Goal: Information Seeking & Learning: Learn about a topic

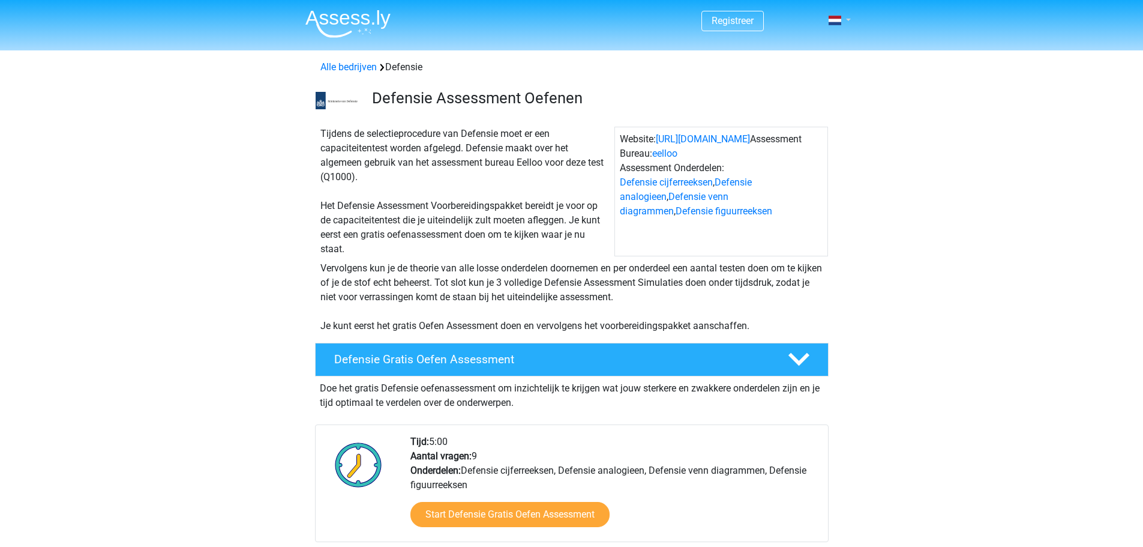
click at [844, 13] on link at bounding box center [836, 20] width 24 height 14
click at [802, 68] on link "Login" at bounding box center [804, 67] width 83 height 19
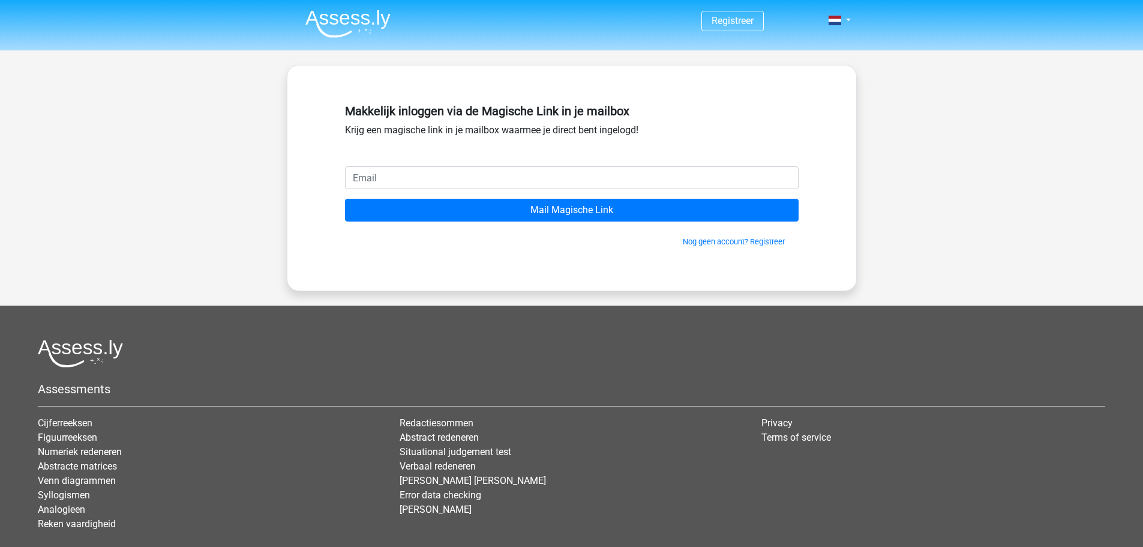
click at [524, 175] on input "email" at bounding box center [572, 177] width 454 height 23
type input "[EMAIL_ADDRESS][DOMAIN_NAME]"
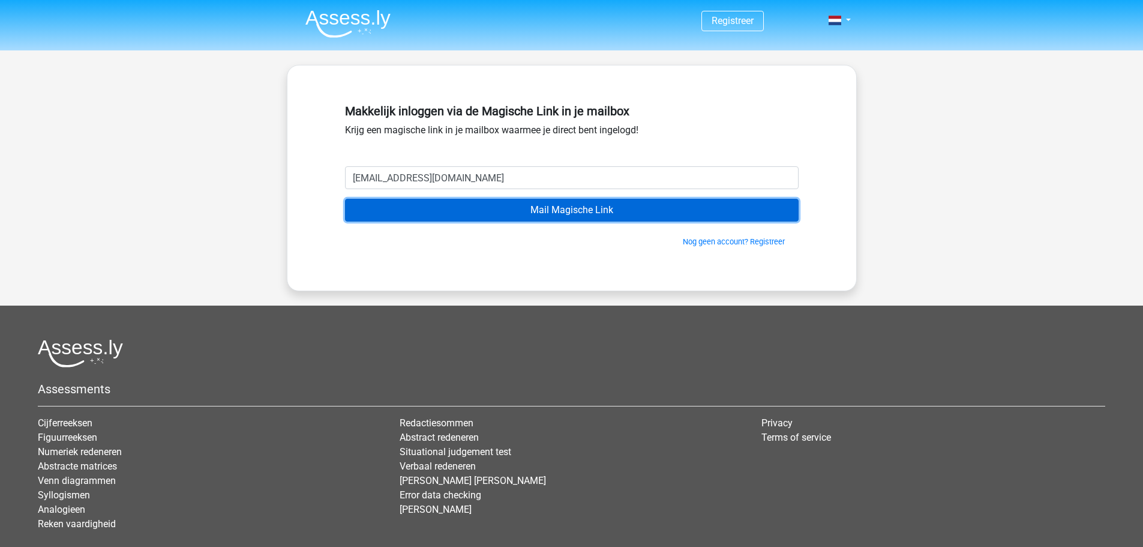
click at [540, 214] on input "Mail Magische Link" at bounding box center [572, 210] width 454 height 23
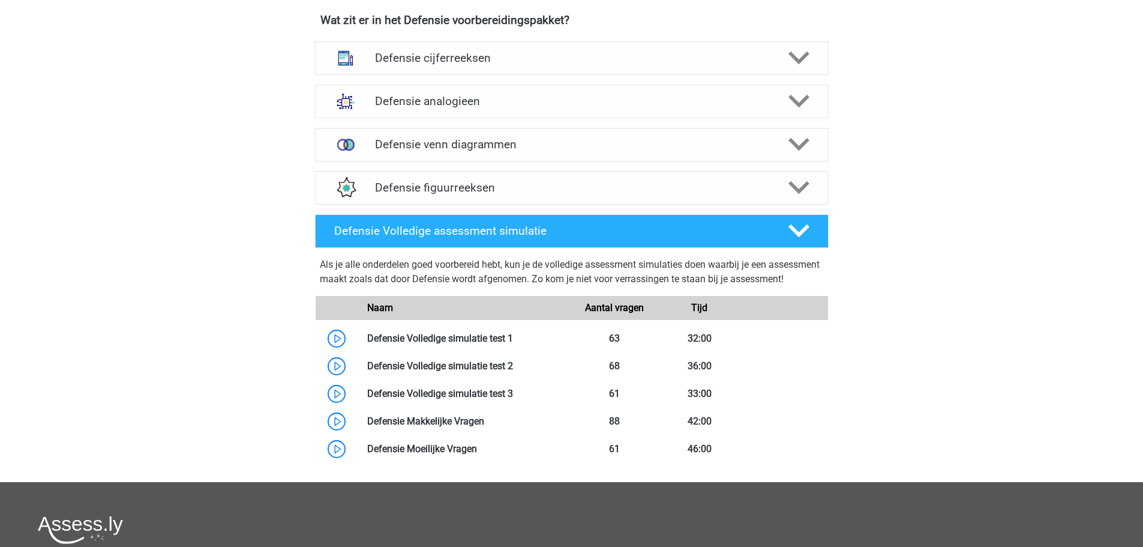
scroll to position [480, 0]
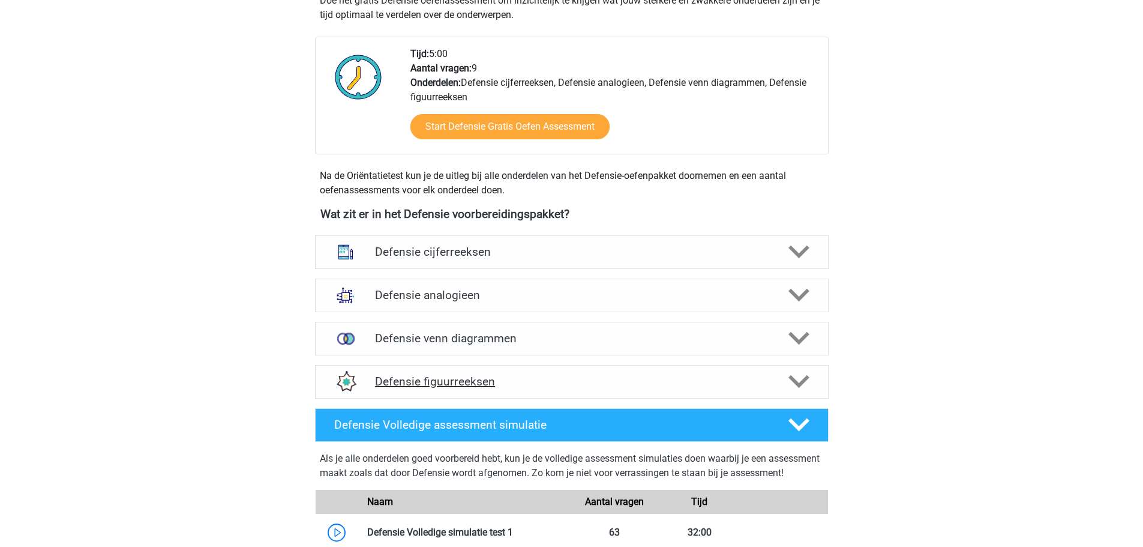
click at [791, 383] on icon at bounding box center [798, 381] width 21 height 21
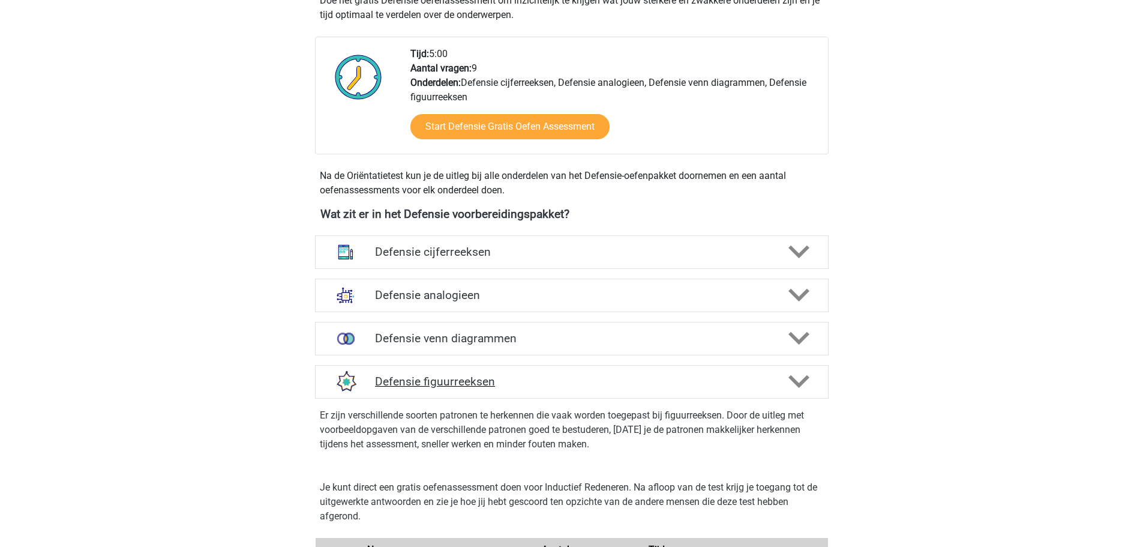
click at [791, 383] on icon at bounding box center [798, 381] width 21 height 21
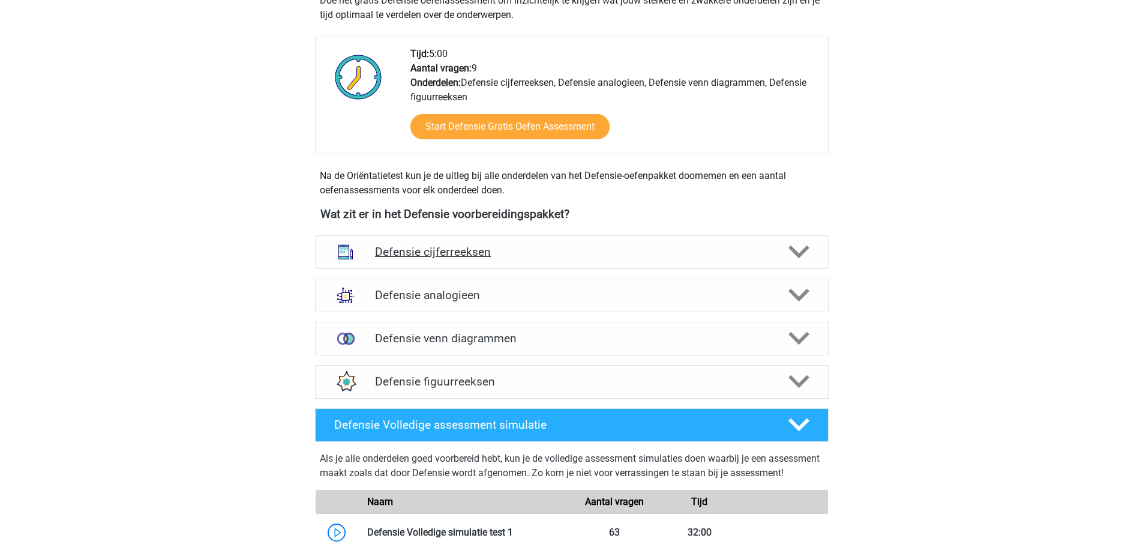
click at [792, 251] on polygon at bounding box center [798, 251] width 21 height 13
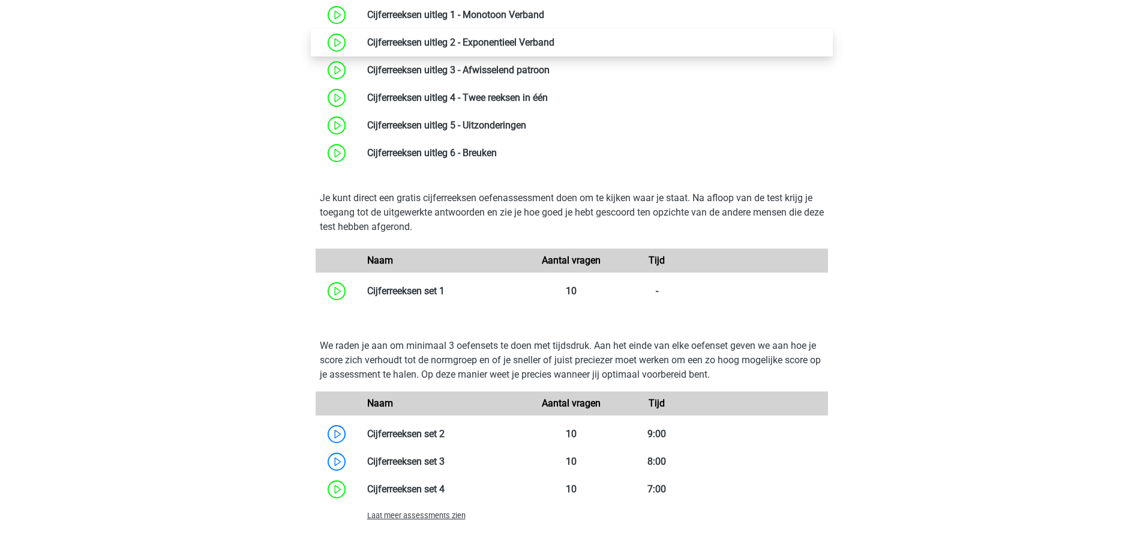
scroll to position [1080, 0]
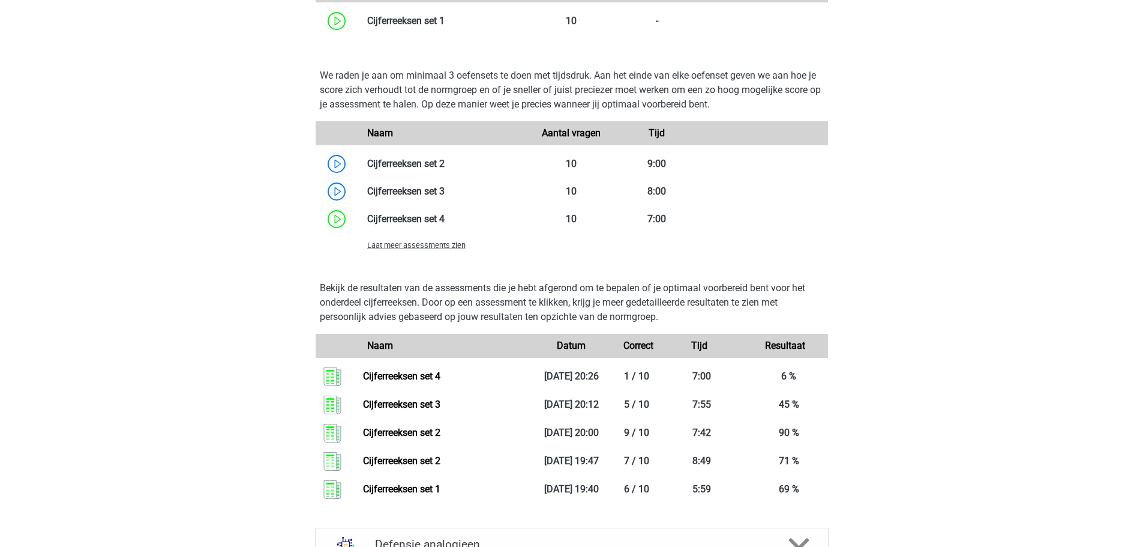
click at [426, 247] on span "Laat meer assessments zien" at bounding box center [416, 245] width 98 height 9
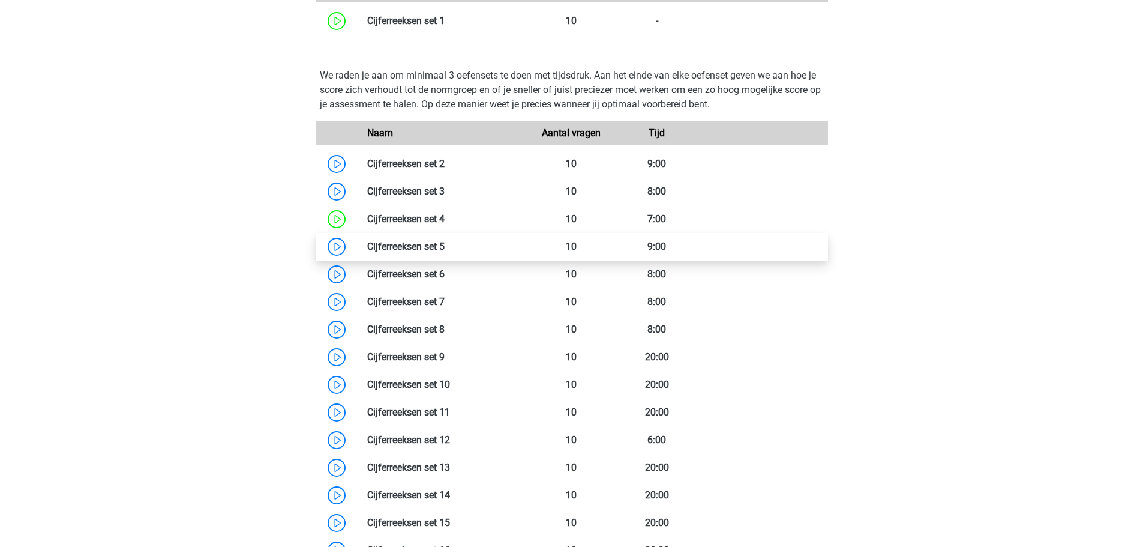
click at [445, 247] on link at bounding box center [445, 246] width 0 height 11
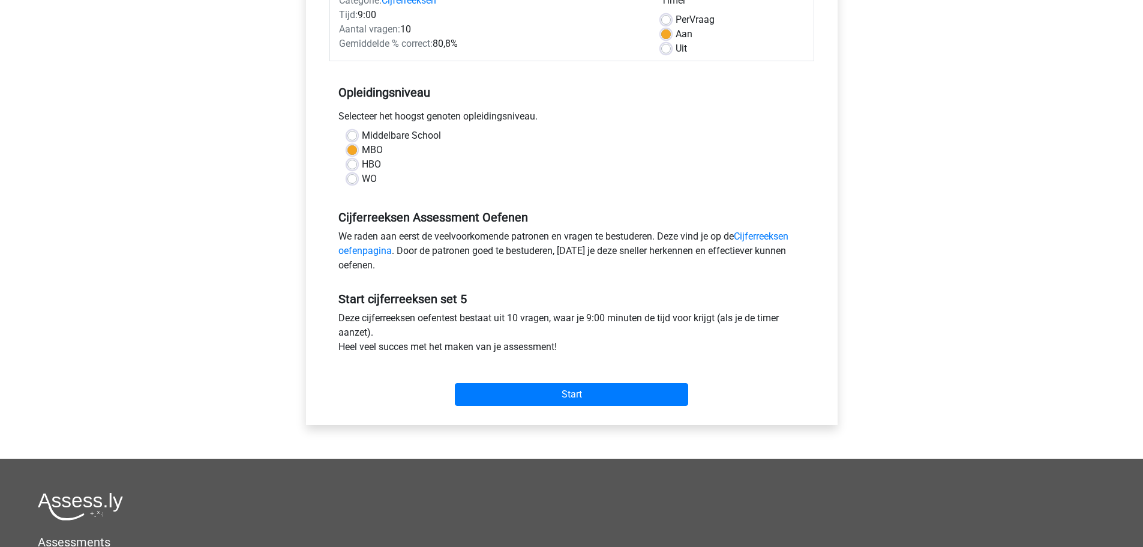
scroll to position [180, 0]
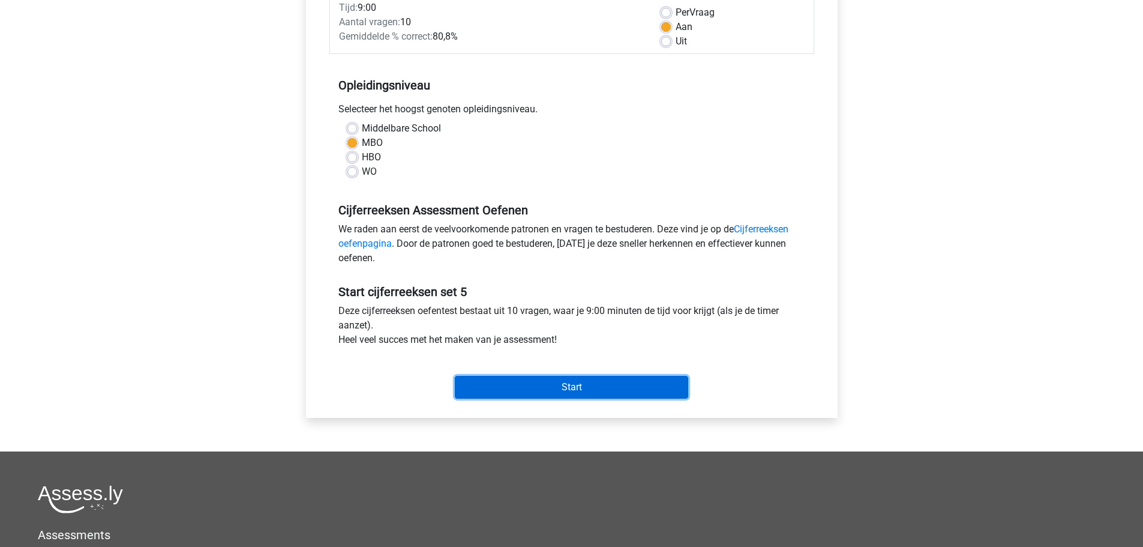
click at [612, 389] on input "Start" at bounding box center [571, 387] width 233 height 23
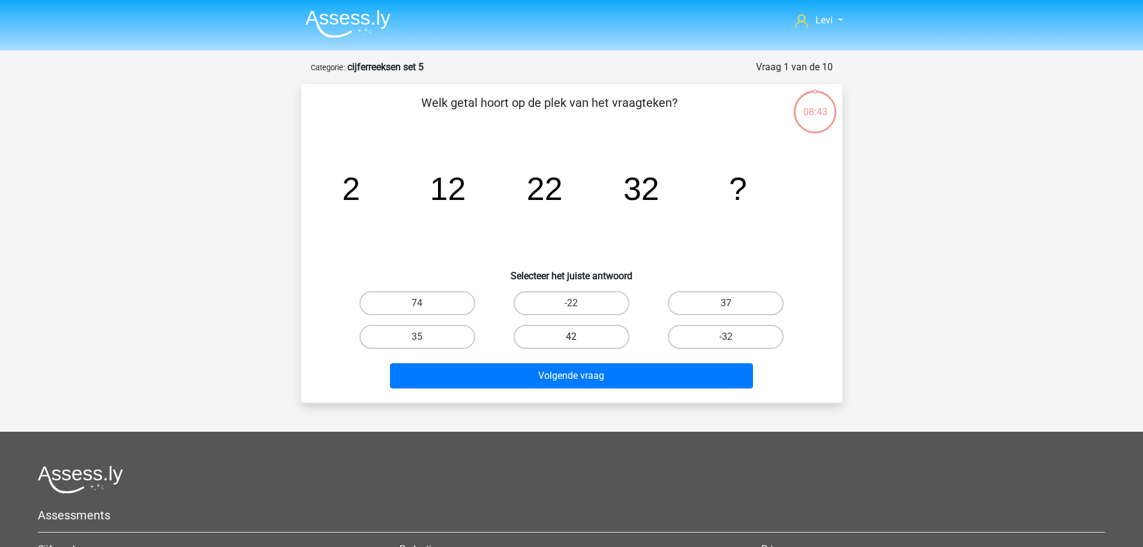
click at [553, 337] on label "42" at bounding box center [572, 337] width 116 height 24
click at [571, 337] on input "42" at bounding box center [575, 341] width 8 height 8
radio input "true"
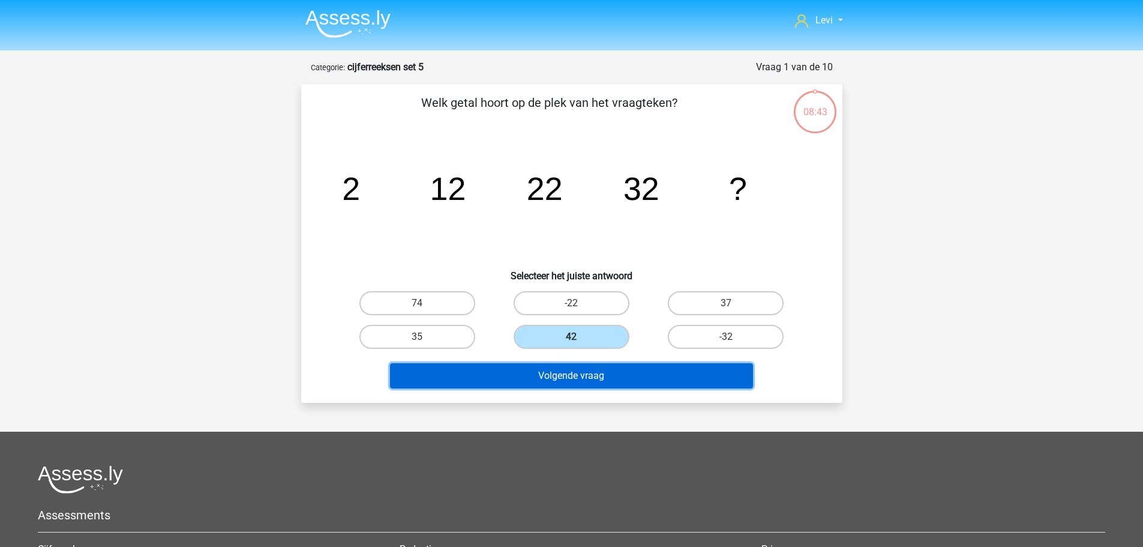
click at [580, 381] on button "Volgende vraag" at bounding box center [571, 375] width 363 height 25
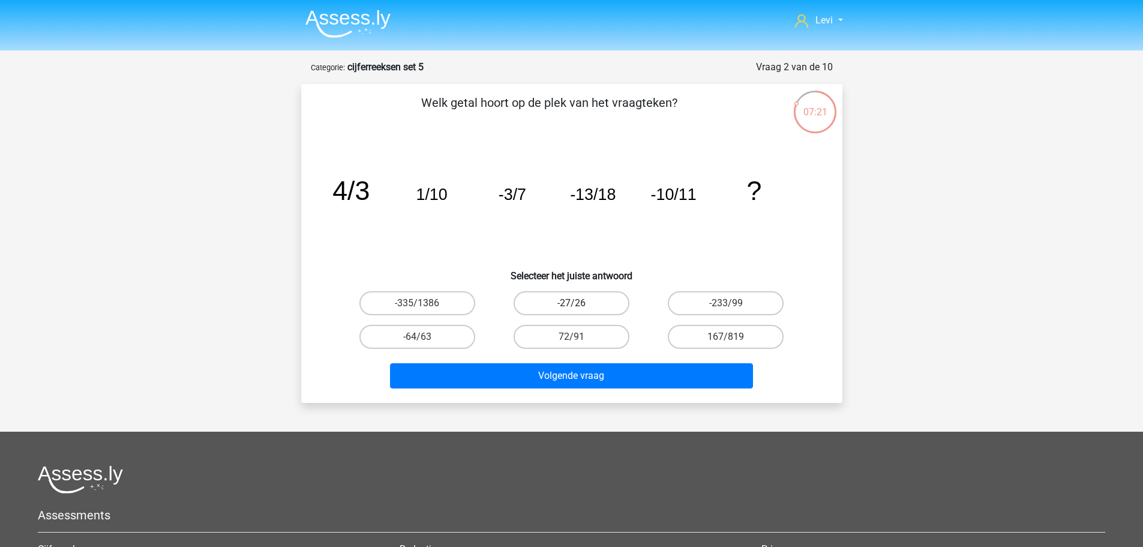
click at [592, 307] on label "-27/26" at bounding box center [572, 303] width 116 height 24
click at [579, 307] on input "-27/26" at bounding box center [575, 307] width 8 height 8
radio input "true"
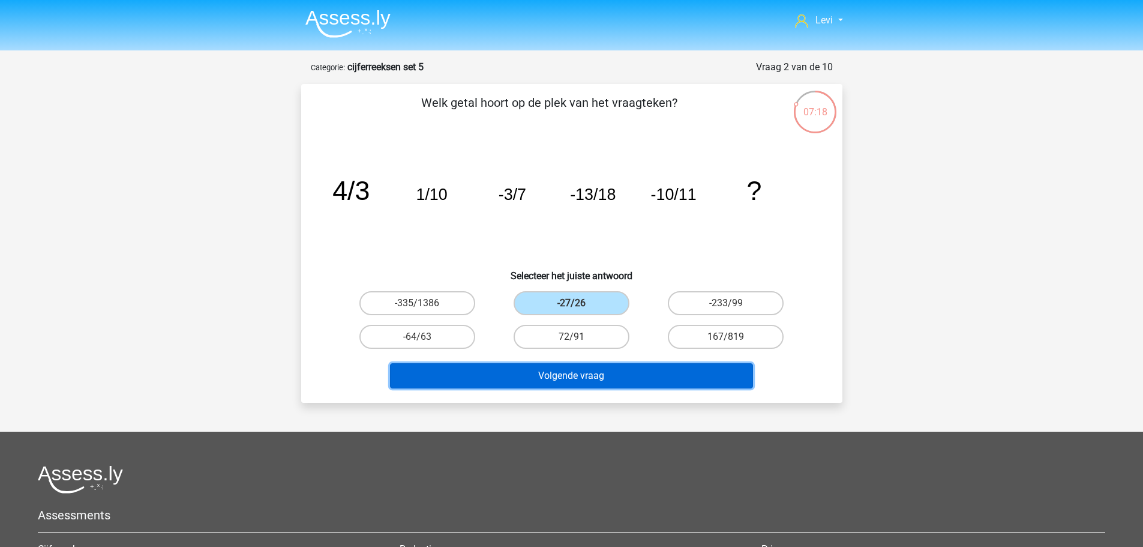
click at [611, 375] on button "Volgende vraag" at bounding box center [571, 375] width 363 height 25
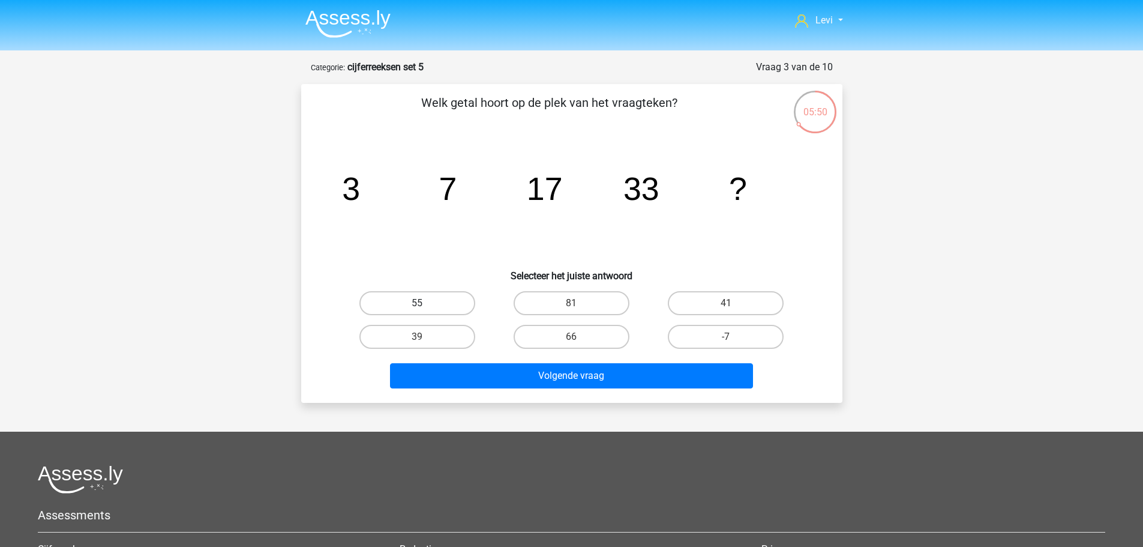
click at [443, 301] on label "55" at bounding box center [417, 303] width 116 height 24
click at [425, 303] on input "55" at bounding box center [421, 307] width 8 height 8
radio input "true"
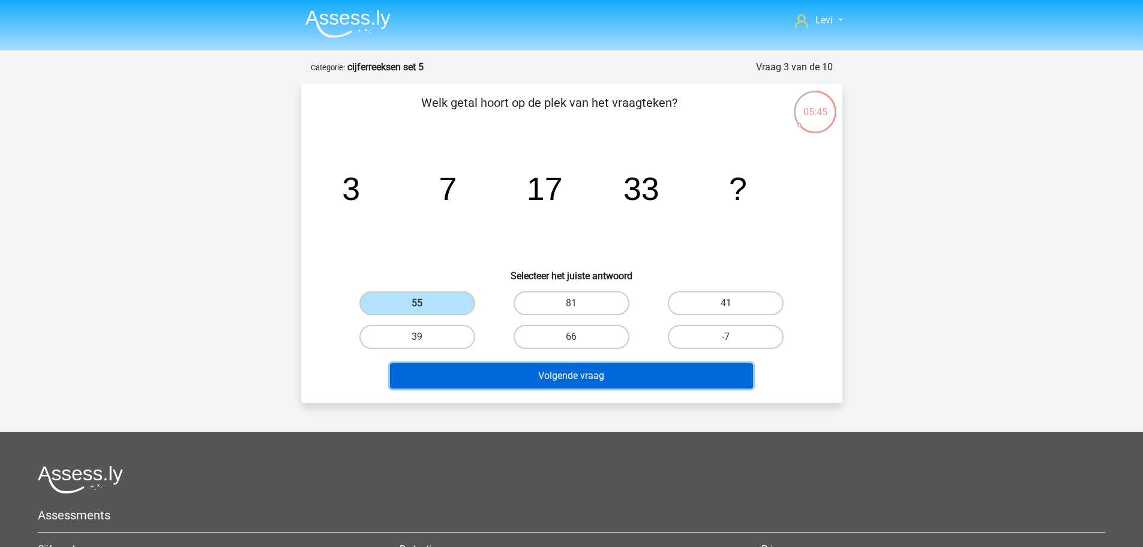
click at [577, 370] on button "Volgende vraag" at bounding box center [571, 375] width 363 height 25
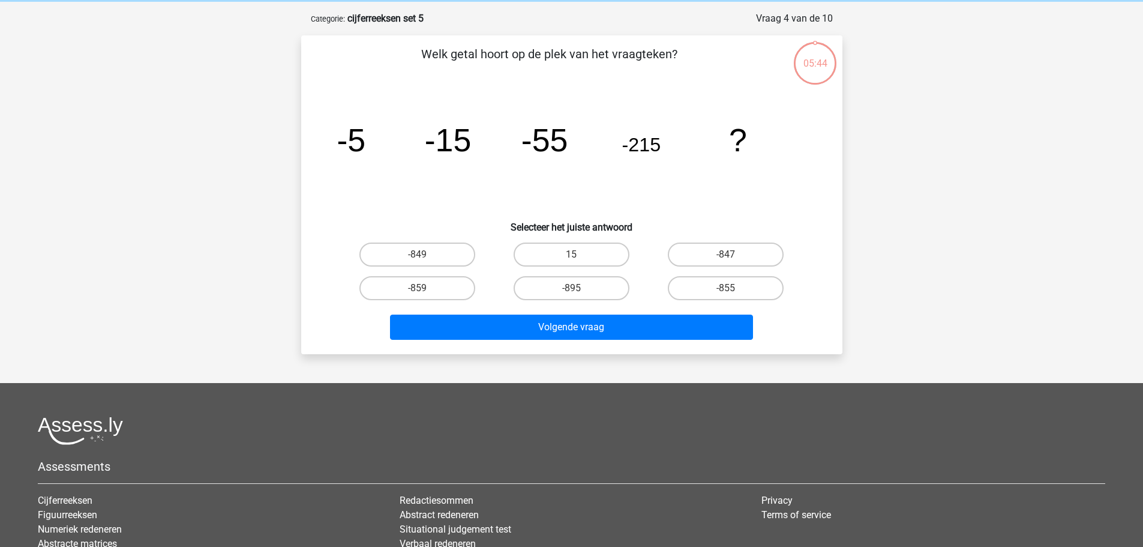
scroll to position [60, 0]
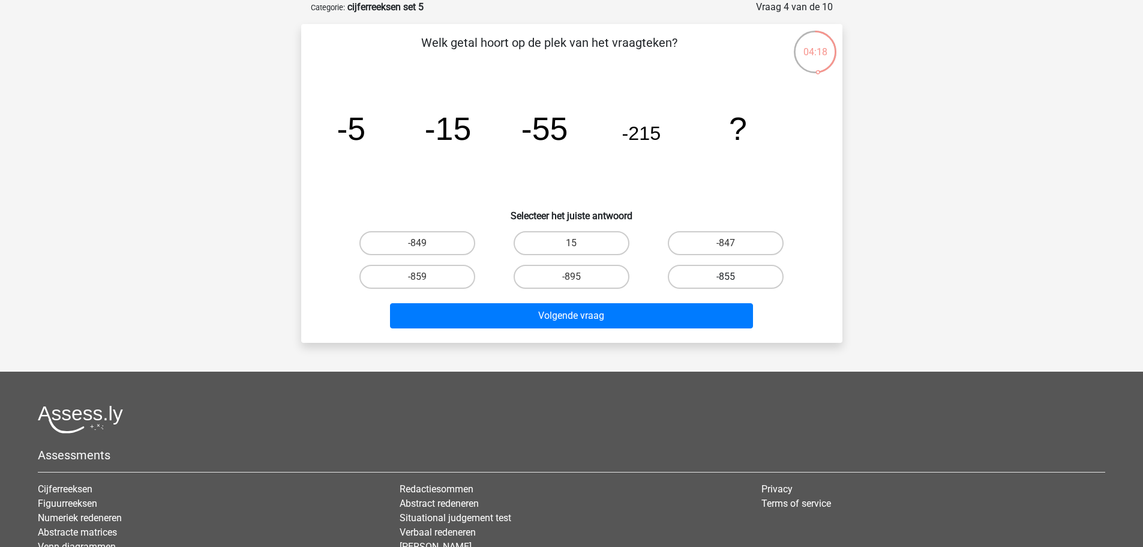
click at [722, 277] on label "-855" at bounding box center [726, 277] width 116 height 24
click at [726, 277] on input "-855" at bounding box center [730, 281] width 8 height 8
radio input "true"
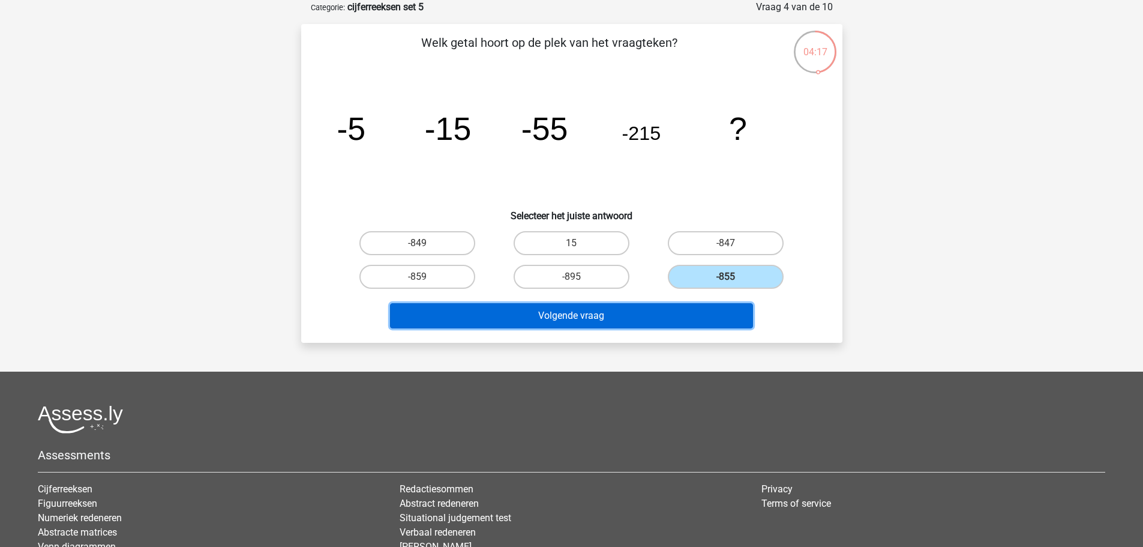
click at [721, 314] on button "Volgende vraag" at bounding box center [571, 315] width 363 height 25
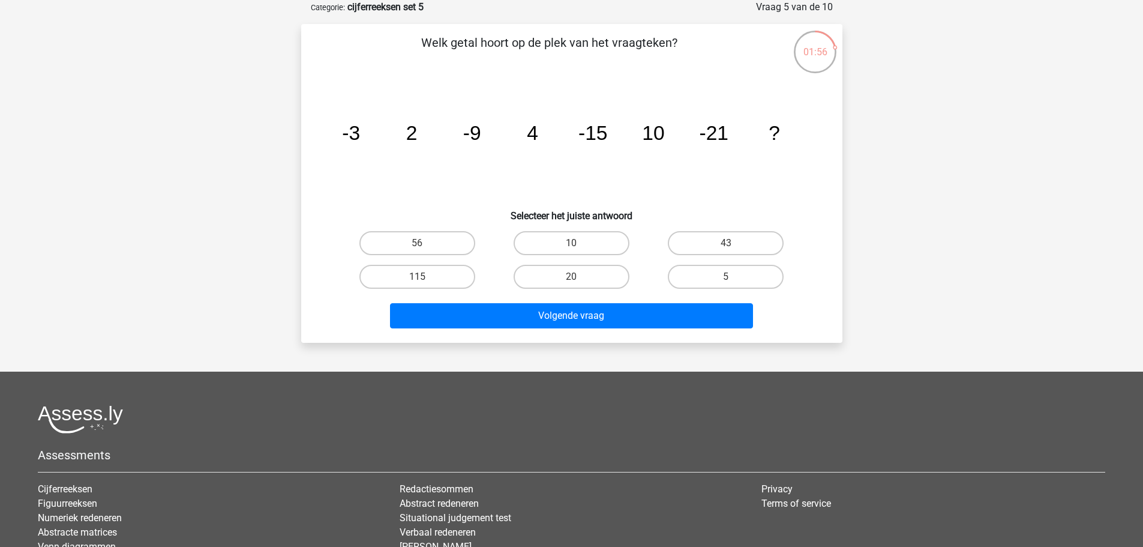
click at [730, 278] on input "5" at bounding box center [730, 281] width 8 height 8
radio input "true"
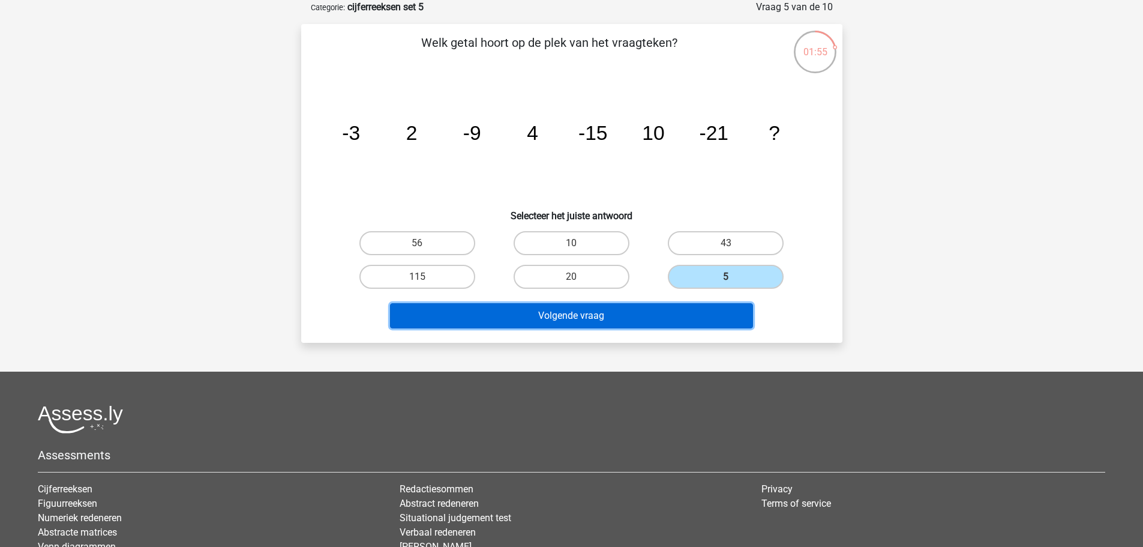
click at [710, 308] on button "Volgende vraag" at bounding box center [571, 315] width 363 height 25
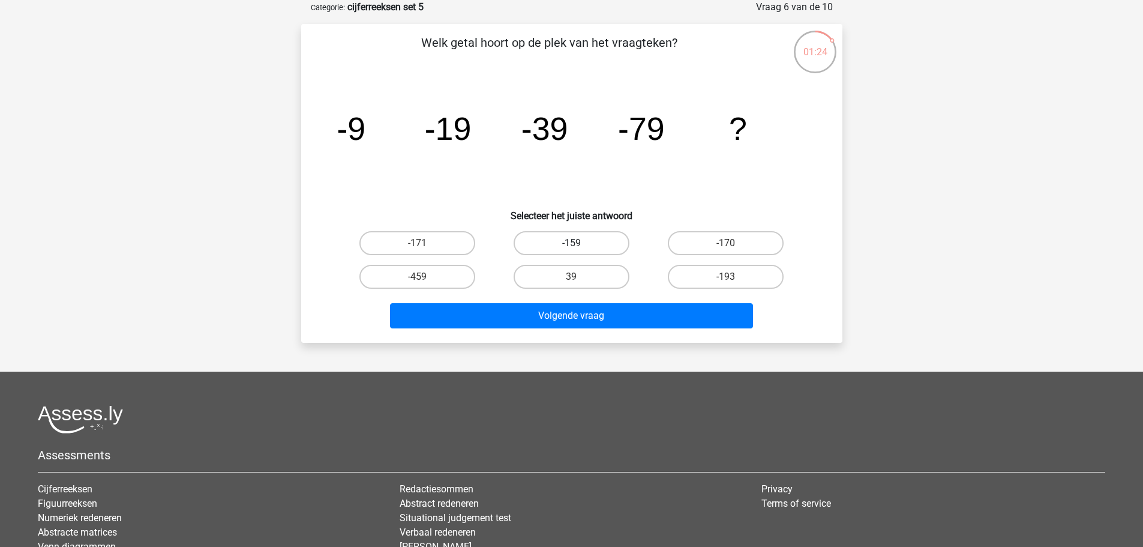
click at [548, 244] on label "-159" at bounding box center [572, 243] width 116 height 24
click at [571, 244] on input "-159" at bounding box center [575, 247] width 8 height 8
radio input "true"
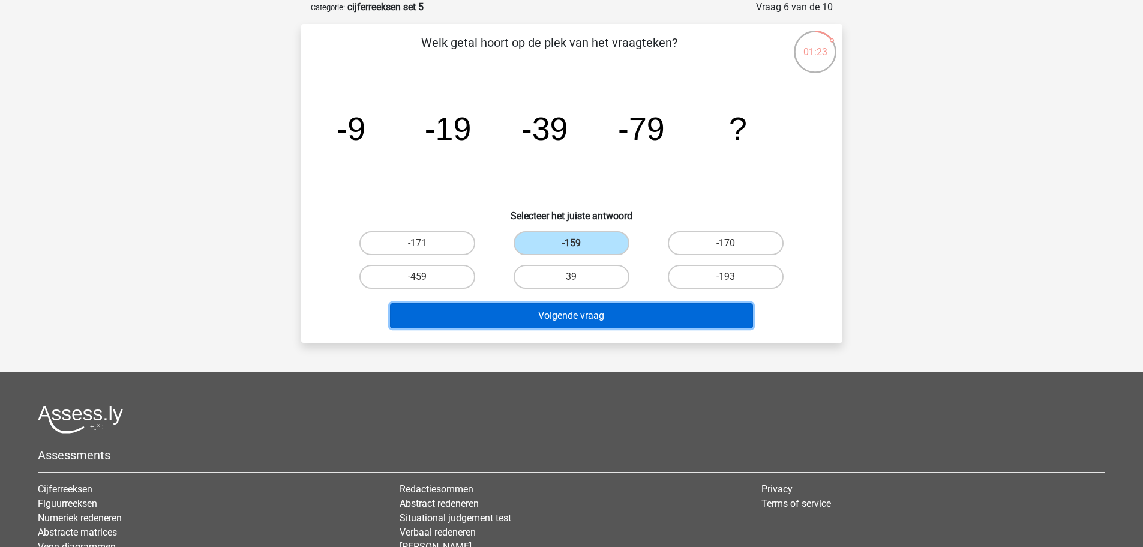
click at [599, 314] on button "Volgende vraag" at bounding box center [571, 315] width 363 height 25
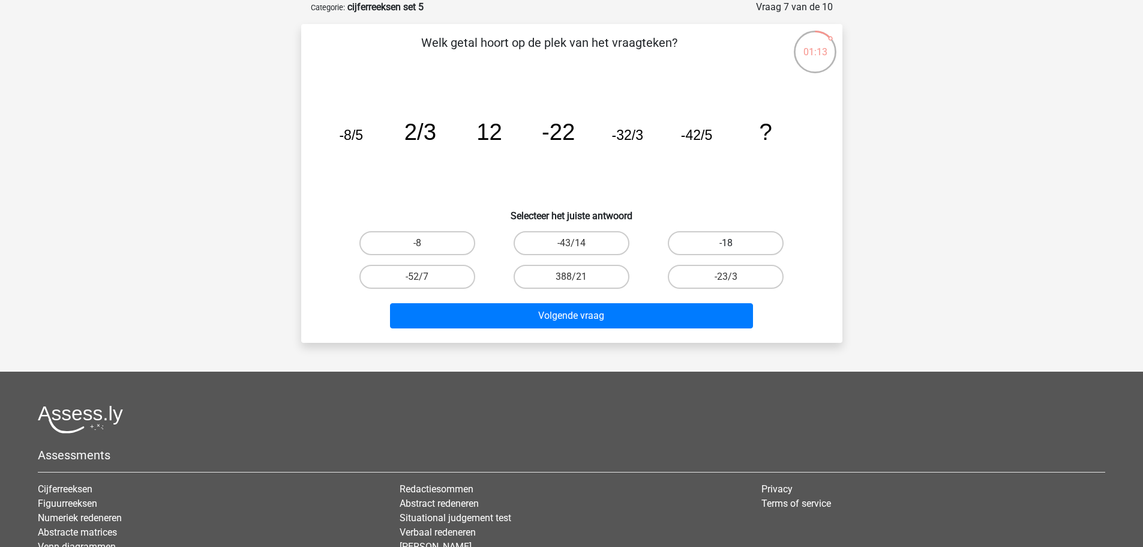
click at [710, 248] on label "-18" at bounding box center [726, 243] width 116 height 24
click at [726, 248] on input "-18" at bounding box center [730, 247] width 8 height 8
radio input "true"
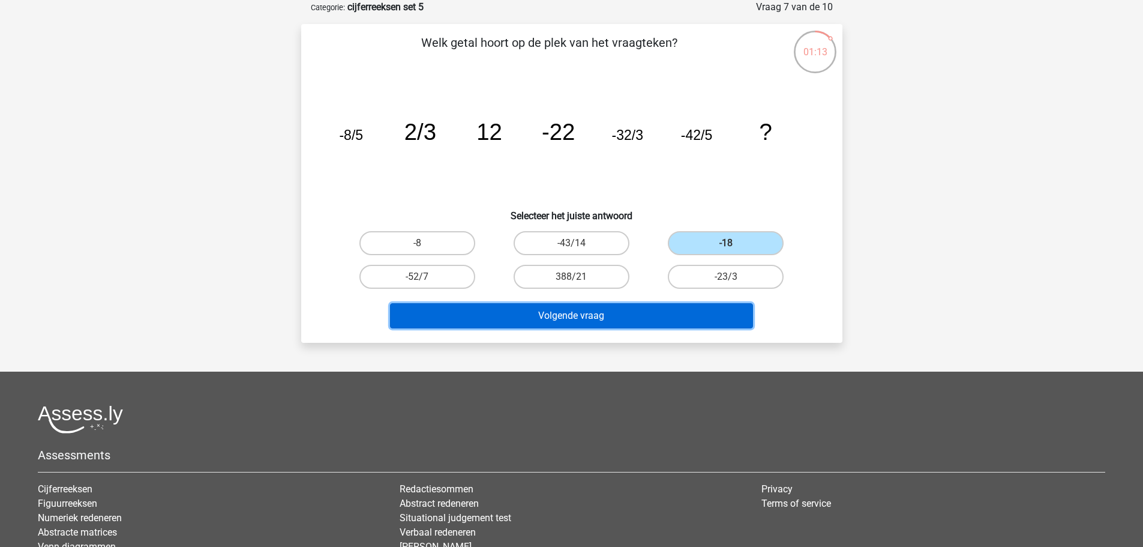
click at [708, 313] on button "Volgende vraag" at bounding box center [571, 315] width 363 height 25
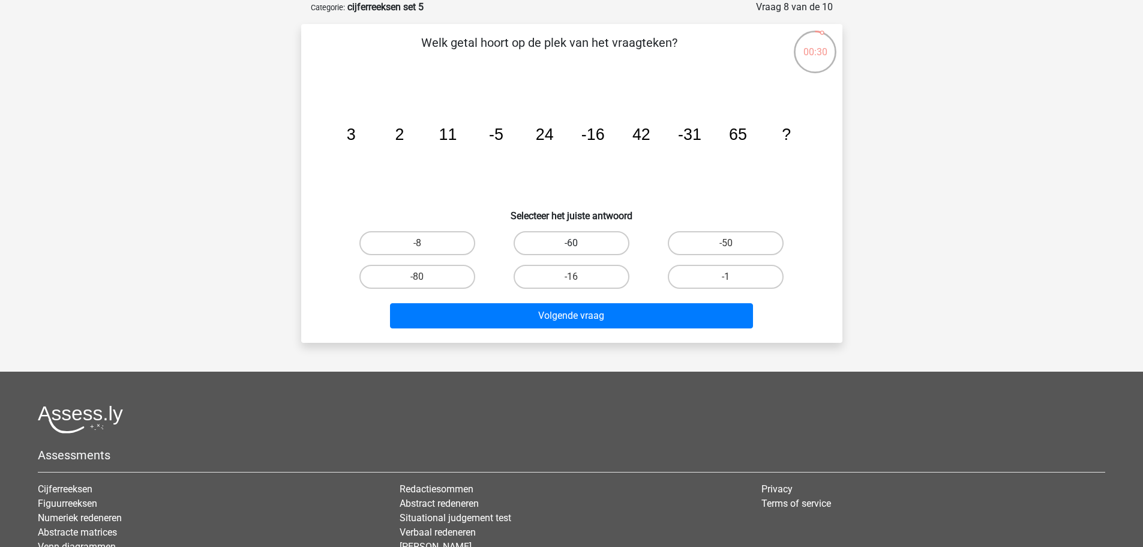
click at [595, 235] on label "-60" at bounding box center [572, 243] width 116 height 24
click at [579, 243] on input "-60" at bounding box center [575, 247] width 8 height 8
radio input "true"
click at [451, 281] on label "-80" at bounding box center [417, 277] width 116 height 24
click at [425, 281] on input "-80" at bounding box center [421, 281] width 8 height 8
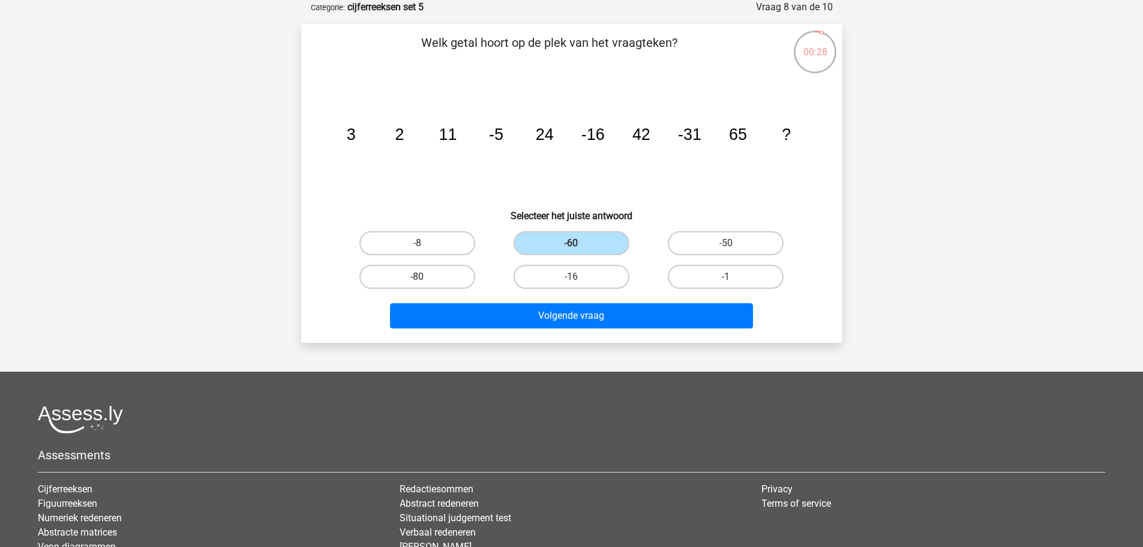
radio input "true"
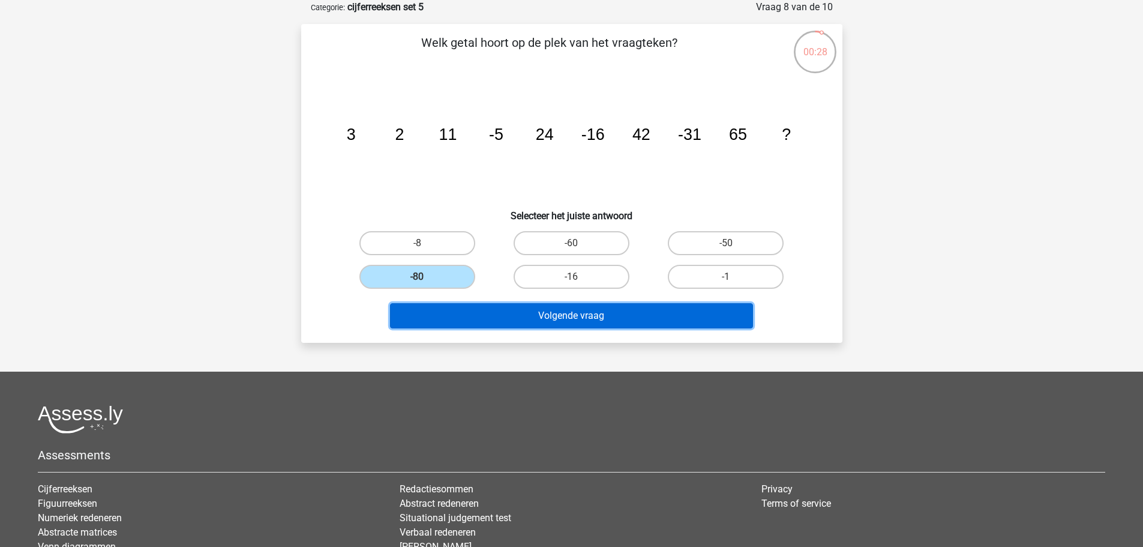
click at [535, 315] on button "Volgende vraag" at bounding box center [571, 315] width 363 height 25
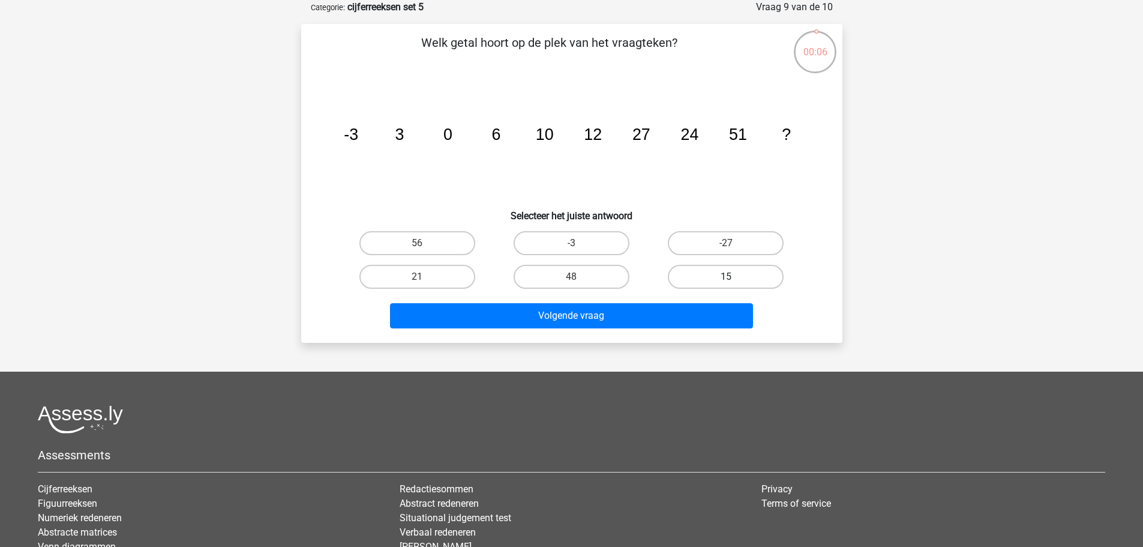
click at [710, 274] on label "15" at bounding box center [726, 277] width 116 height 24
click at [726, 277] on input "15" at bounding box center [730, 281] width 8 height 8
radio input "true"
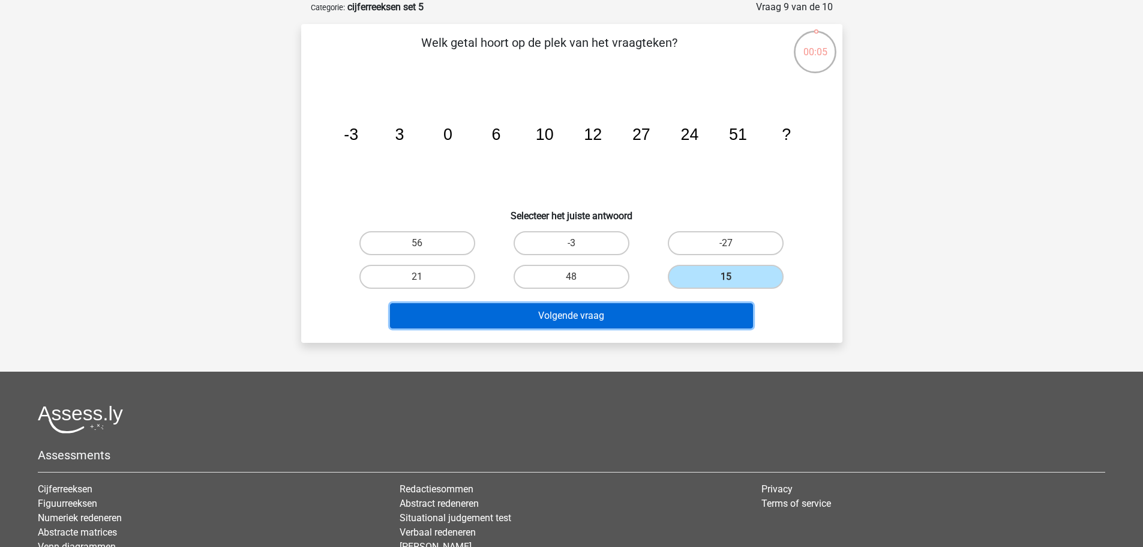
click at [703, 314] on button "Volgende vraag" at bounding box center [571, 315] width 363 height 25
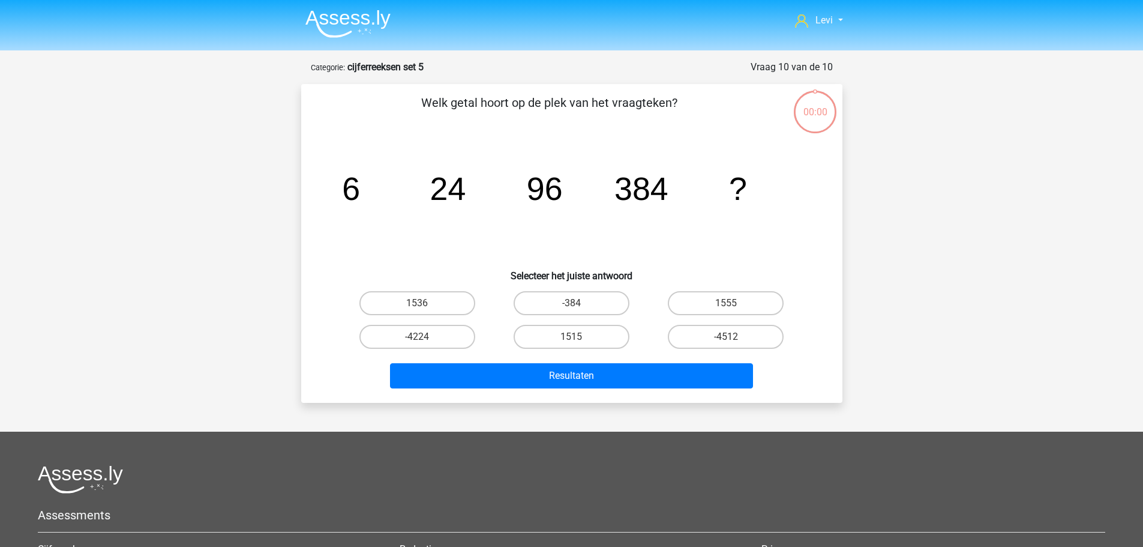
scroll to position [60, 0]
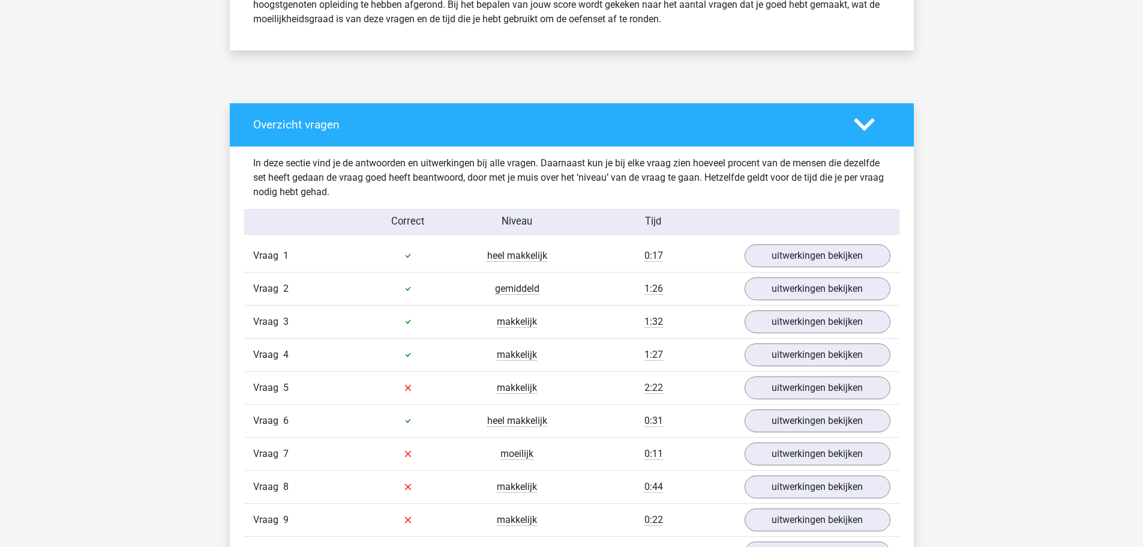
scroll to position [660, 0]
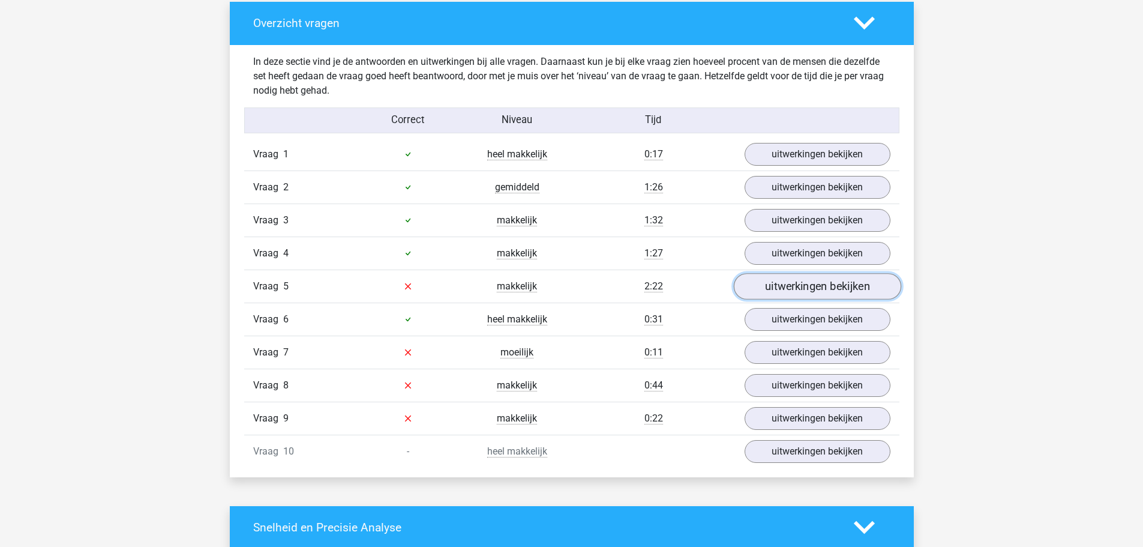
click at [795, 291] on link "uitwerkingen bekijken" at bounding box center [816, 286] width 167 height 26
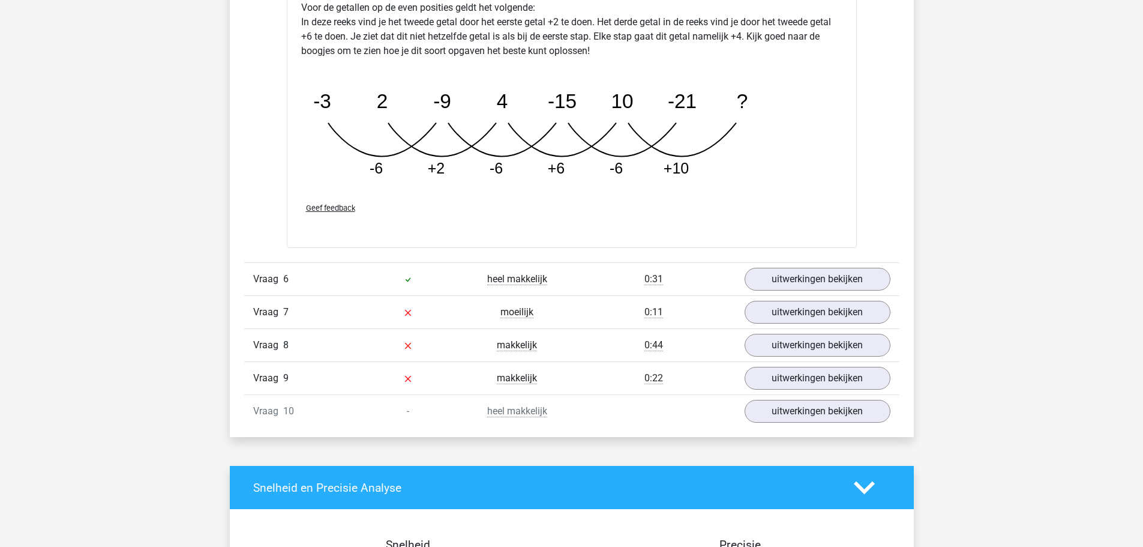
scroll to position [1320, 0]
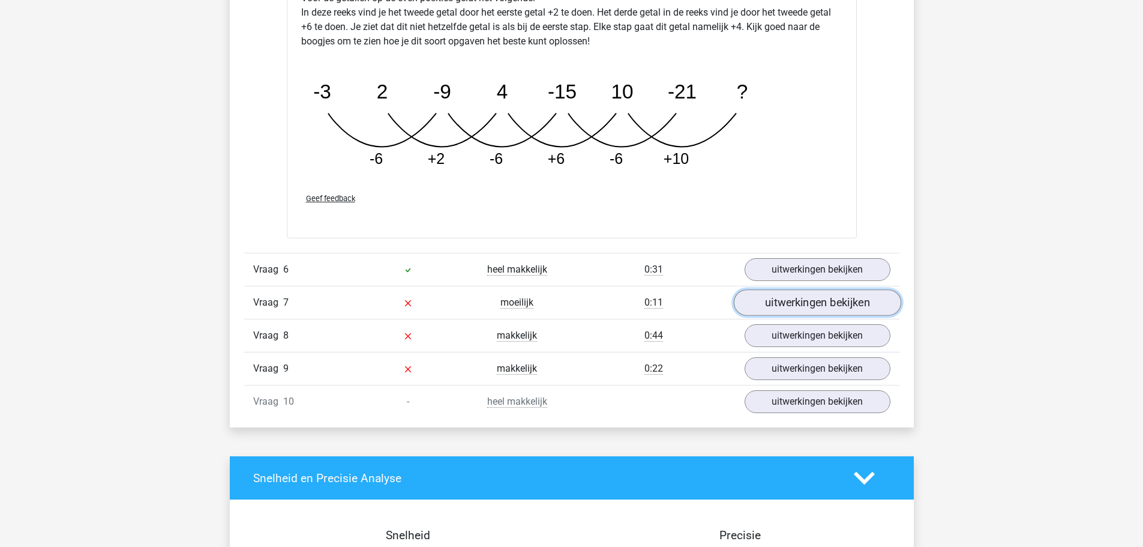
click at [804, 304] on link "uitwerkingen bekijken" at bounding box center [816, 303] width 167 height 26
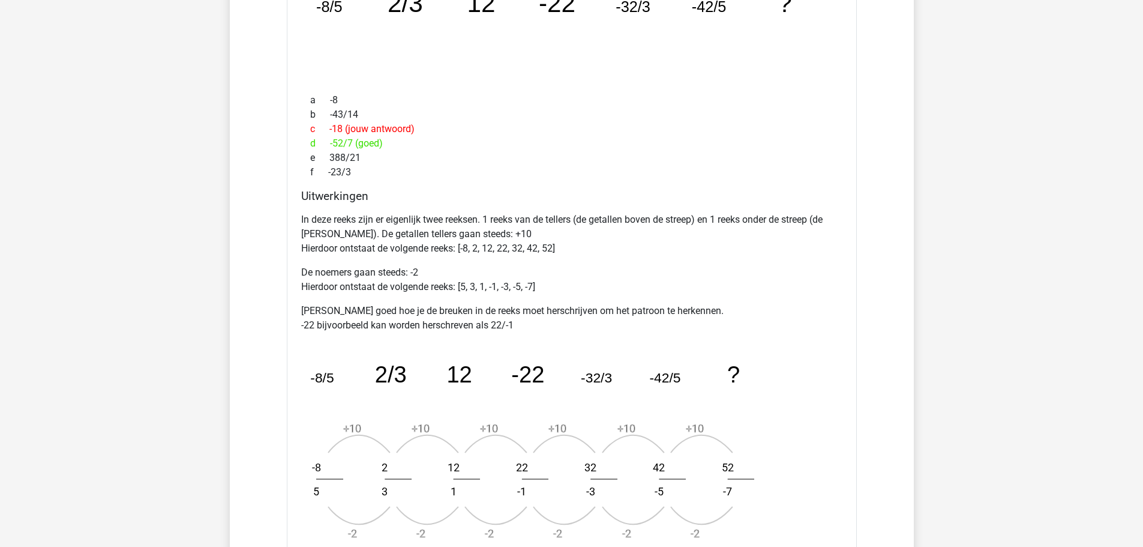
scroll to position [1560, 0]
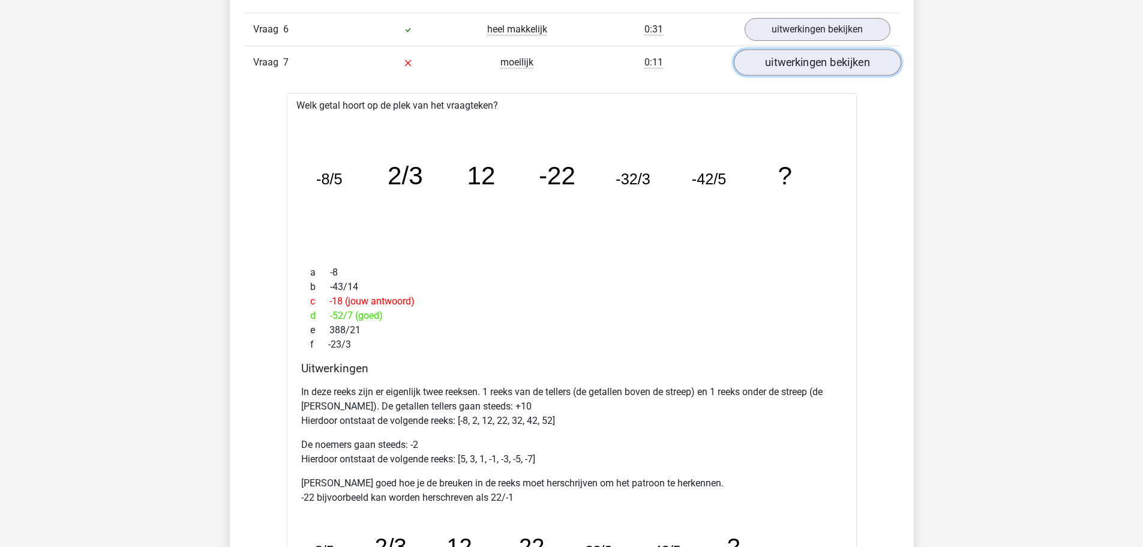
click at [792, 66] on link "uitwerkingen bekijken" at bounding box center [816, 63] width 167 height 26
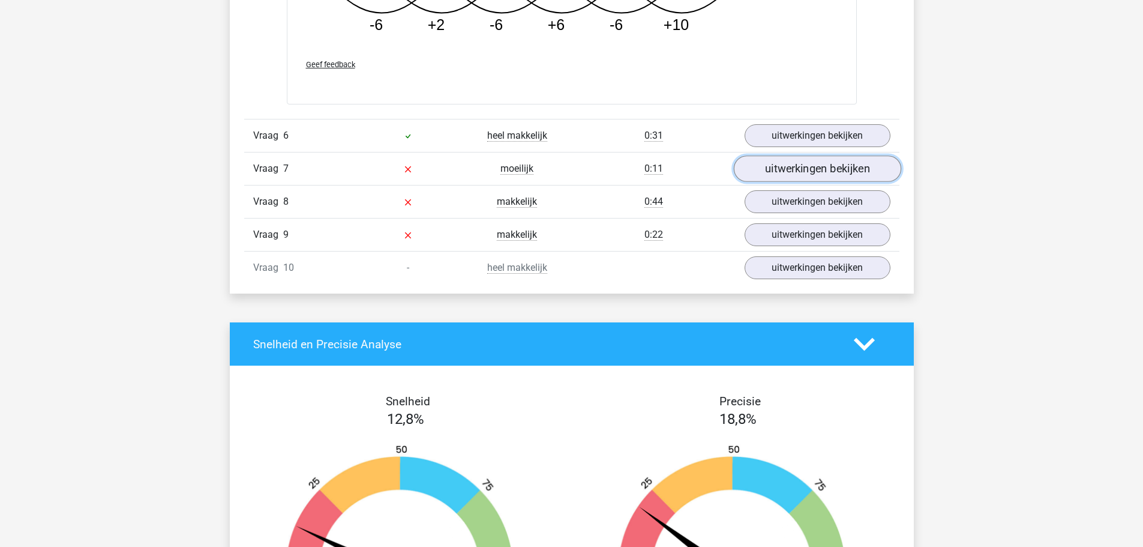
scroll to position [1440, 0]
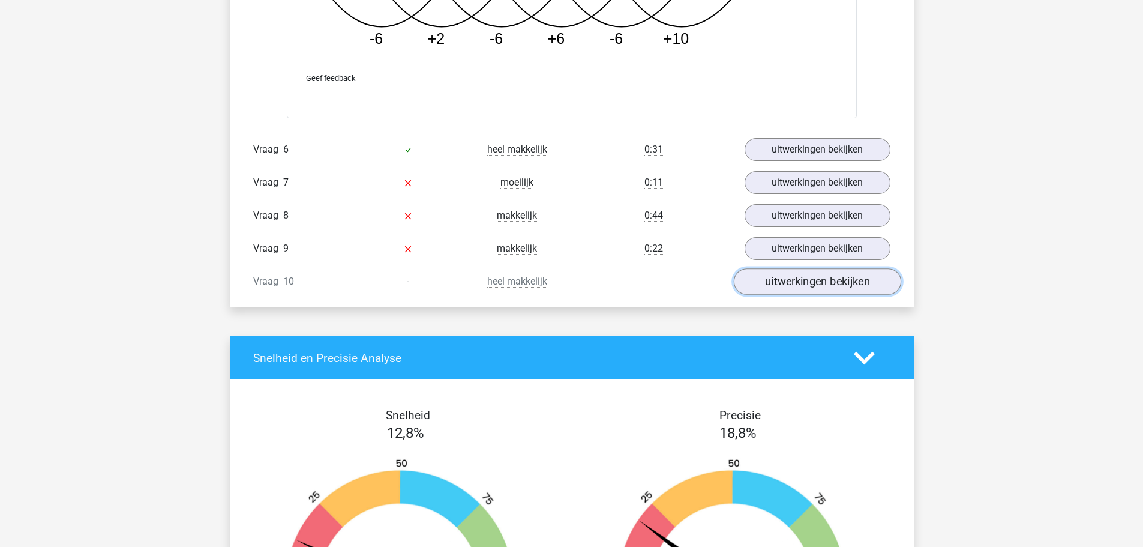
click at [782, 282] on link "uitwerkingen bekijken" at bounding box center [816, 282] width 167 height 26
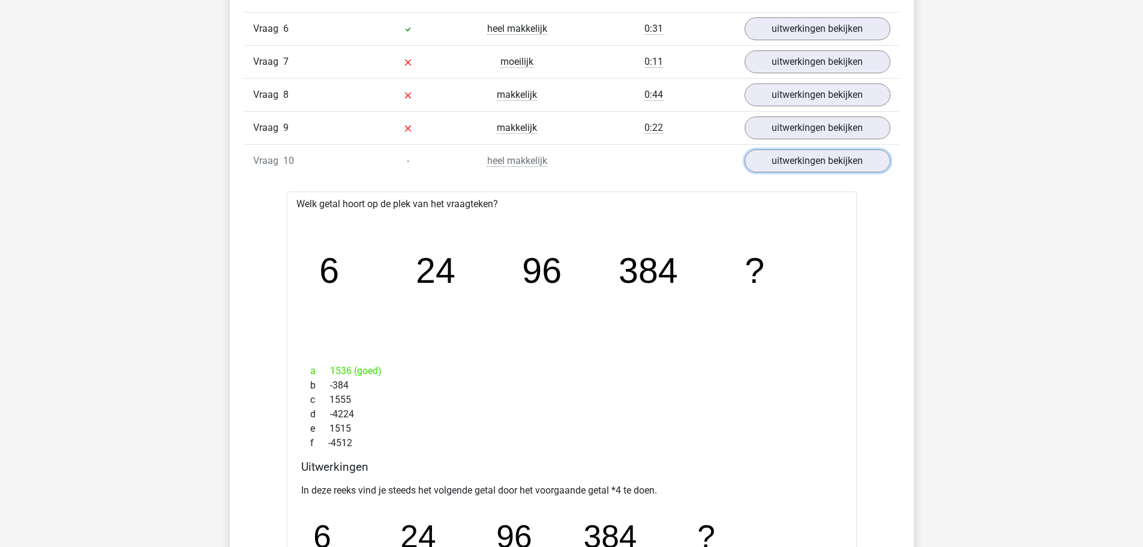
scroll to position [1560, 0]
click at [775, 161] on link "uitwerkingen bekijken" at bounding box center [816, 162] width 167 height 26
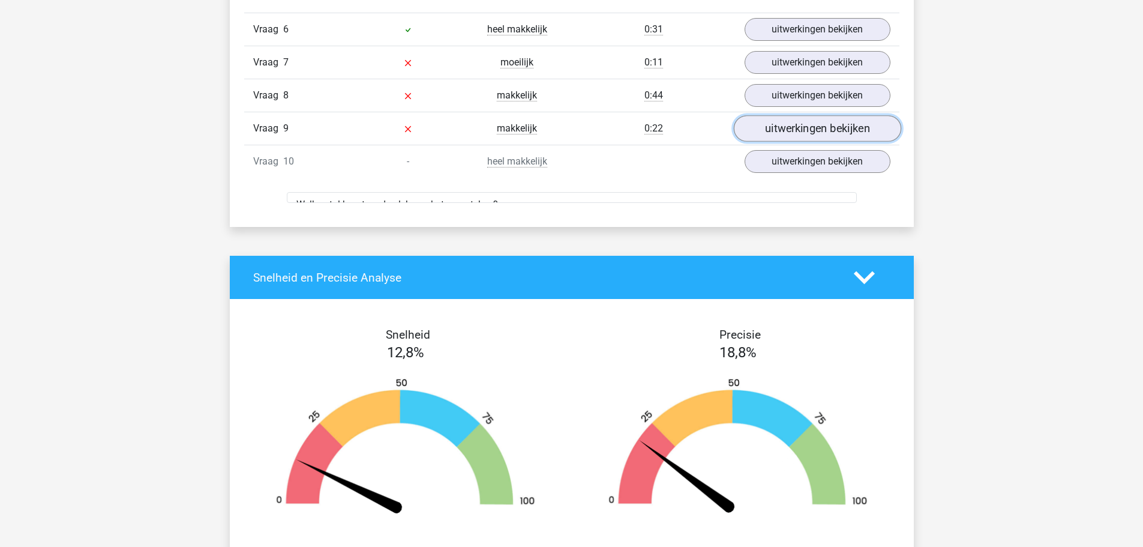
click at [777, 134] on link "uitwerkingen bekijken" at bounding box center [816, 129] width 167 height 26
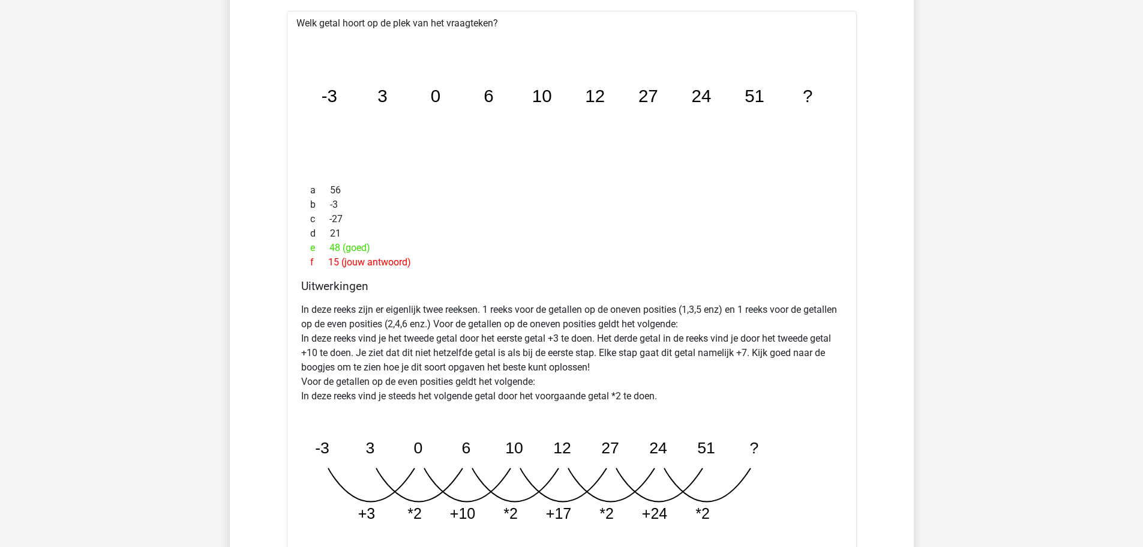
scroll to position [1500, 0]
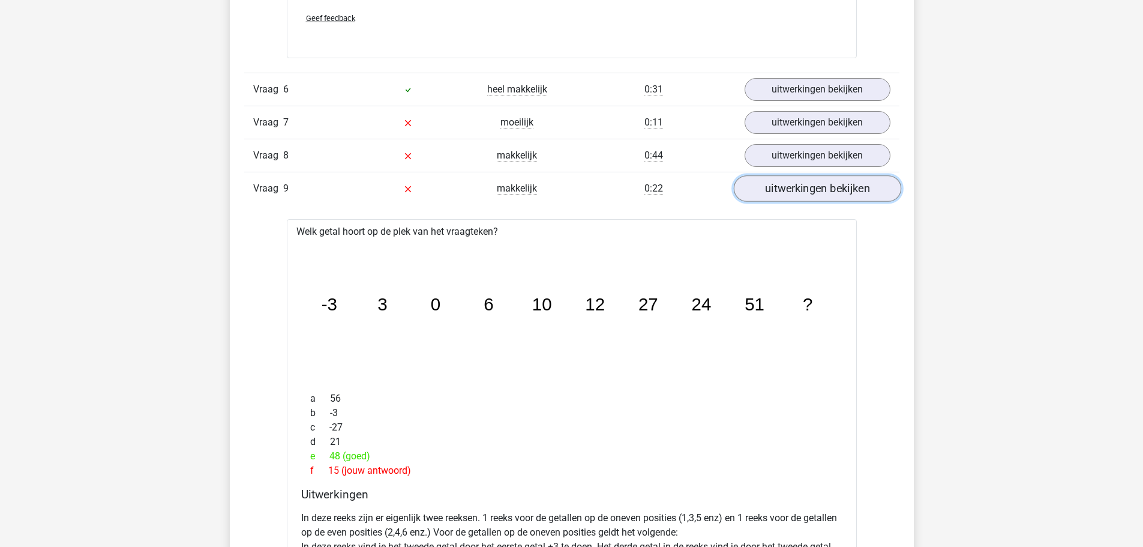
click at [819, 194] on link "uitwerkingen bekijken" at bounding box center [816, 189] width 167 height 26
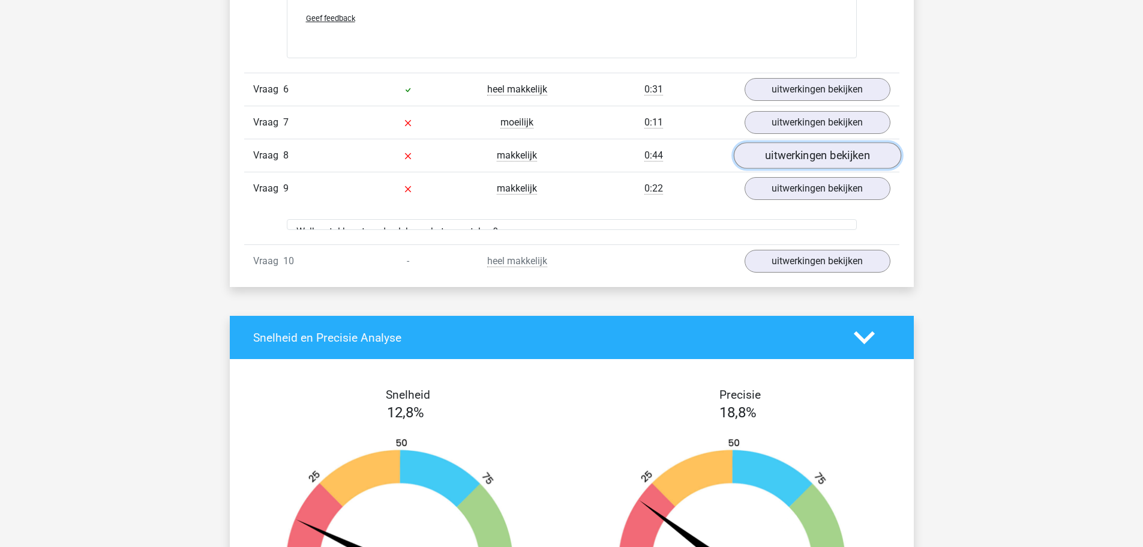
click at [818, 158] on link "uitwerkingen bekijken" at bounding box center [816, 156] width 167 height 26
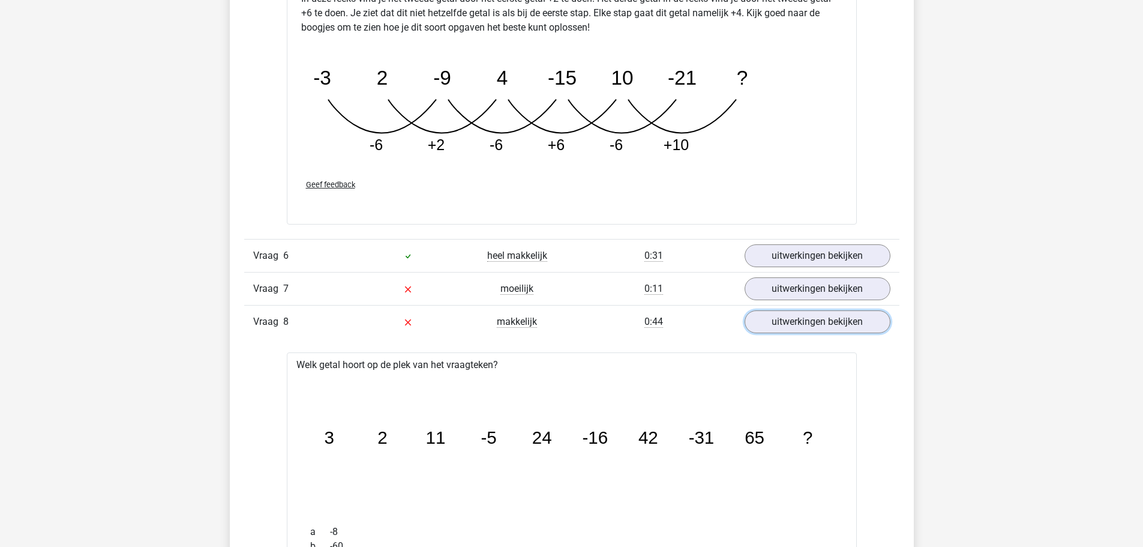
scroll to position [1260, 0]
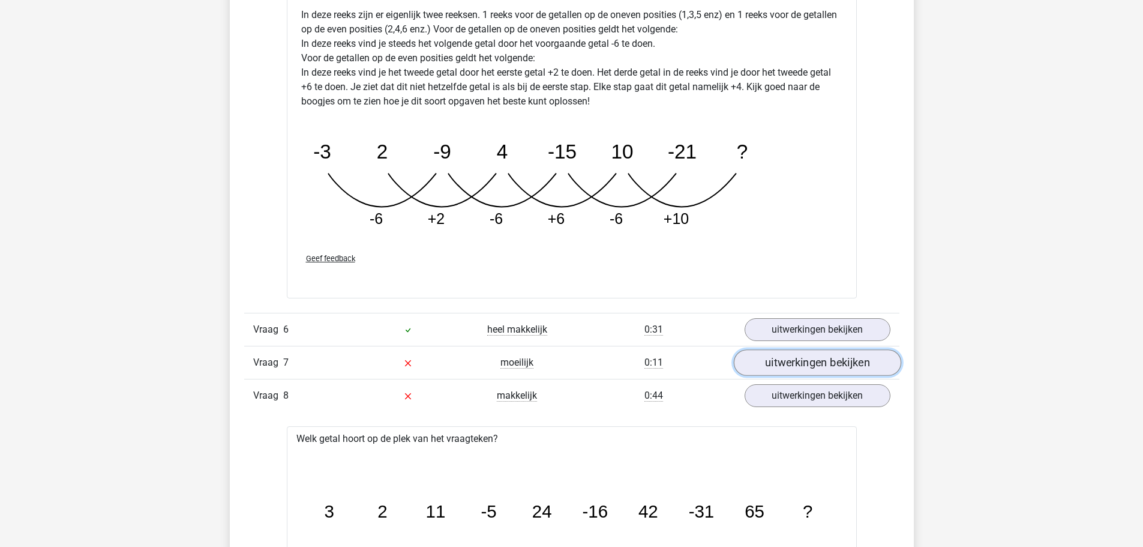
click at [760, 368] on link "uitwerkingen bekijken" at bounding box center [816, 363] width 167 height 26
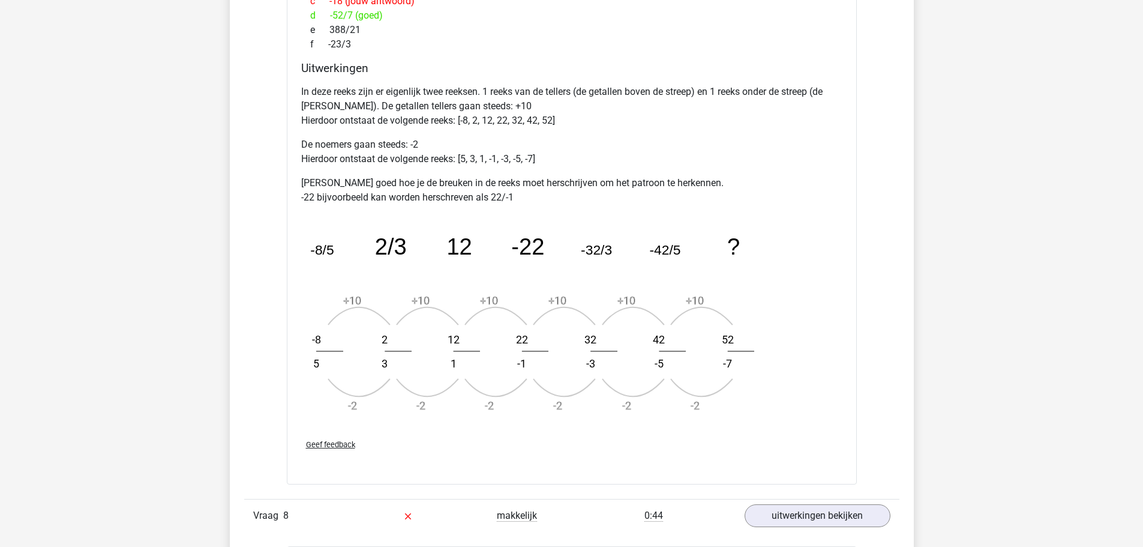
scroll to position [1500, 0]
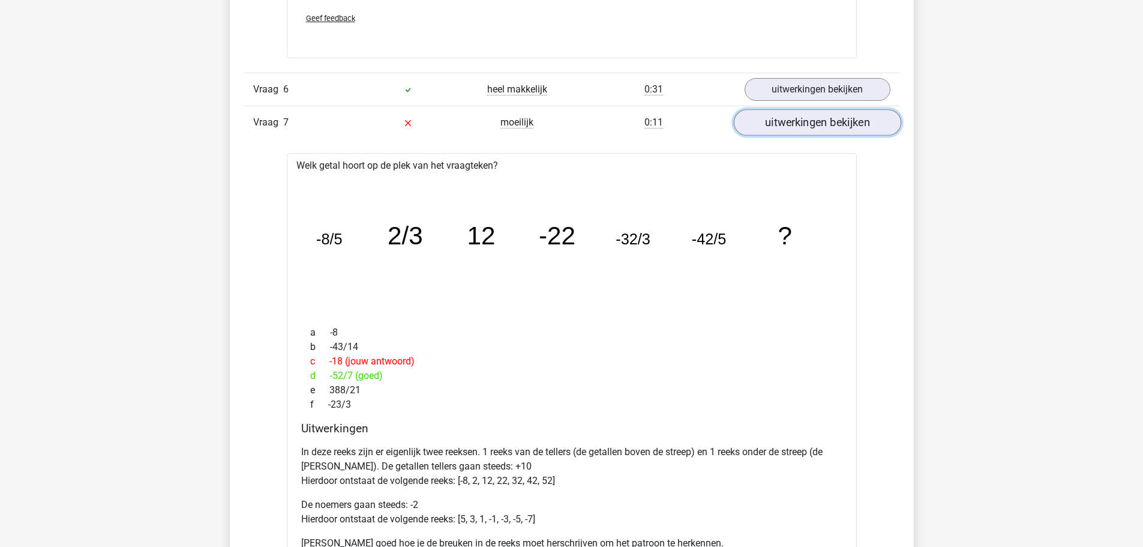
click at [771, 125] on link "uitwerkingen bekijken" at bounding box center [816, 123] width 167 height 26
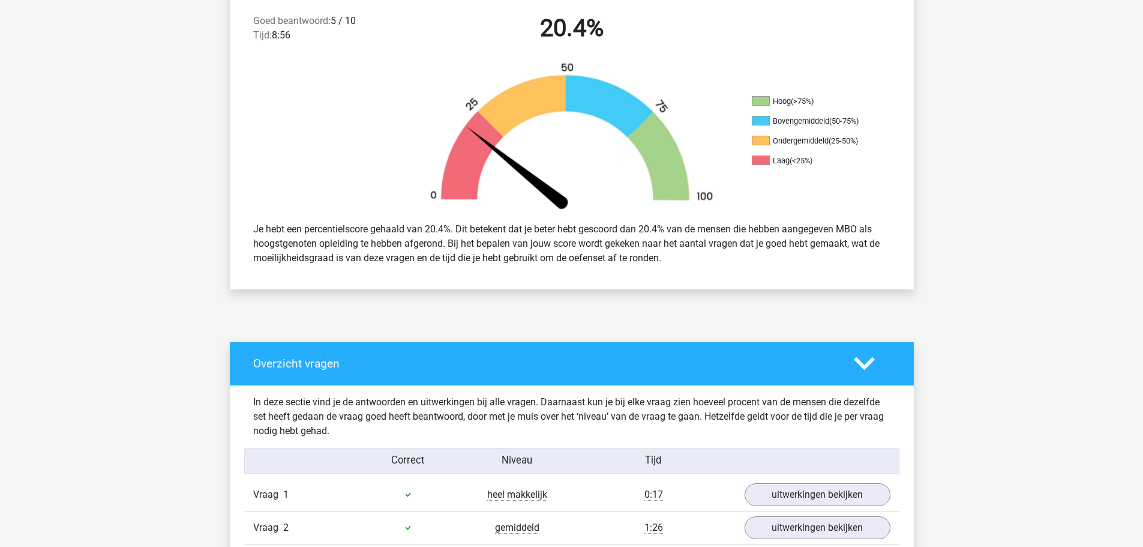
scroll to position [480, 0]
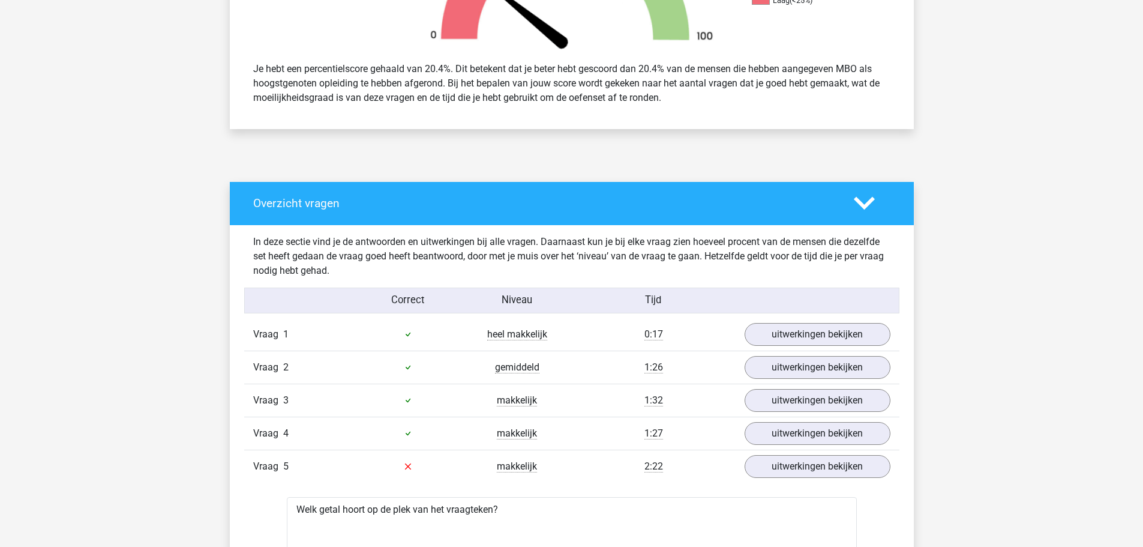
click at [857, 213] on icon at bounding box center [864, 203] width 21 height 21
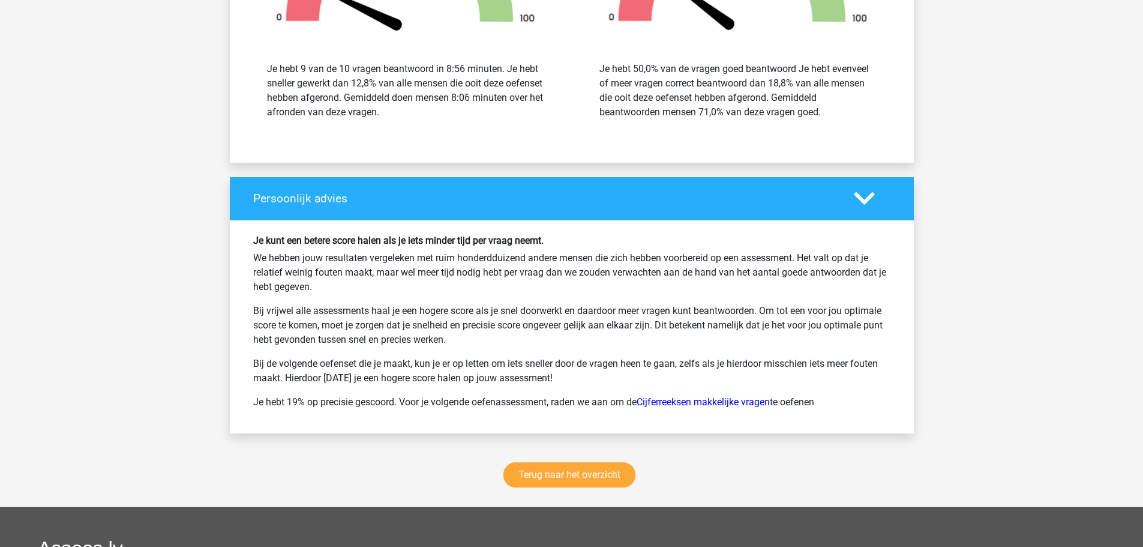
scroll to position [1080, 0]
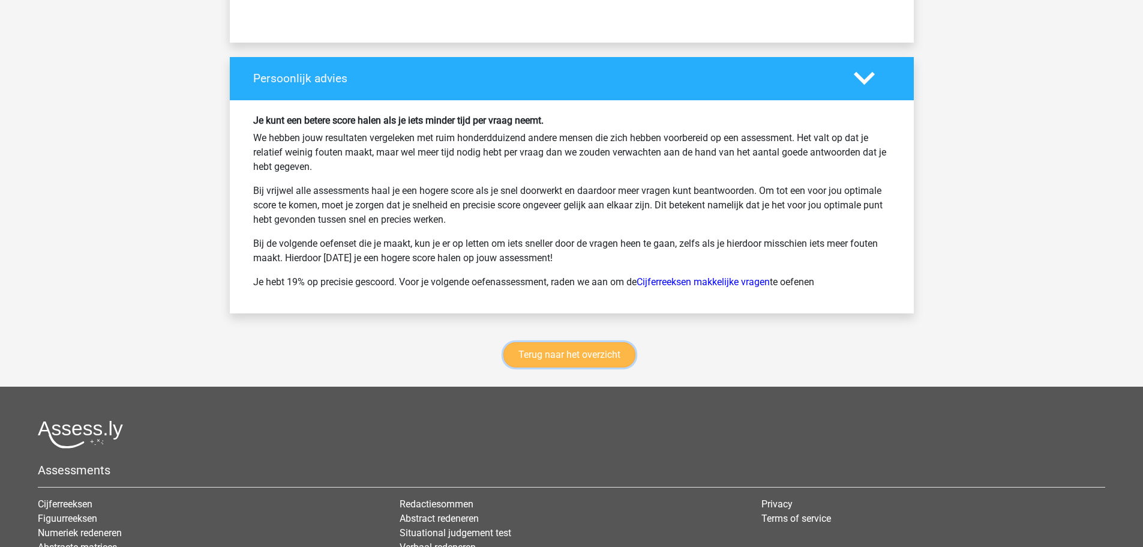
click at [616, 356] on link "Terug naar het overzicht" at bounding box center [569, 354] width 132 height 25
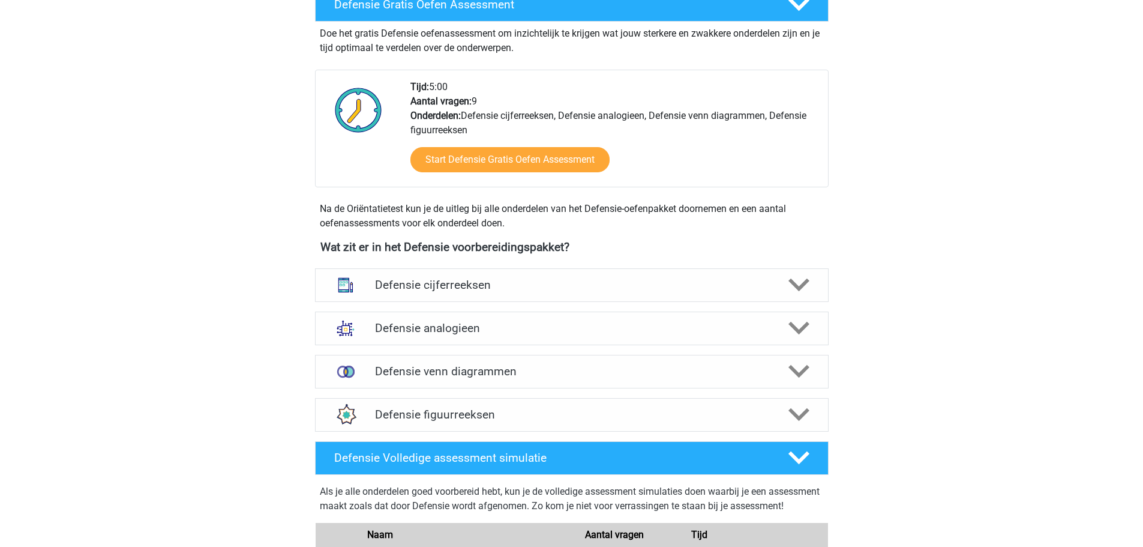
scroll to position [360, 0]
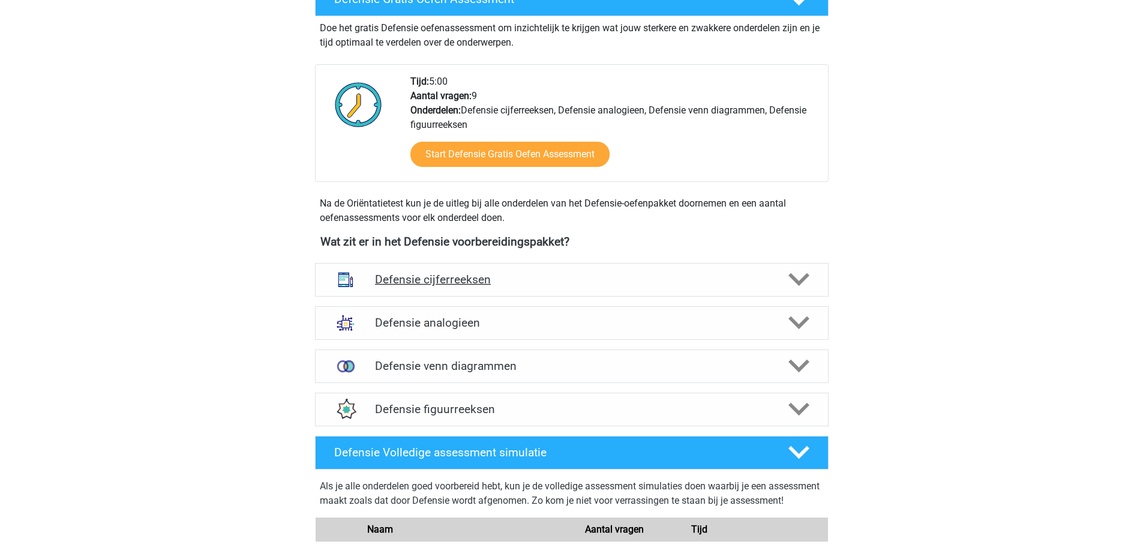
click at [624, 292] on div "Defensie cijferreeksen" at bounding box center [572, 280] width 514 height 34
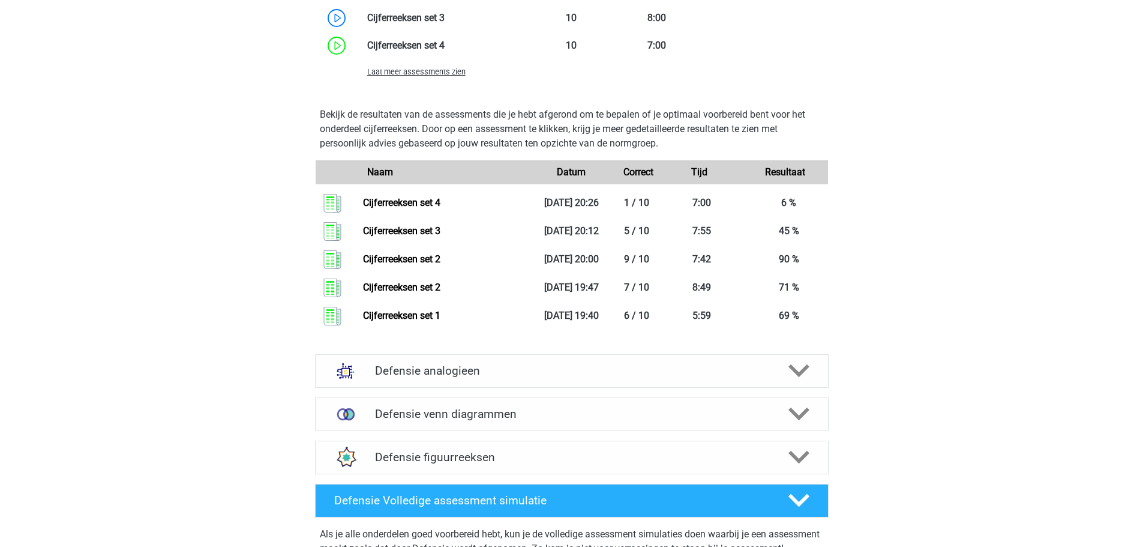
scroll to position [1140, 0]
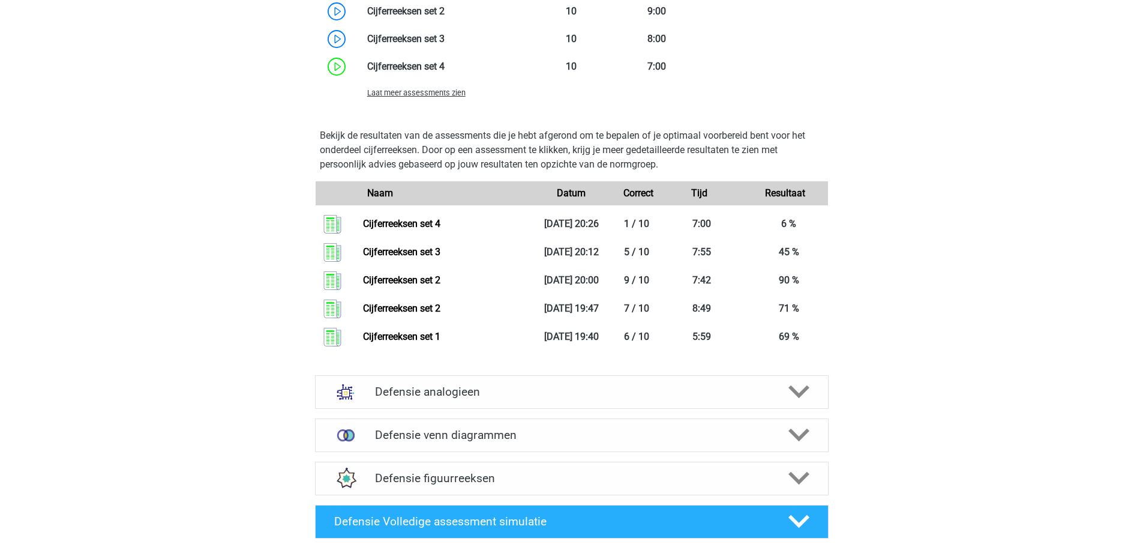
click at [425, 98] on div "Laat meer assessments zien" at bounding box center [443, 92] width 171 height 14
click at [426, 94] on span "Laat meer assessments zien" at bounding box center [416, 92] width 98 height 9
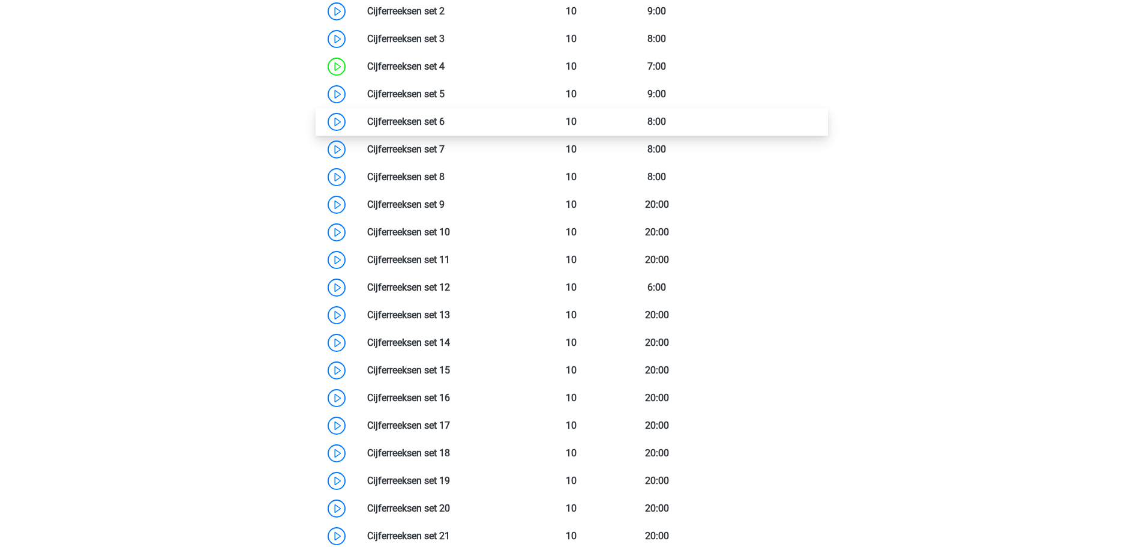
click at [445, 116] on link at bounding box center [445, 121] width 0 height 11
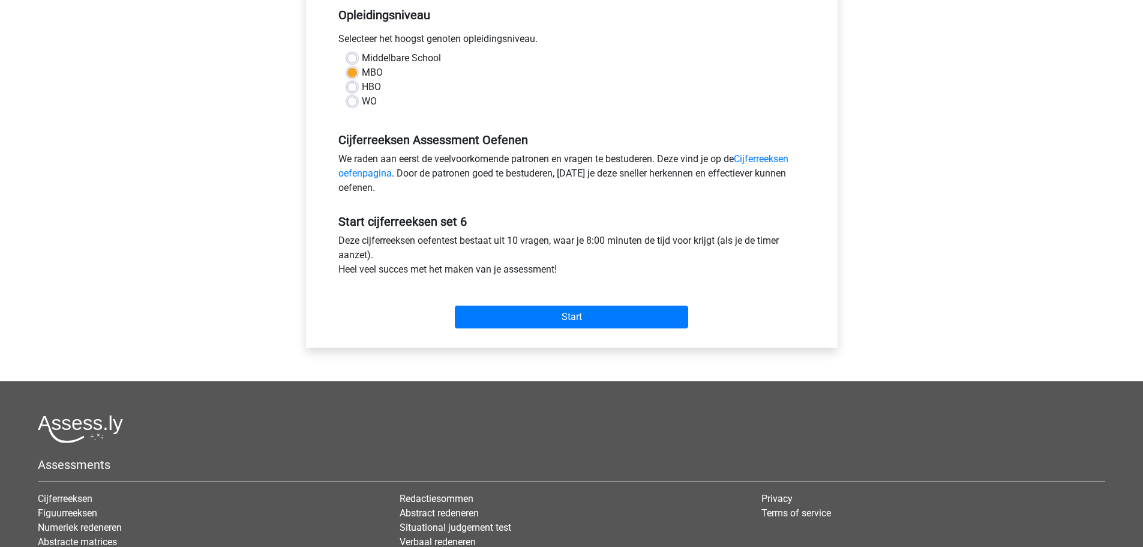
scroll to position [360, 0]
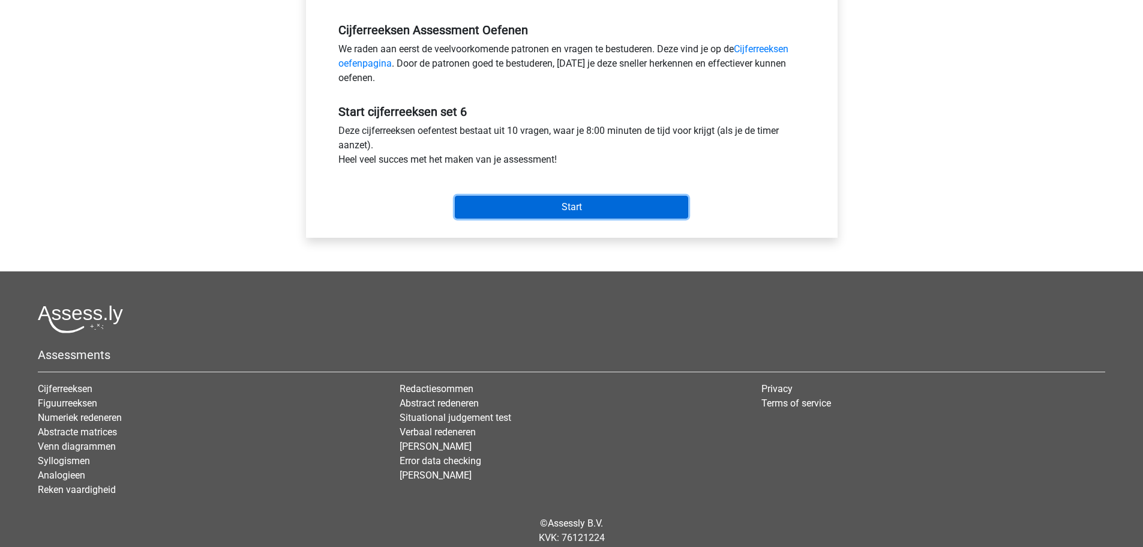
click at [537, 203] on input "Start" at bounding box center [571, 207] width 233 height 23
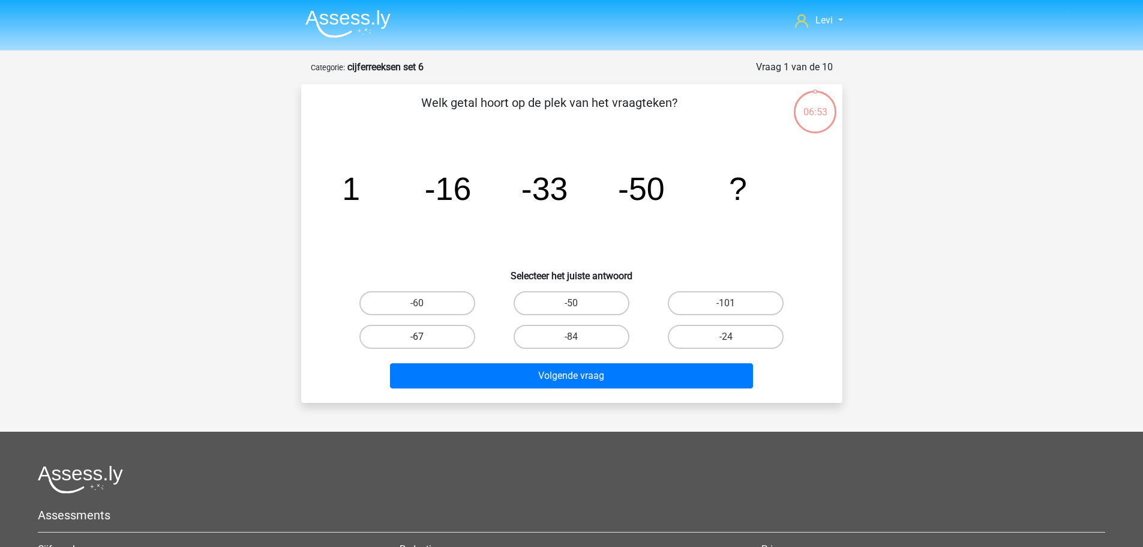
click at [453, 330] on label "-67" at bounding box center [417, 337] width 116 height 24
click at [425, 337] on input "-67" at bounding box center [421, 341] width 8 height 8
radio input "true"
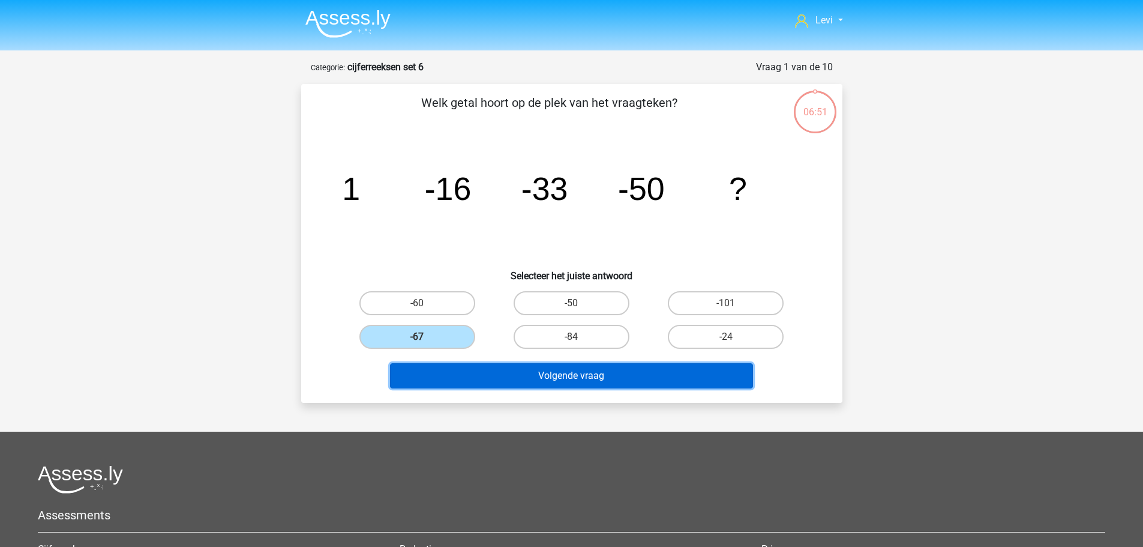
click at [602, 382] on button "Volgende vraag" at bounding box center [571, 375] width 363 height 25
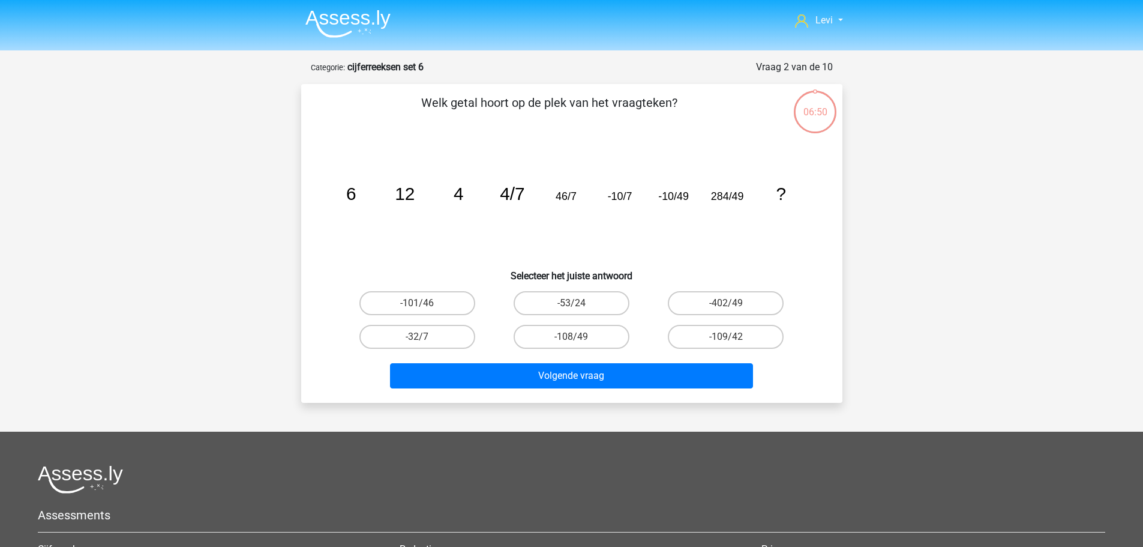
scroll to position [60, 0]
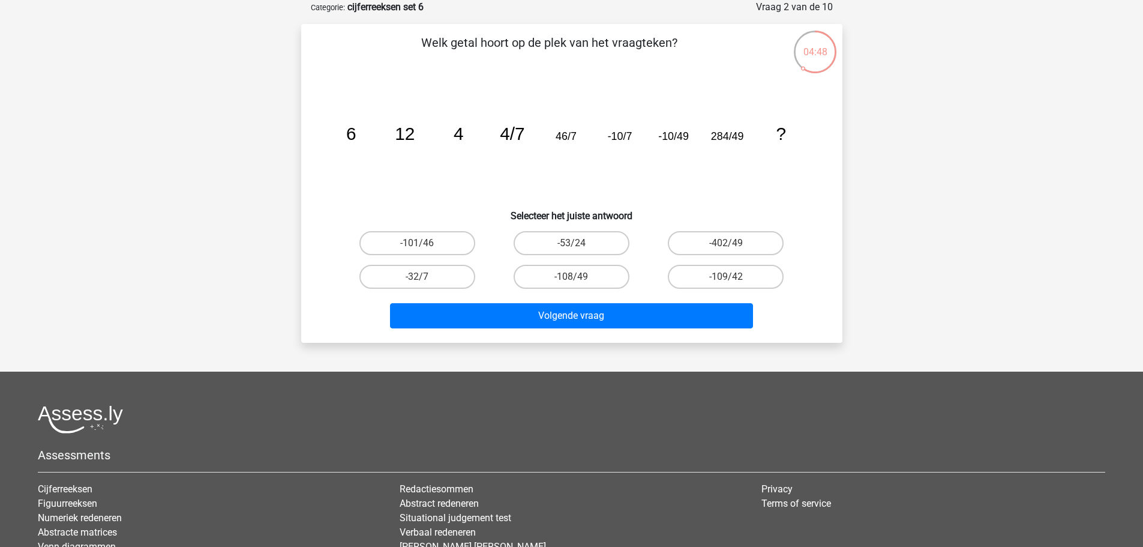
drag, startPoint x: 584, startPoint y: 244, endPoint x: 607, endPoint y: 295, distance: 55.9
click at [583, 247] on label "-53/24" at bounding box center [572, 243] width 116 height 24
click at [579, 247] on input "-53/24" at bounding box center [575, 247] width 8 height 8
radio input "true"
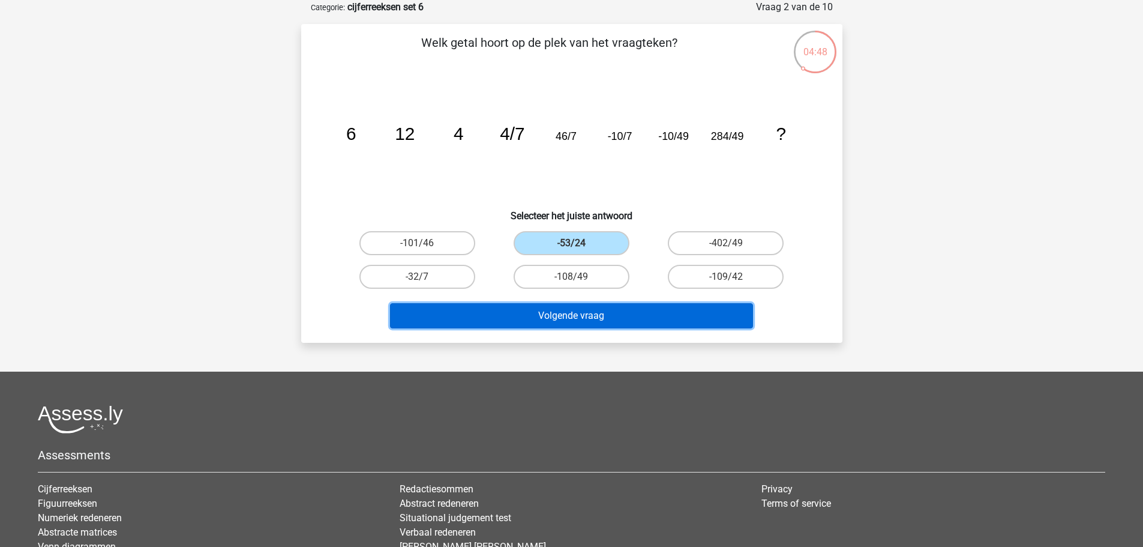
click at [613, 311] on button "Volgende vraag" at bounding box center [571, 315] width 363 height 25
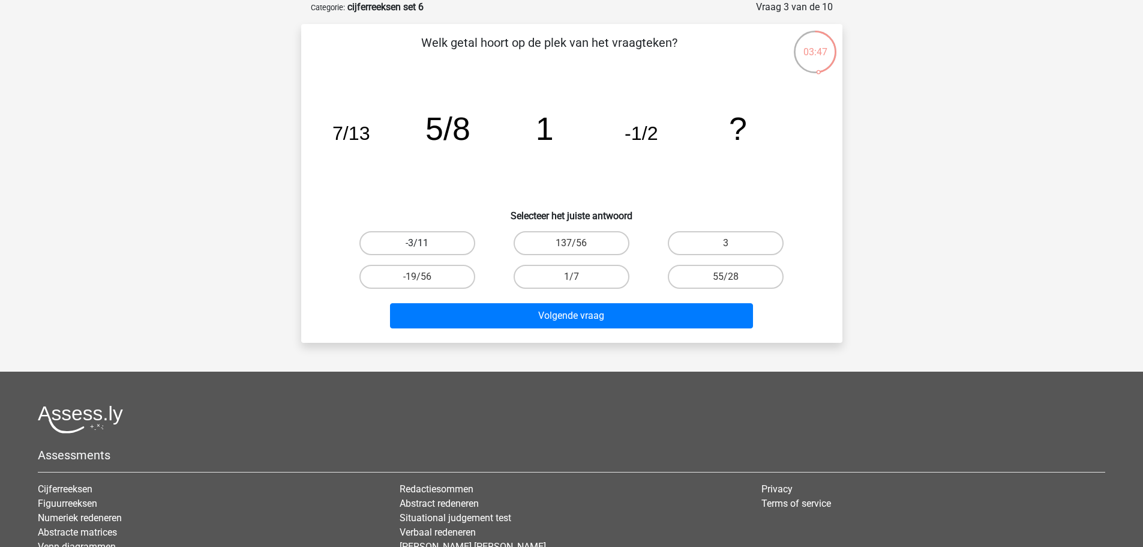
click at [434, 240] on label "-3/11" at bounding box center [417, 243] width 116 height 24
click at [425, 243] on input "-3/11" at bounding box center [421, 247] width 8 height 8
radio input "true"
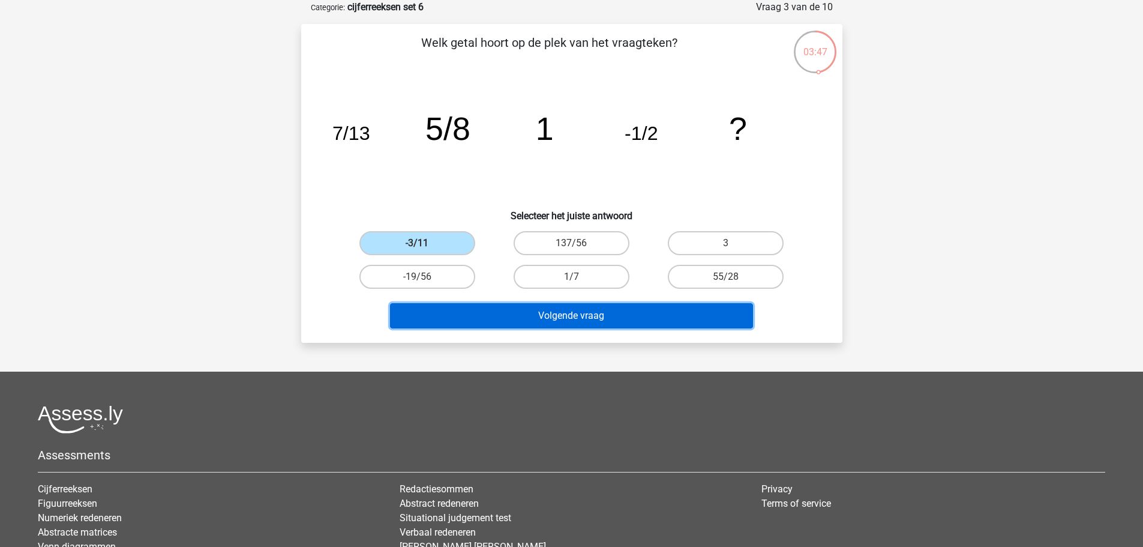
click at [543, 319] on button "Volgende vraag" at bounding box center [571, 315] width 363 height 25
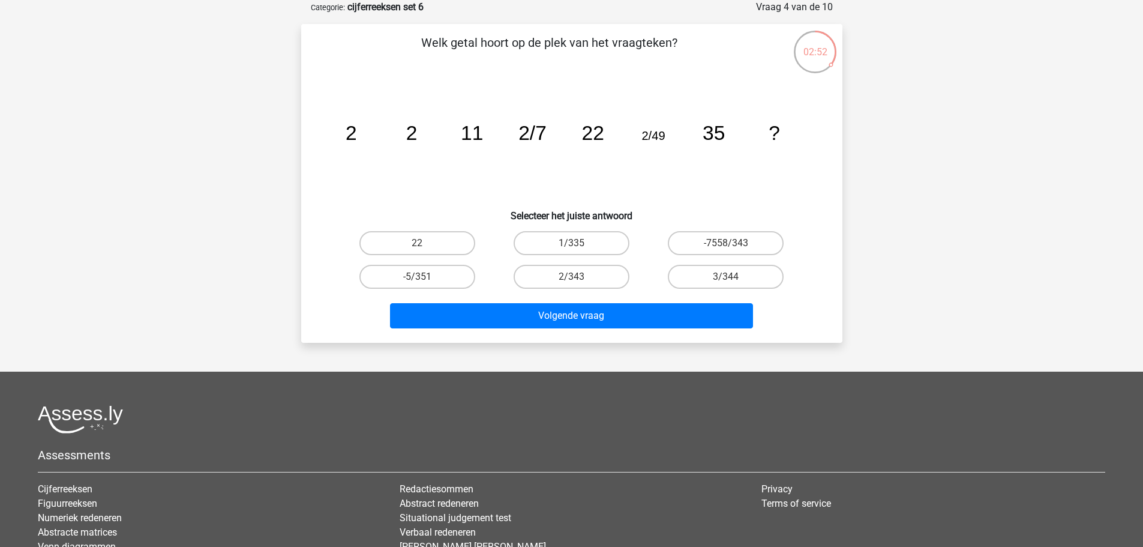
click at [422, 244] on input "22" at bounding box center [421, 247] width 8 height 8
radio input "true"
click at [507, 299] on div "Volgende vraag" at bounding box center [571, 313] width 503 height 40
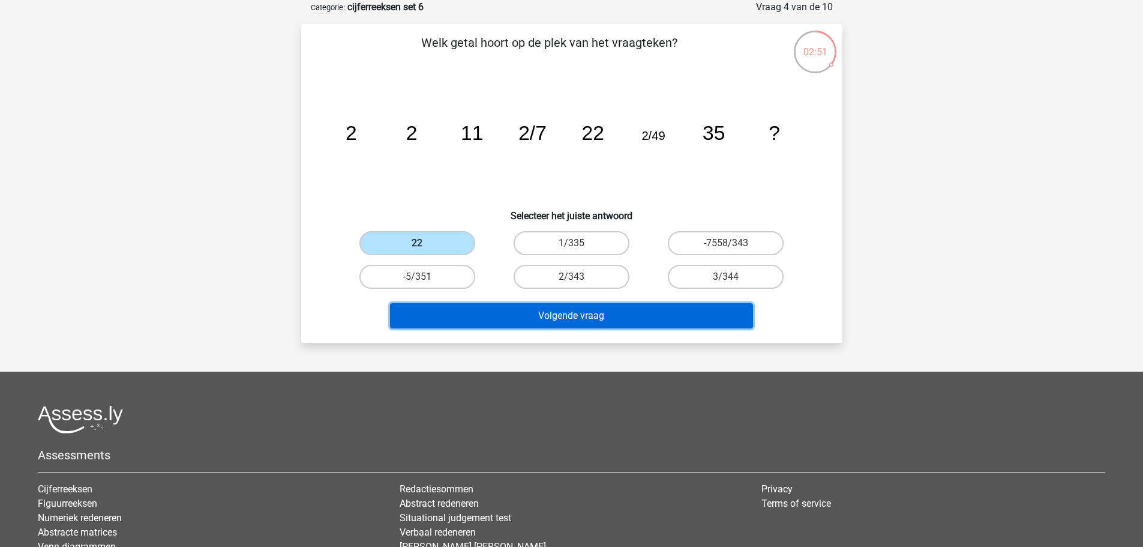
click at [520, 311] on button "Volgende vraag" at bounding box center [571, 315] width 363 height 25
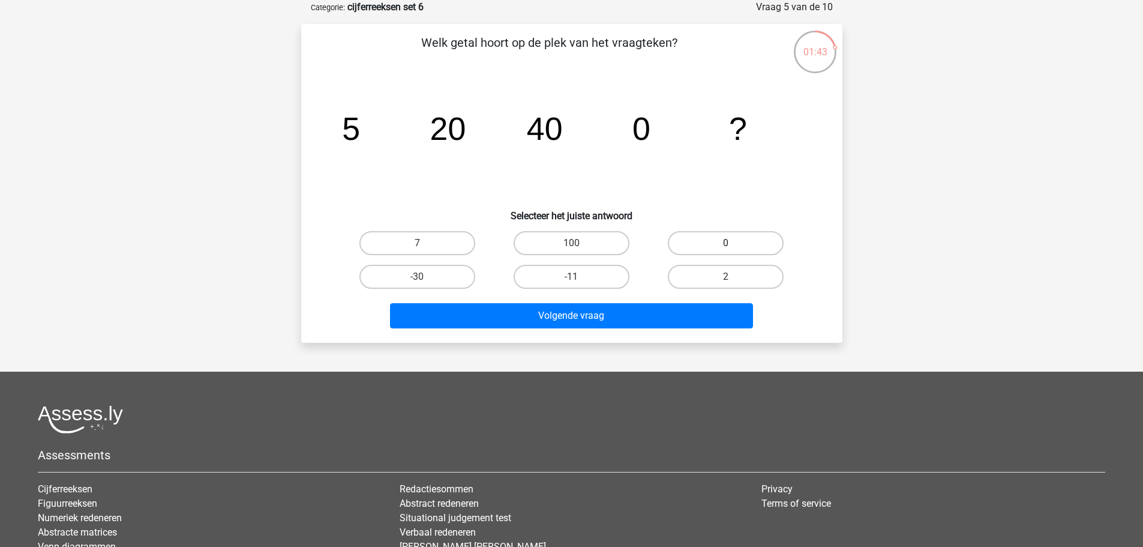
click at [698, 245] on label "0" at bounding box center [726, 243] width 116 height 24
click at [726, 245] on input "0" at bounding box center [730, 247] width 8 height 8
radio input "true"
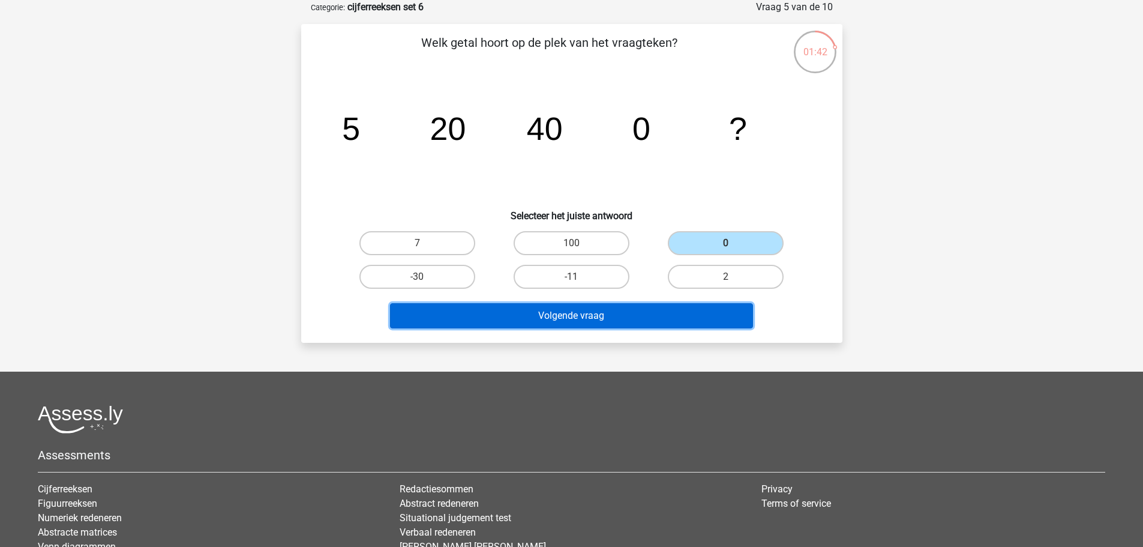
click at [677, 312] on button "Volgende vraag" at bounding box center [571, 315] width 363 height 25
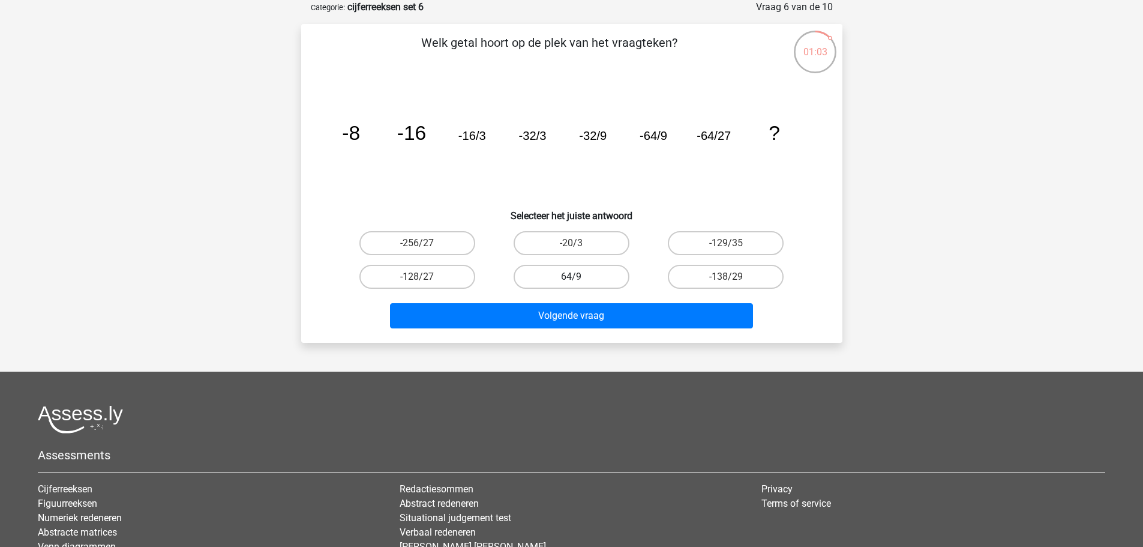
click at [595, 286] on label "64/9" at bounding box center [572, 277] width 116 height 24
click at [579, 284] on input "64/9" at bounding box center [575, 281] width 8 height 8
radio input "true"
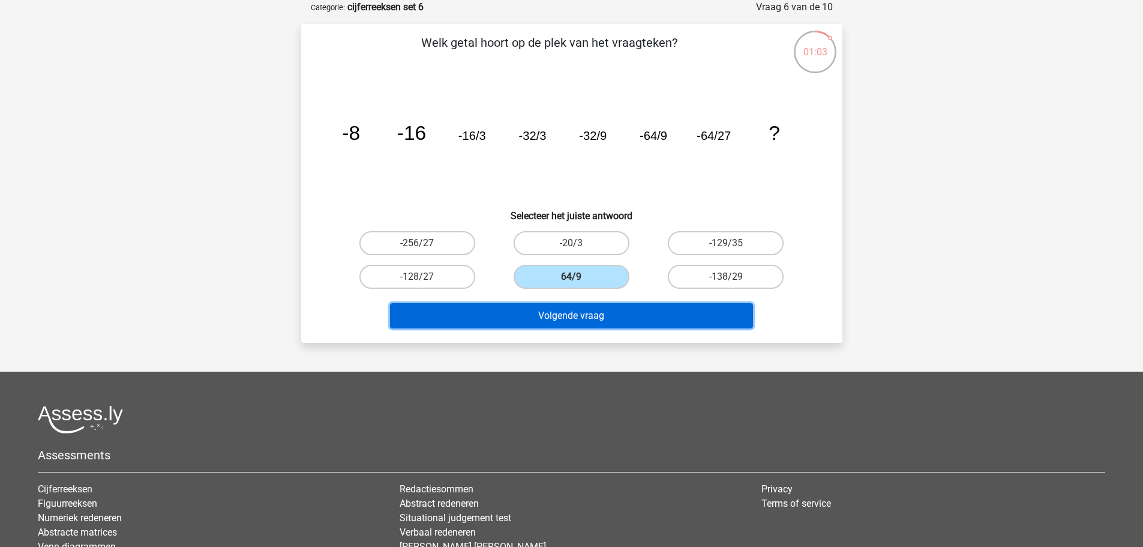
click at [607, 310] on button "Volgende vraag" at bounding box center [571, 315] width 363 height 25
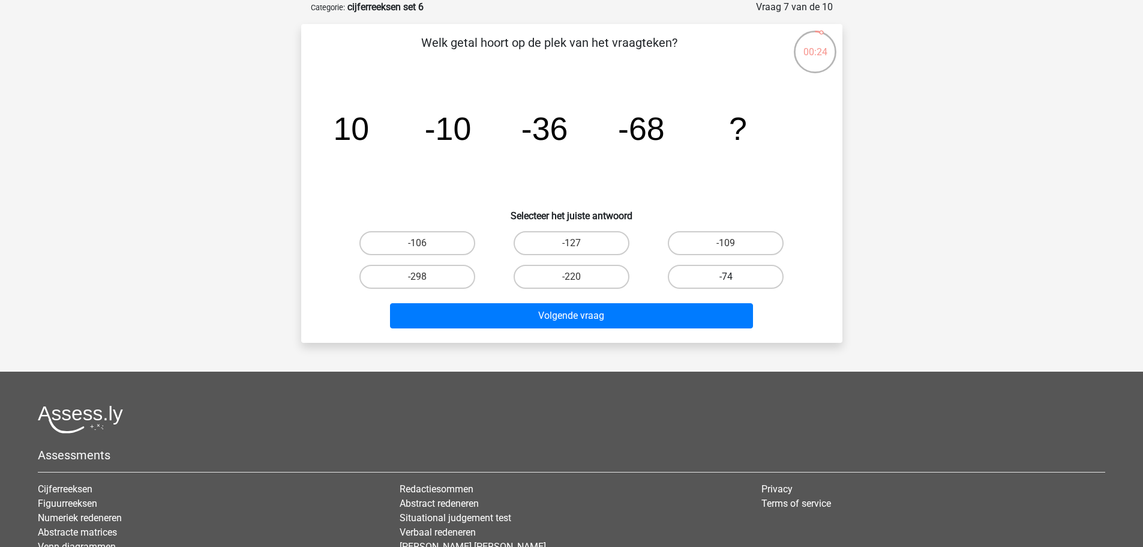
click at [700, 274] on label "-74" at bounding box center [726, 277] width 116 height 24
click at [726, 277] on input "-74" at bounding box center [730, 281] width 8 height 8
radio input "true"
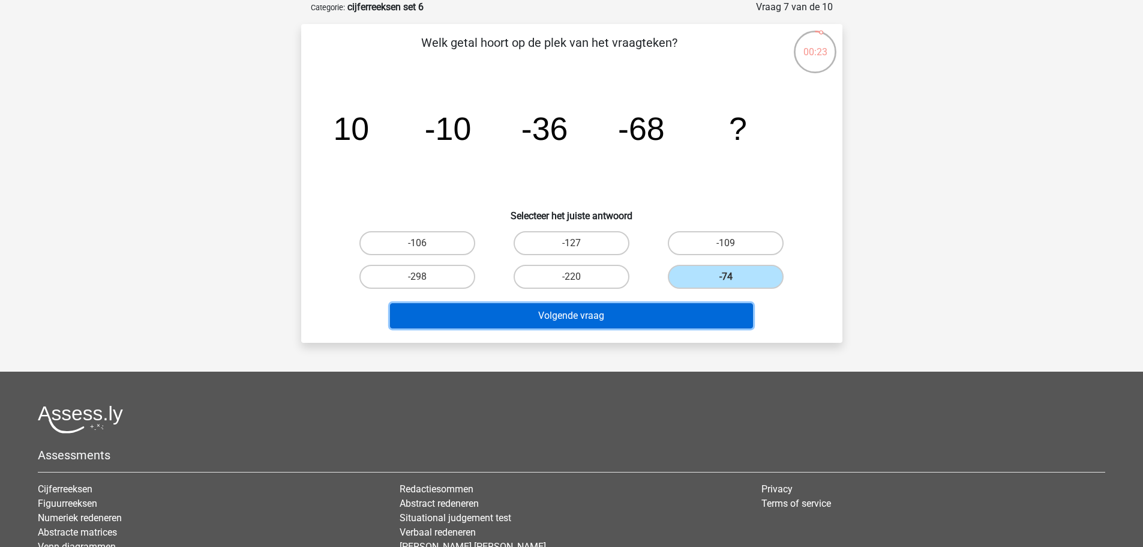
click at [682, 321] on button "Volgende vraag" at bounding box center [571, 315] width 363 height 25
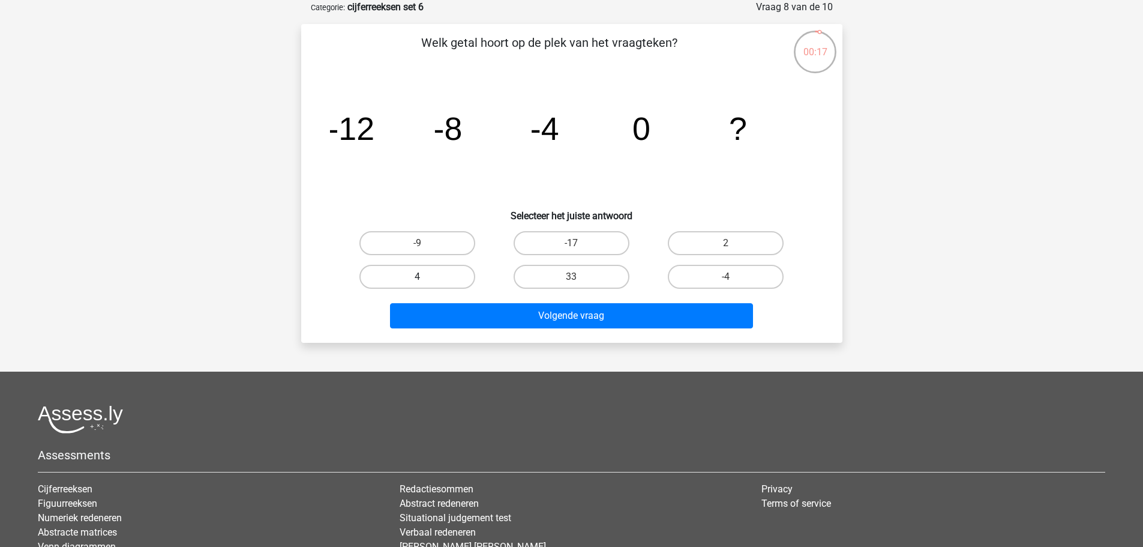
click at [451, 280] on label "4" at bounding box center [417, 277] width 116 height 24
click at [425, 280] on input "4" at bounding box center [421, 281] width 8 height 8
radio input "true"
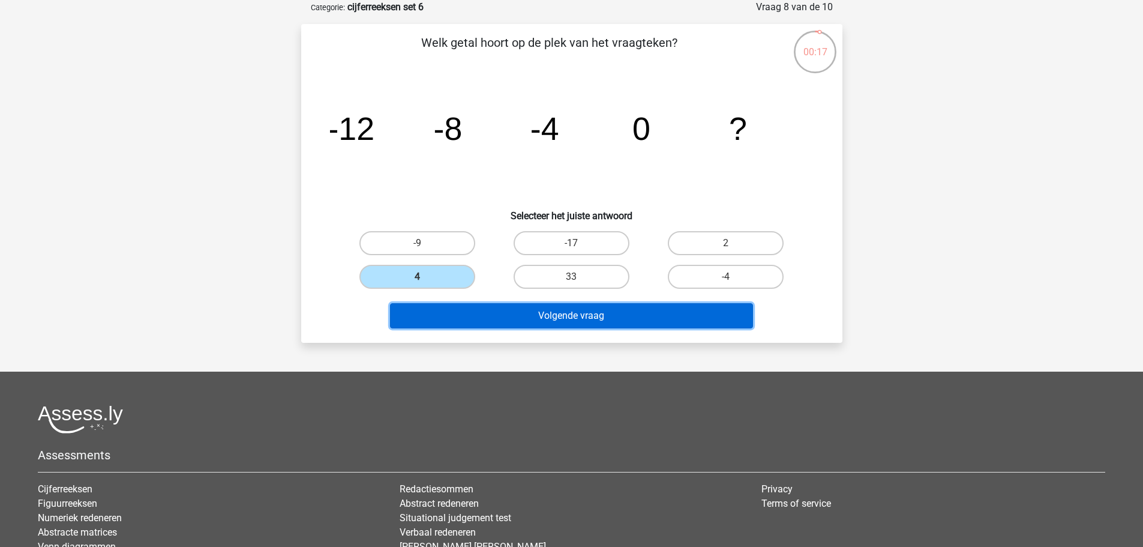
click at [518, 311] on button "Volgende vraag" at bounding box center [571, 315] width 363 height 25
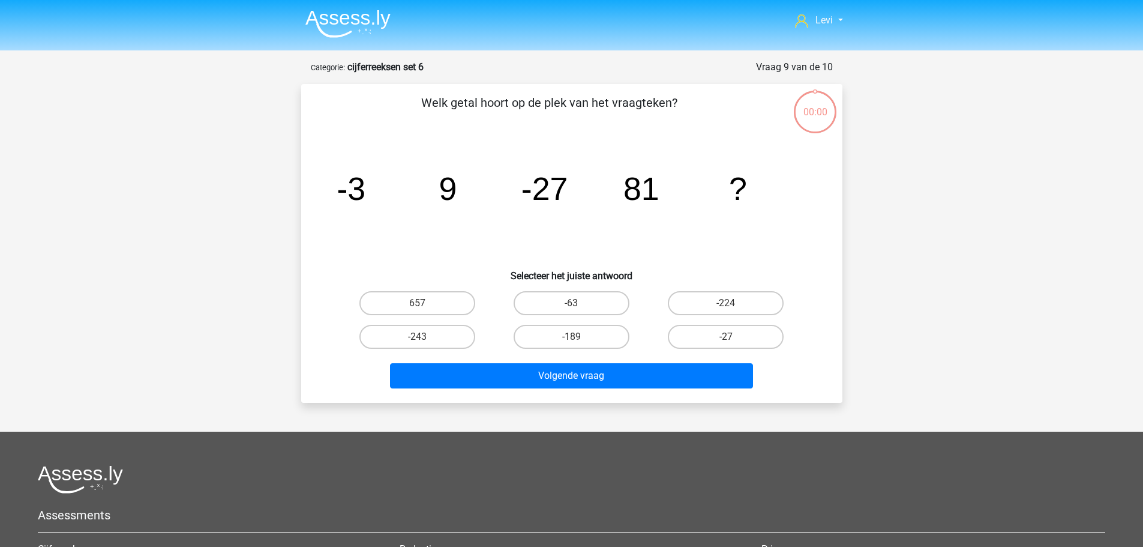
scroll to position [60, 0]
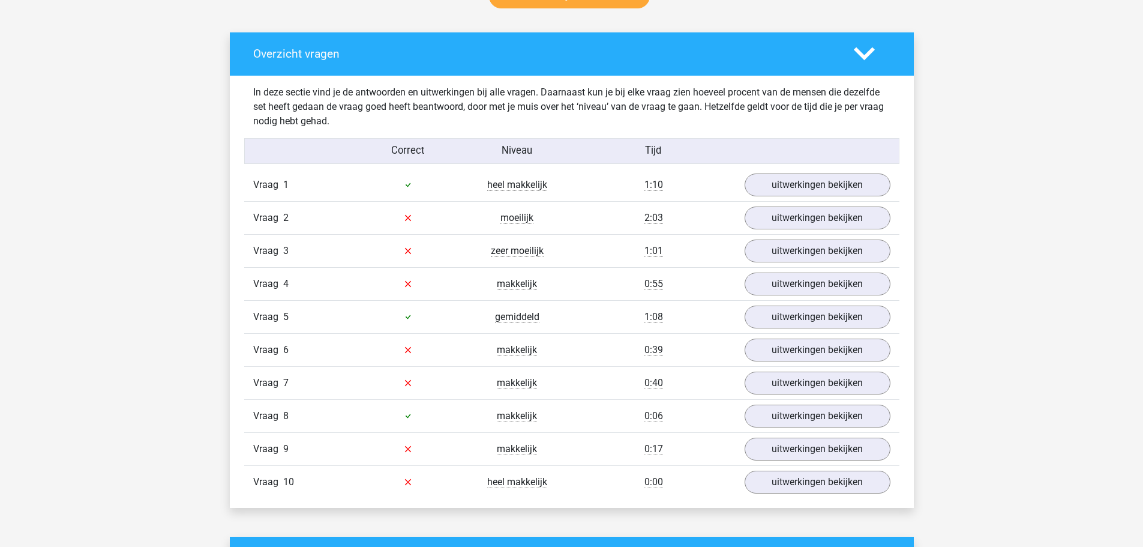
scroll to position [660, 0]
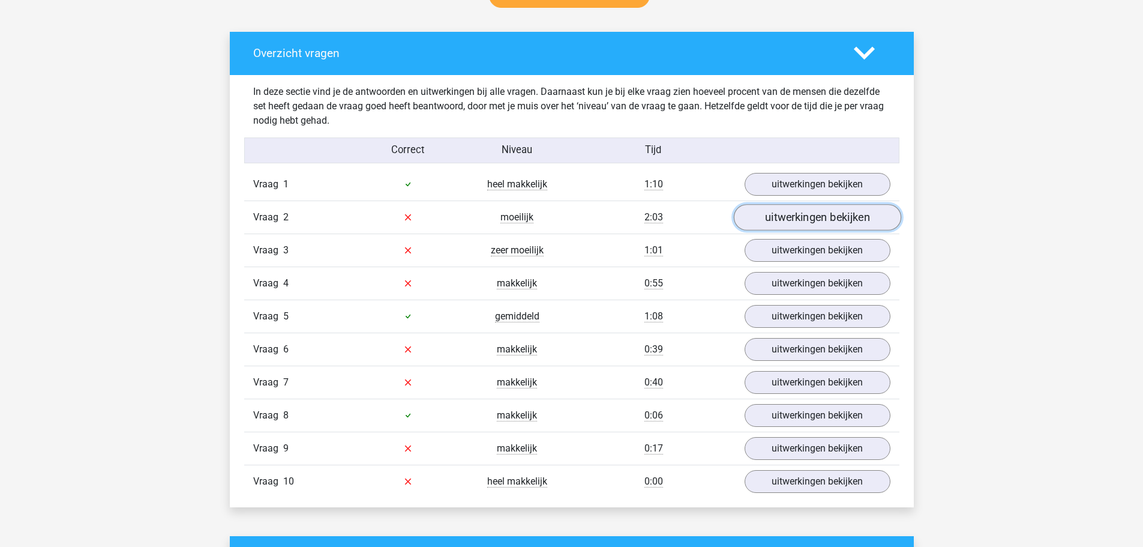
click at [757, 226] on link "uitwerkingen bekijken" at bounding box center [816, 217] width 167 height 26
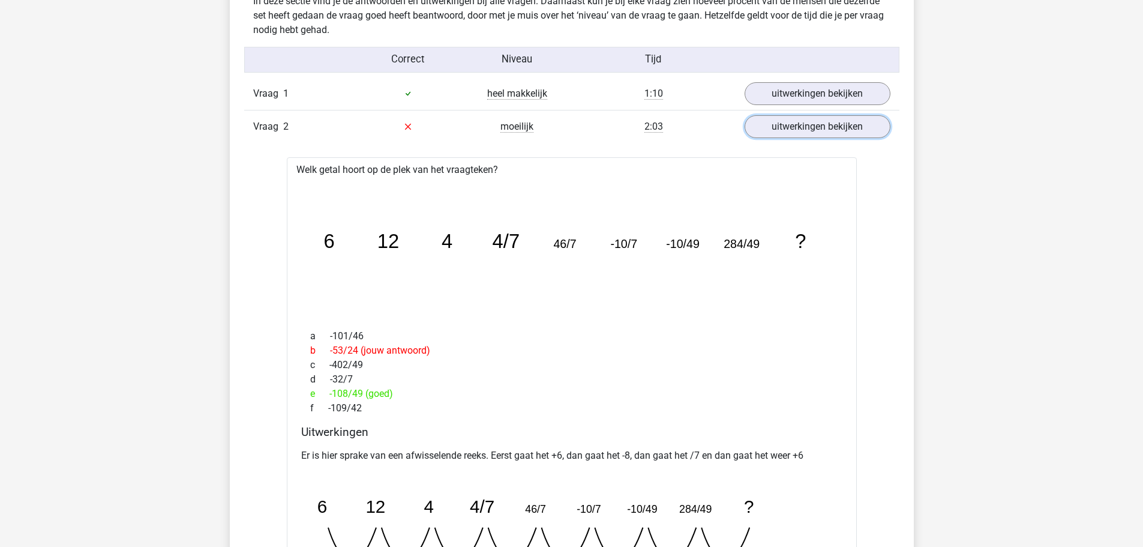
scroll to position [840, 0]
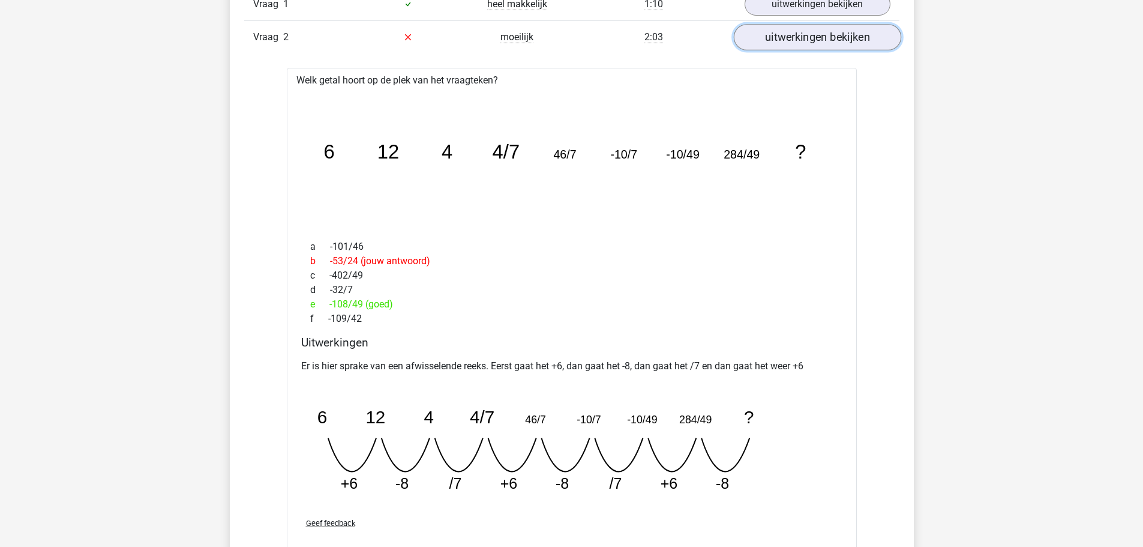
click at [770, 45] on link "uitwerkingen bekijken" at bounding box center [816, 37] width 167 height 26
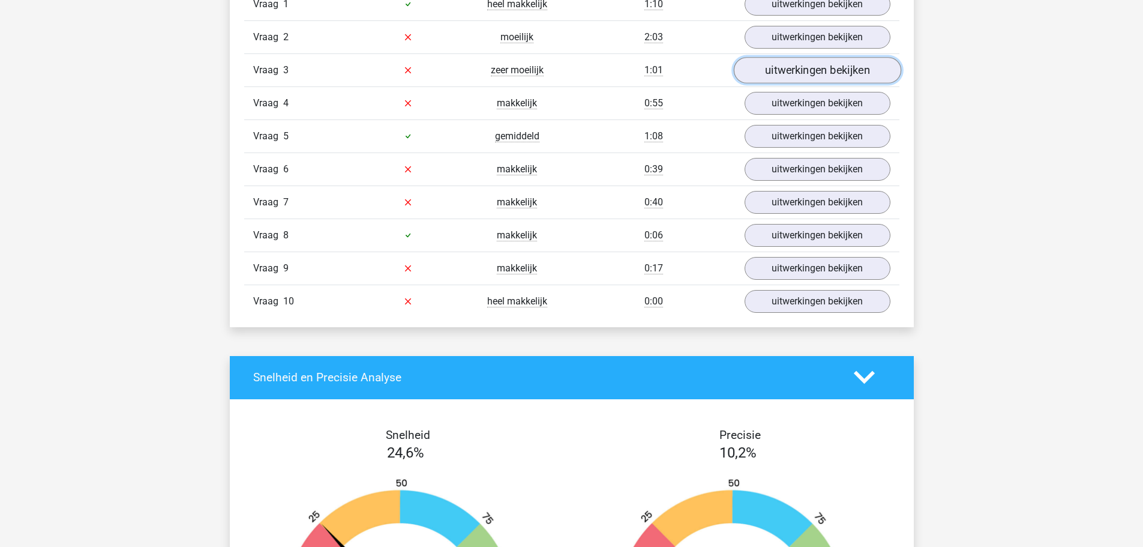
click at [772, 72] on link "uitwerkingen bekijken" at bounding box center [816, 70] width 167 height 26
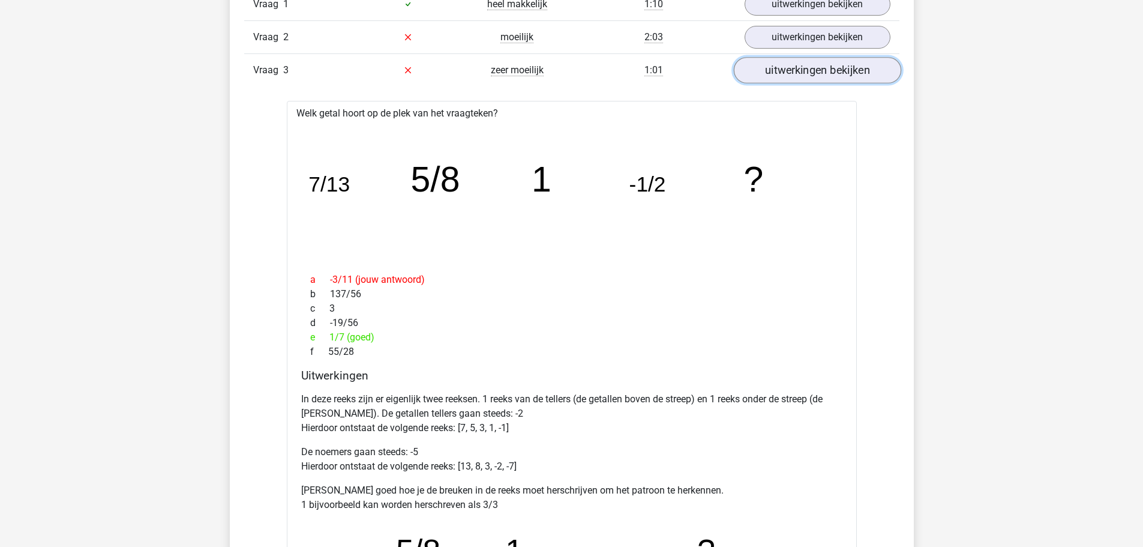
click at [764, 71] on link "uitwerkingen bekijken" at bounding box center [816, 70] width 167 height 26
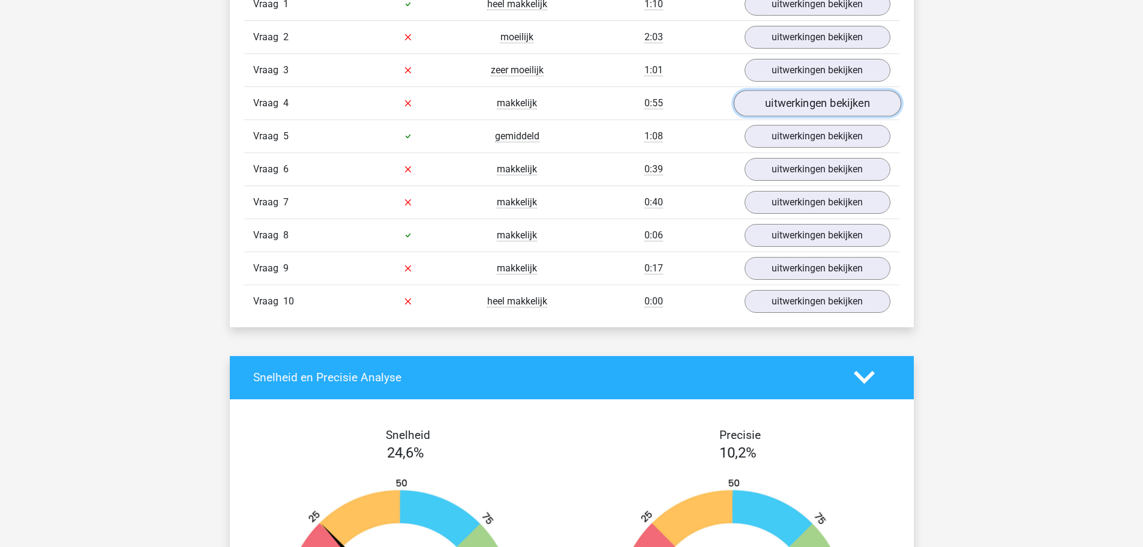
click at [768, 101] on link "uitwerkingen bekijken" at bounding box center [816, 103] width 167 height 26
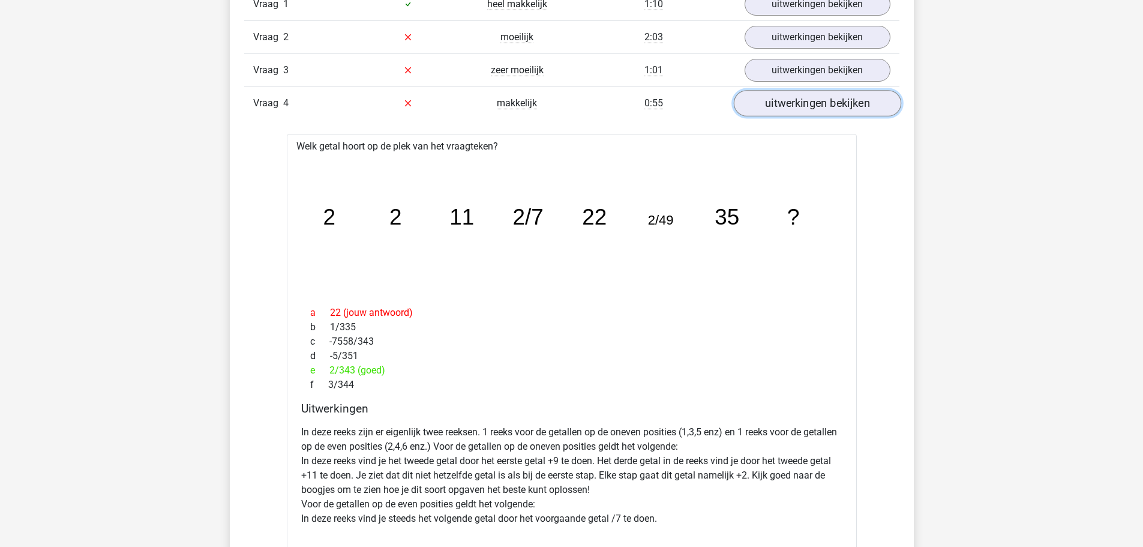
click at [769, 105] on link "uitwerkingen bekijken" at bounding box center [816, 103] width 167 height 26
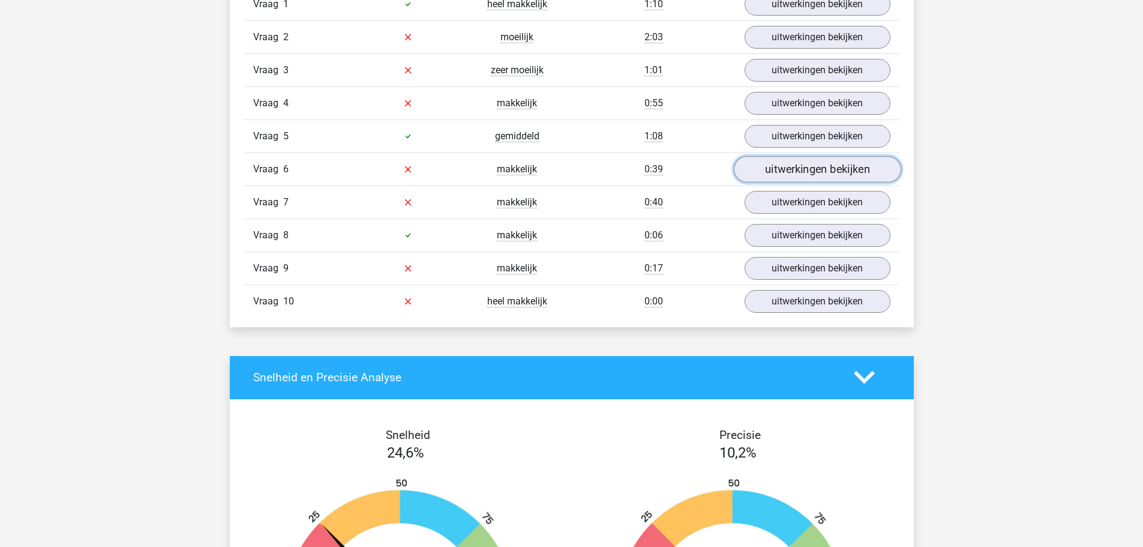
click at [761, 170] on link "uitwerkingen bekijken" at bounding box center [816, 169] width 167 height 26
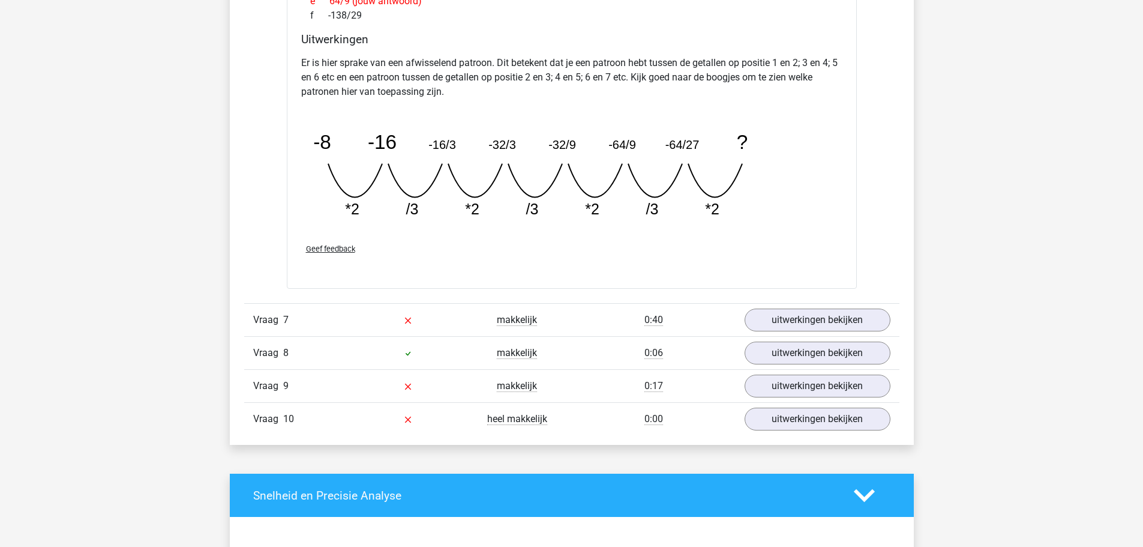
scroll to position [1320, 0]
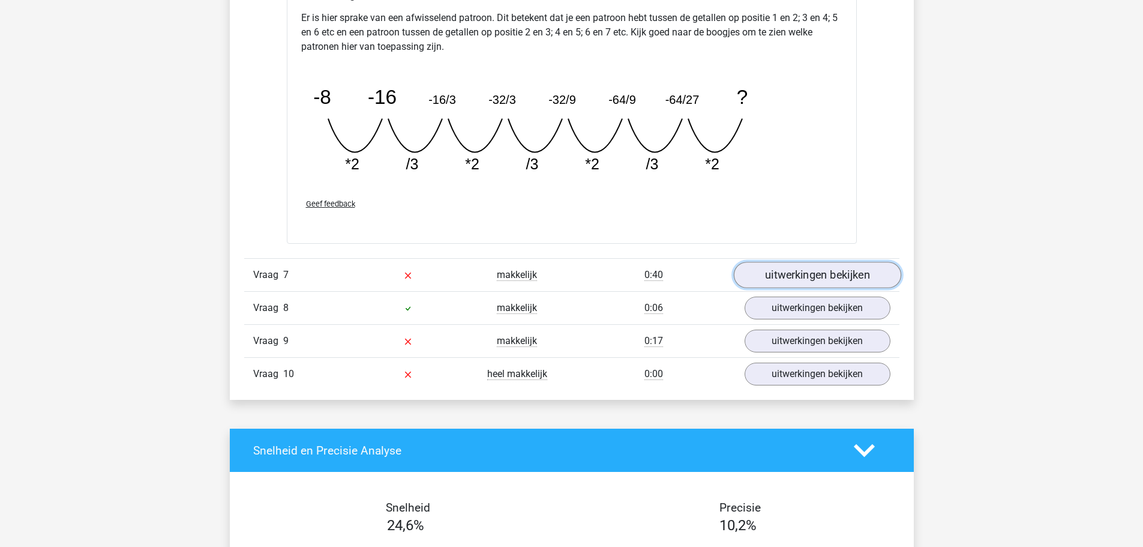
click at [822, 268] on link "uitwerkingen bekijken" at bounding box center [816, 275] width 167 height 26
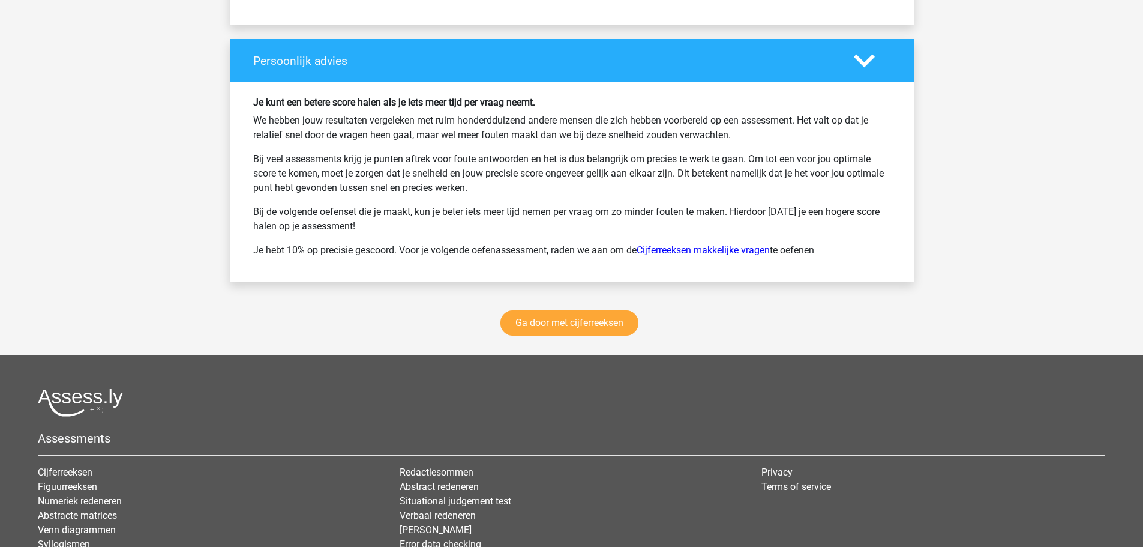
scroll to position [2850, 0]
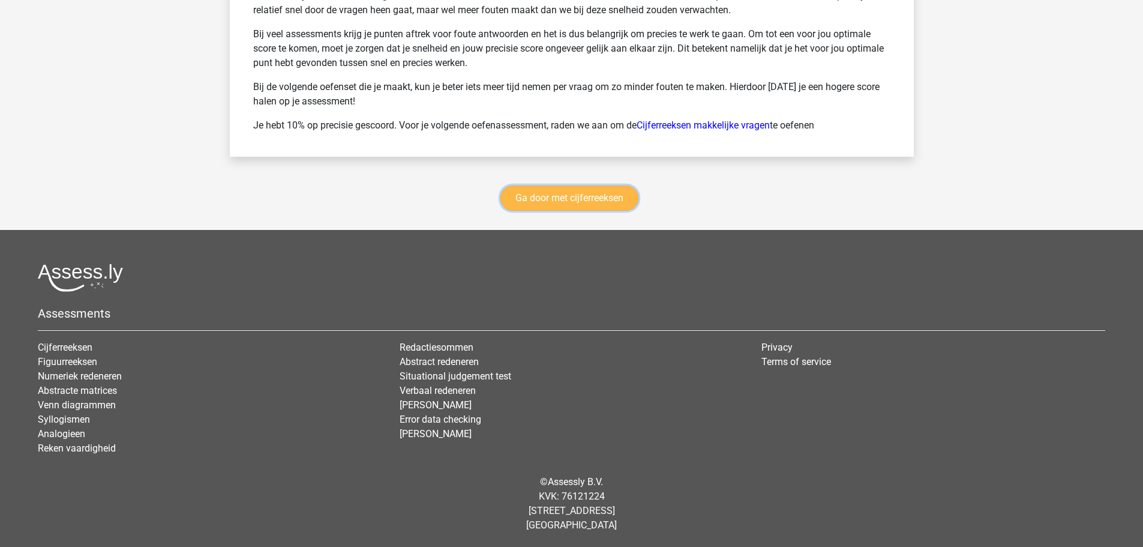
click at [578, 196] on link "Ga door met cijferreeksen" at bounding box center [569, 197] width 138 height 25
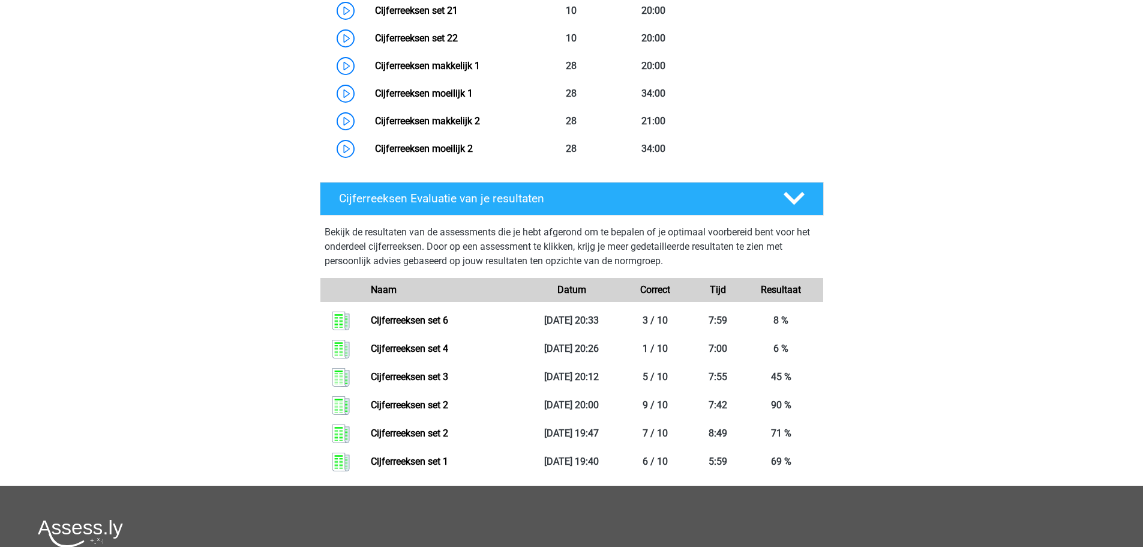
scroll to position [1256, 0]
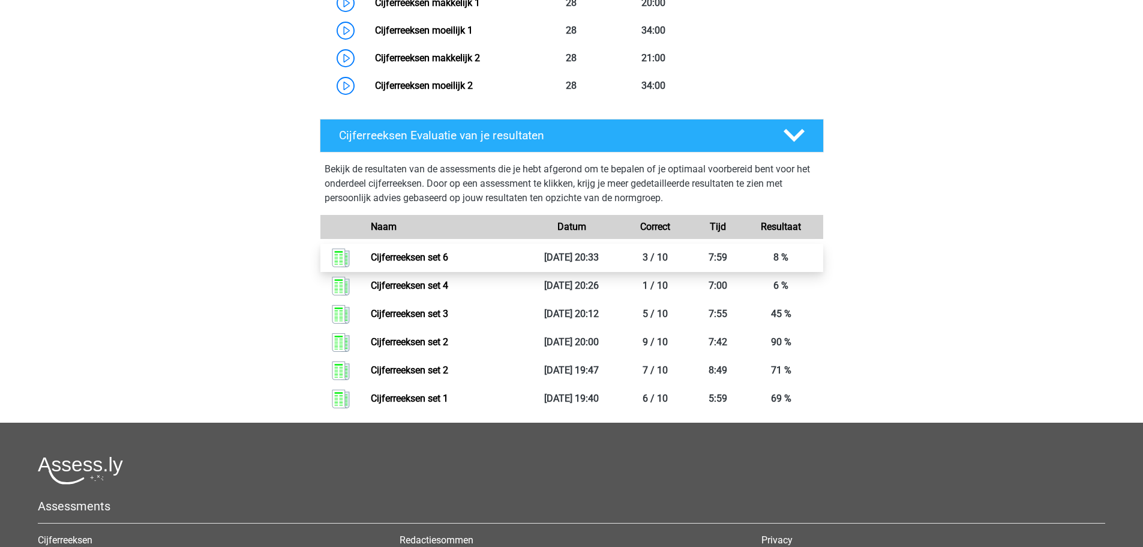
click at [422, 263] on link "Cijferreeksen set 6" at bounding box center [409, 256] width 77 height 11
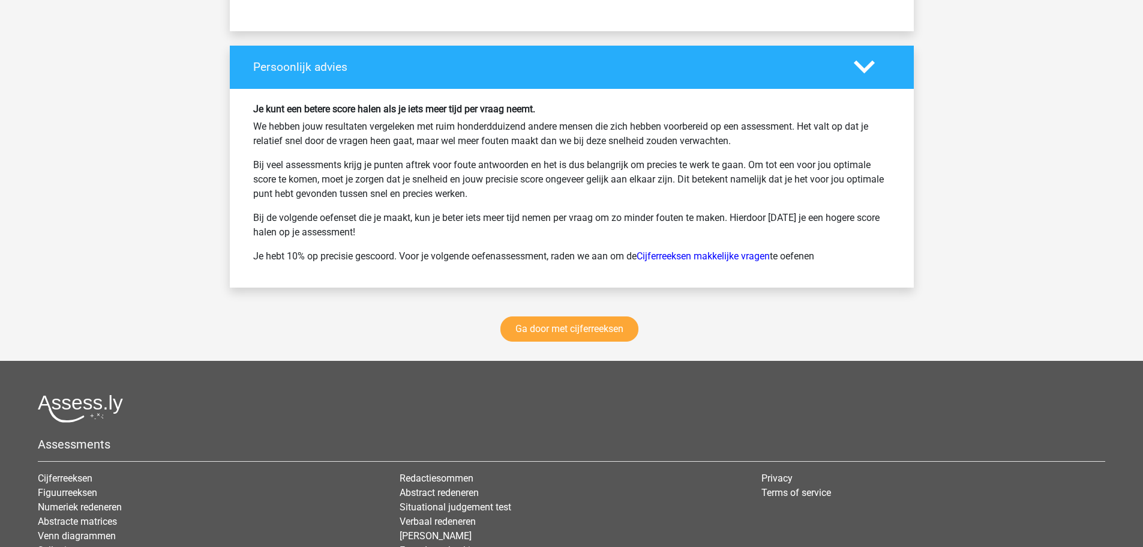
scroll to position [1684, 0]
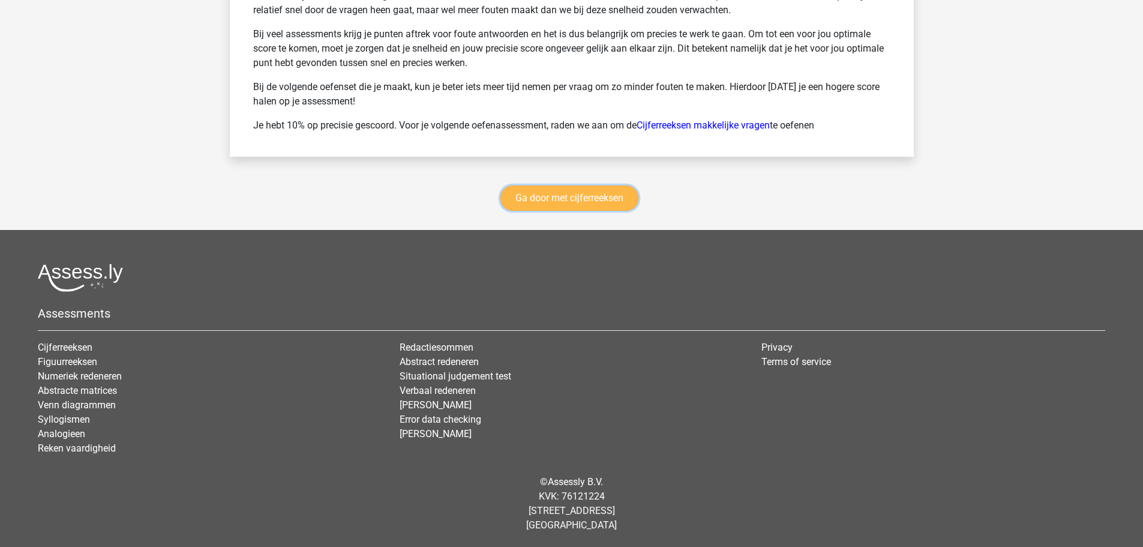
click at [545, 205] on link "Ga door met cijferreeksen" at bounding box center [569, 197] width 138 height 25
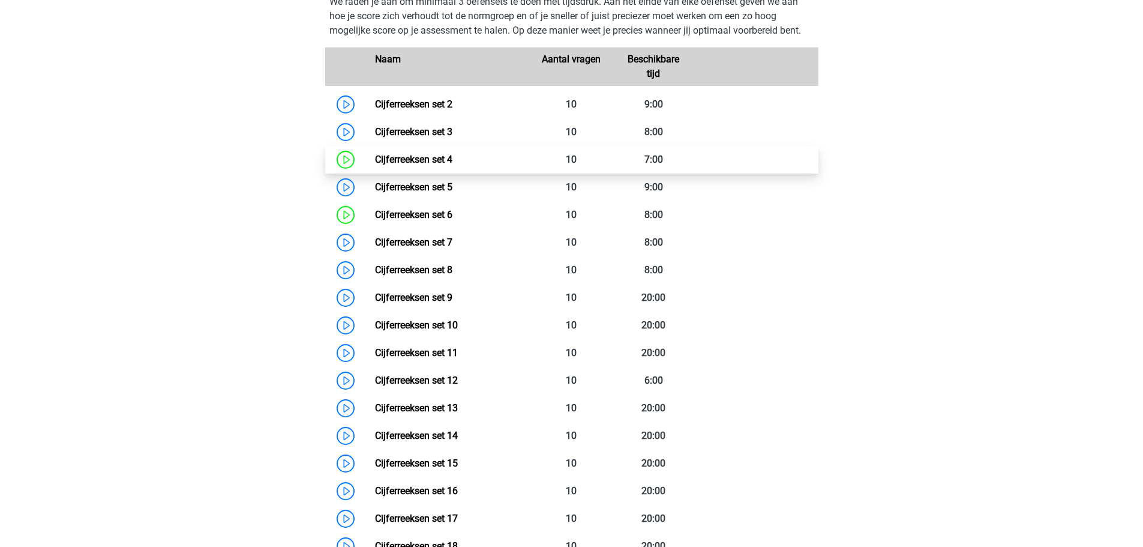
scroll to position [596, 0]
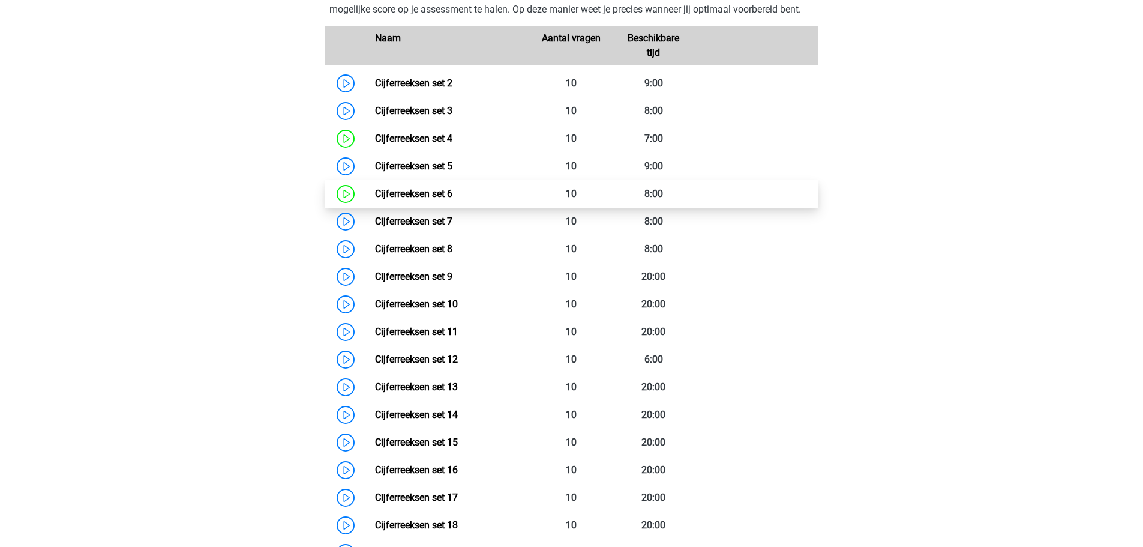
click at [375, 199] on link "Cijferreeksen set 6" at bounding box center [413, 193] width 77 height 11
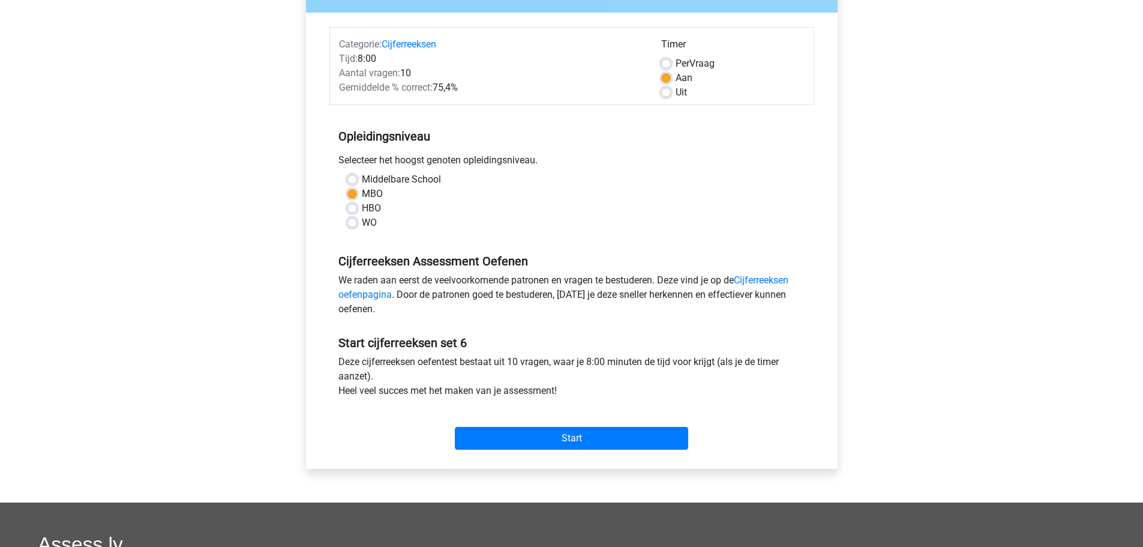
scroll to position [240, 0]
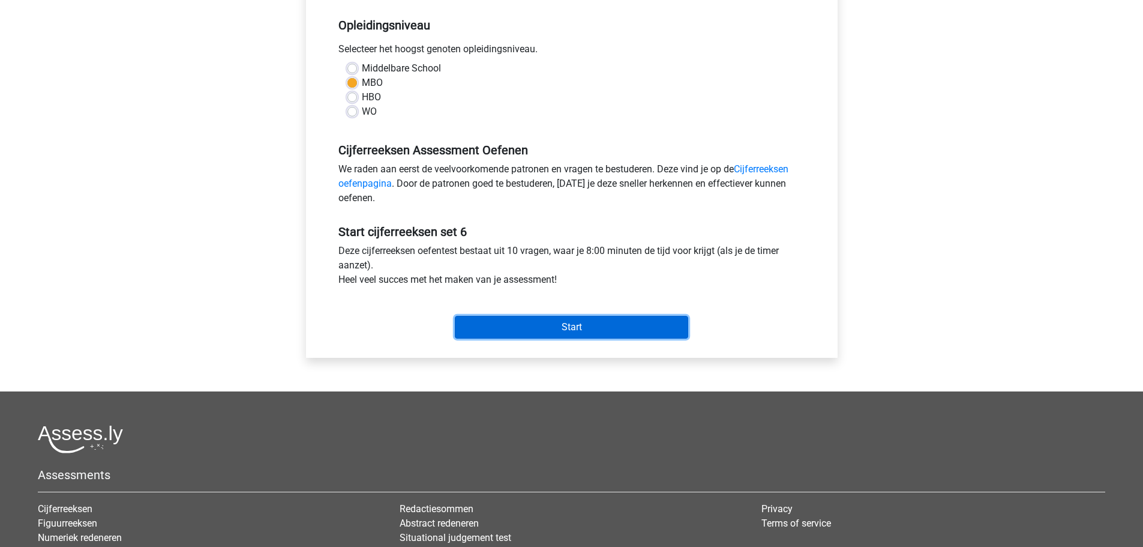
click at [596, 333] on input "Start" at bounding box center [571, 327] width 233 height 23
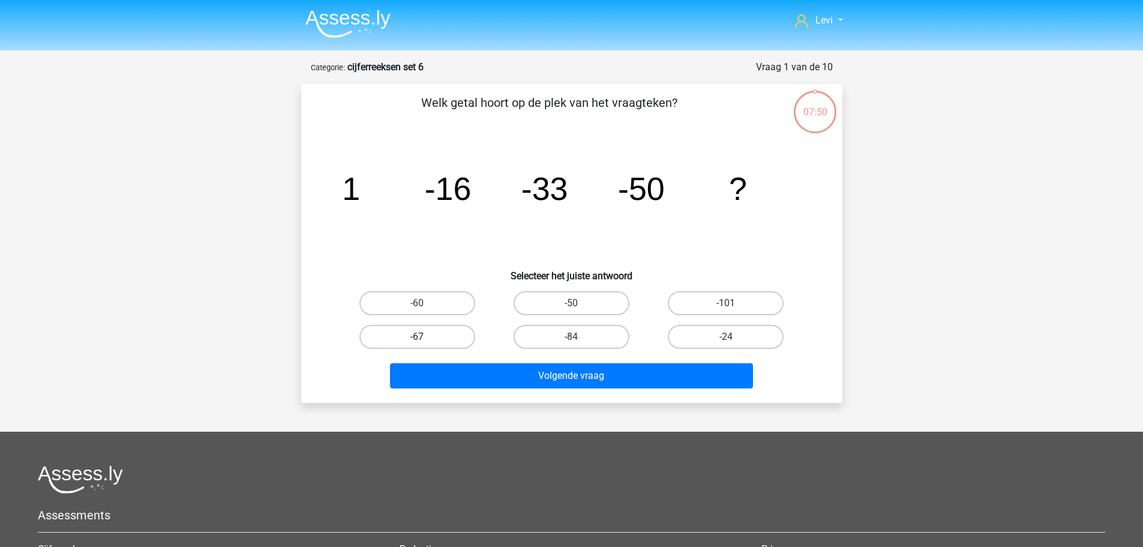
click at [448, 331] on label "-67" at bounding box center [417, 337] width 116 height 24
click at [425, 337] on input "-67" at bounding box center [421, 341] width 8 height 8
radio input "true"
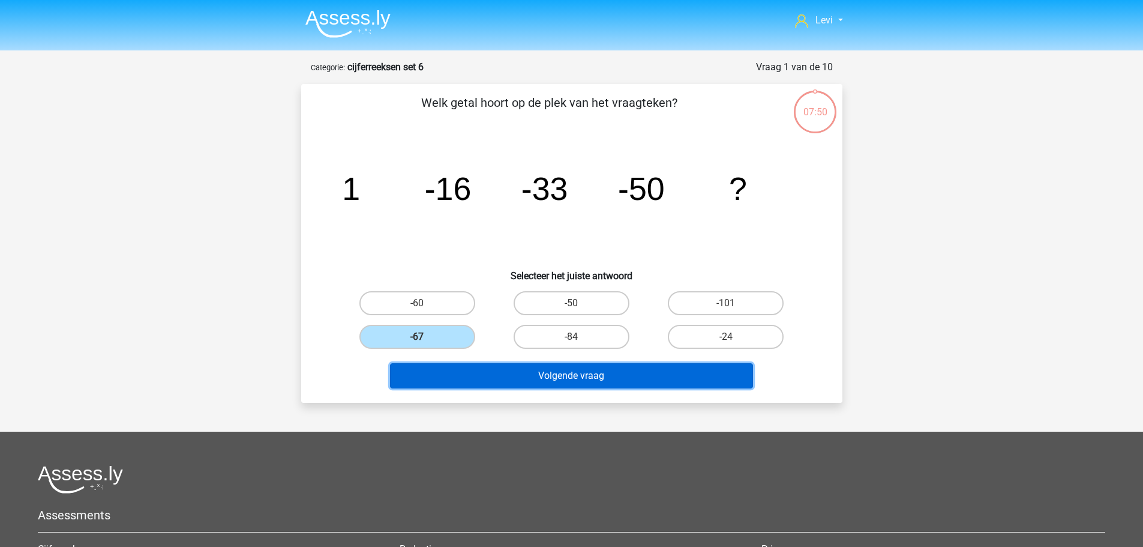
click at [584, 376] on button "Volgende vraag" at bounding box center [571, 375] width 363 height 25
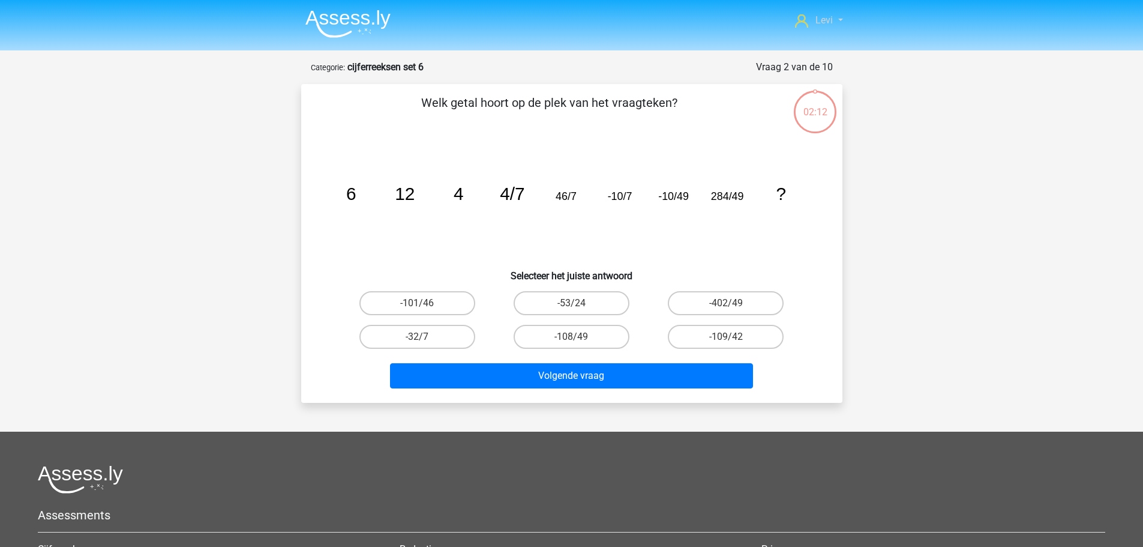
click at [825, 14] on span "Levi" at bounding box center [823, 19] width 17 height 11
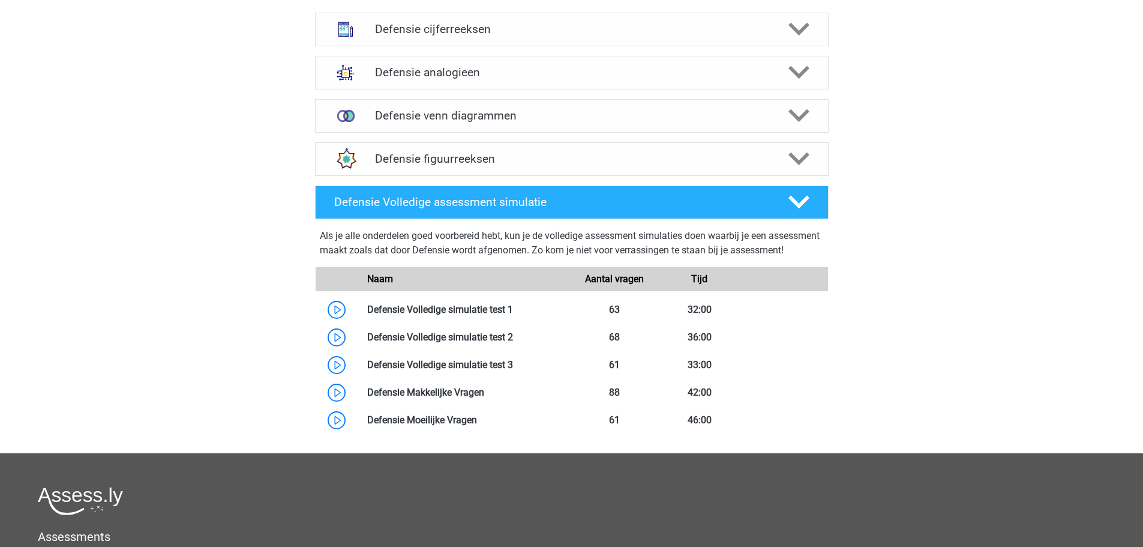
scroll to position [420, 0]
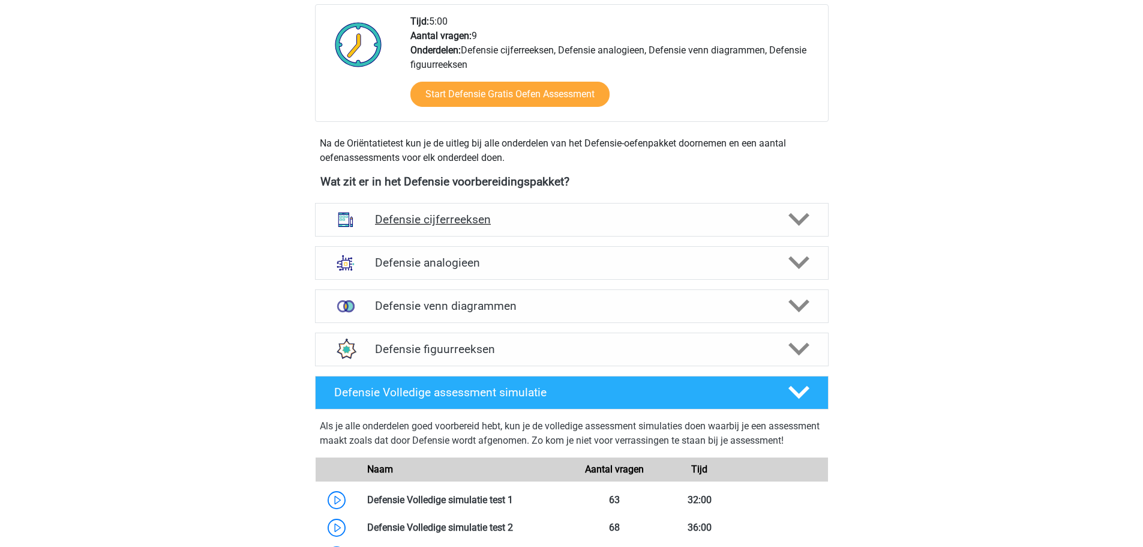
click at [505, 223] on h4 "Defensie cijferreeksen" at bounding box center [571, 219] width 393 height 14
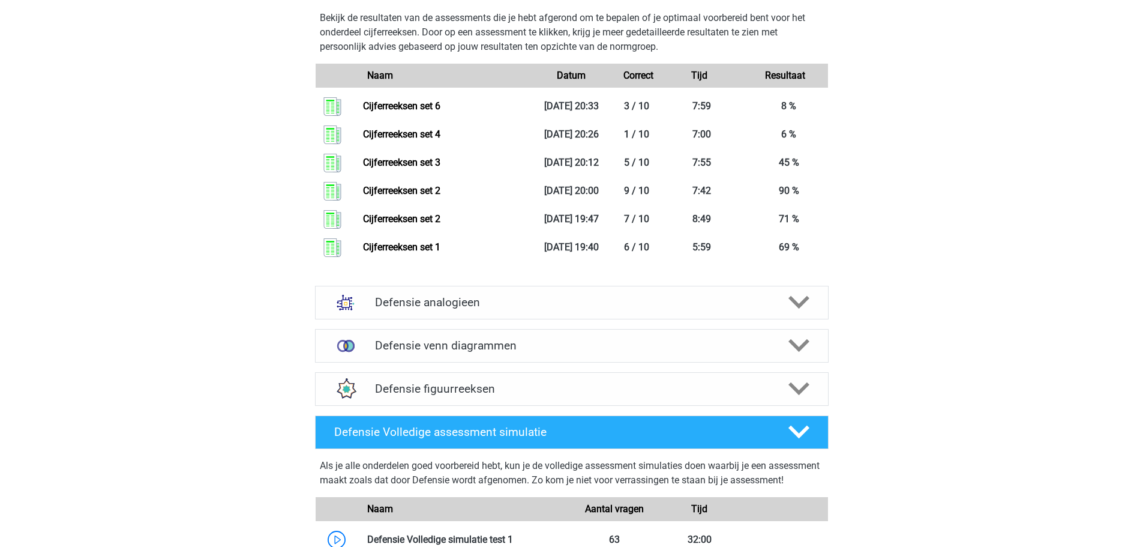
scroll to position [1260, 0]
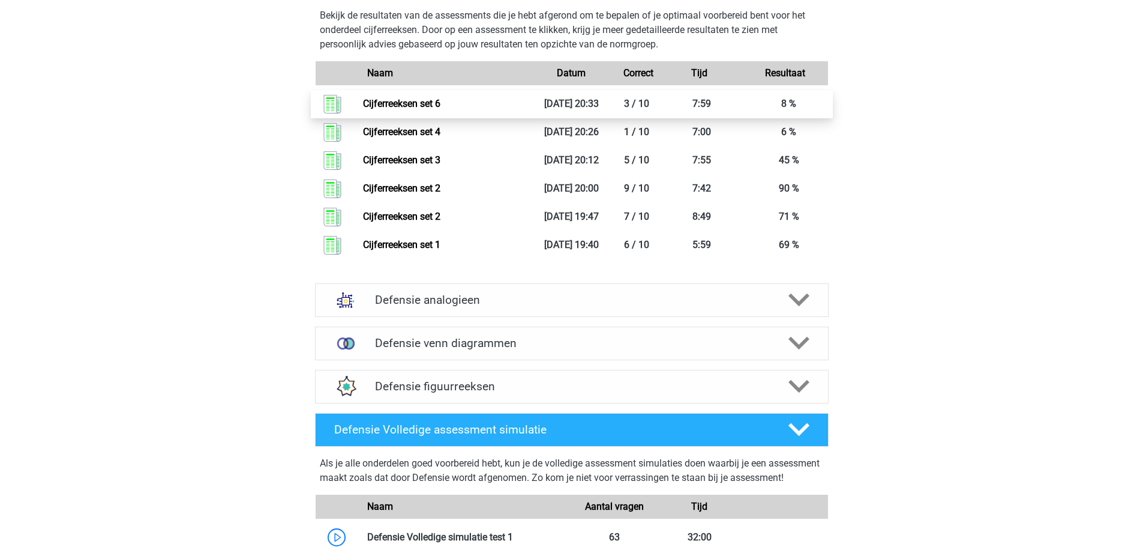
click at [401, 100] on link "Cijferreeksen set 6" at bounding box center [401, 103] width 77 height 11
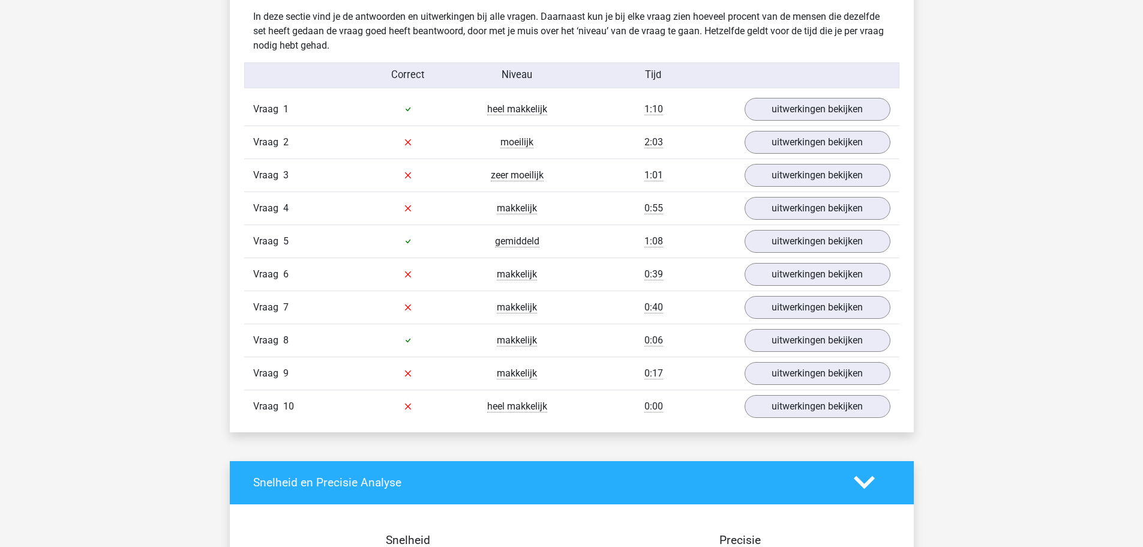
scroll to position [720, 0]
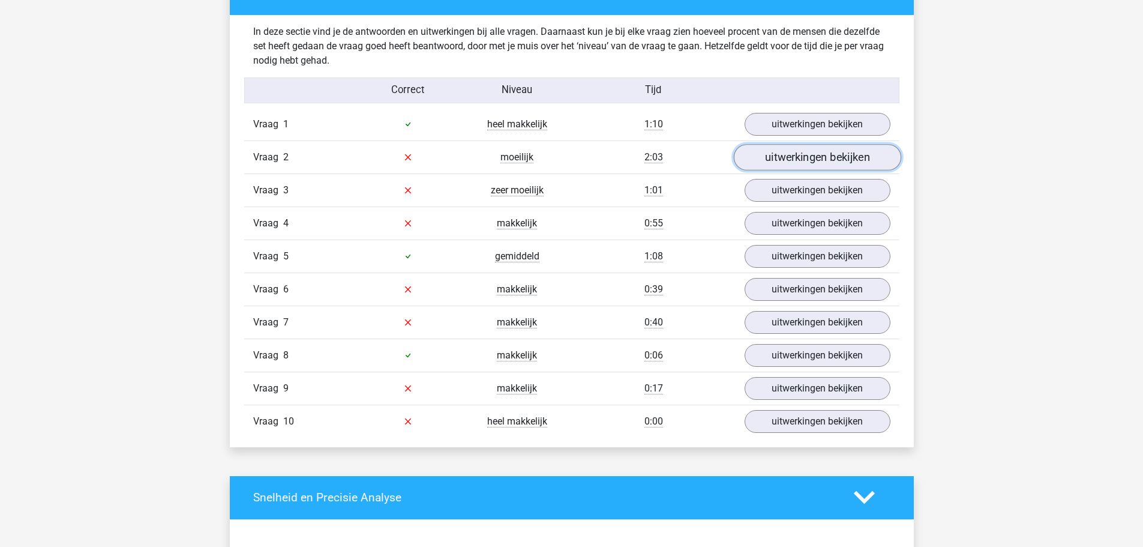
click at [762, 151] on link "uitwerkingen bekijken" at bounding box center [816, 157] width 167 height 26
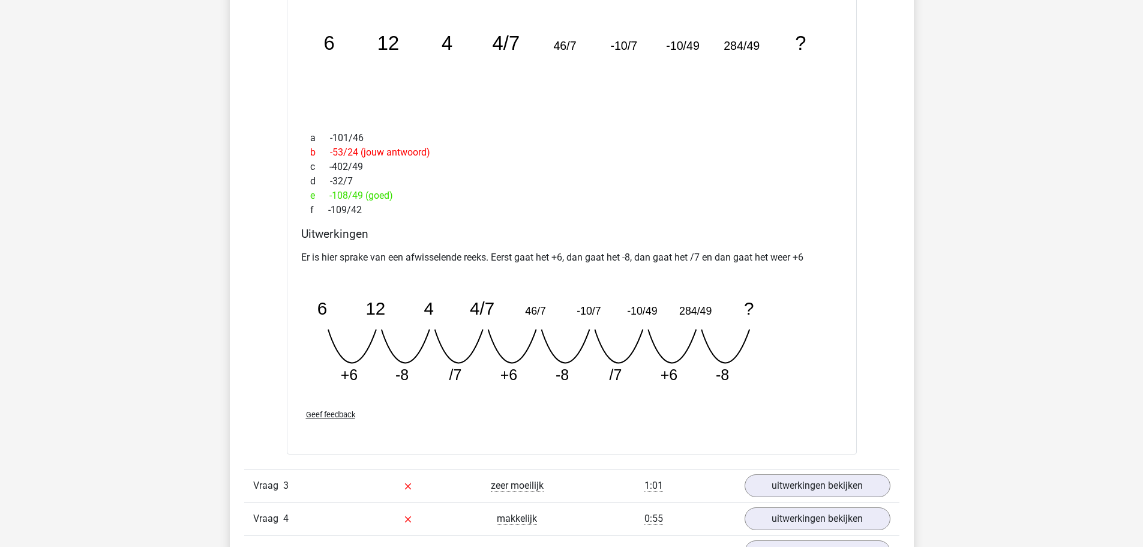
scroll to position [1020, 0]
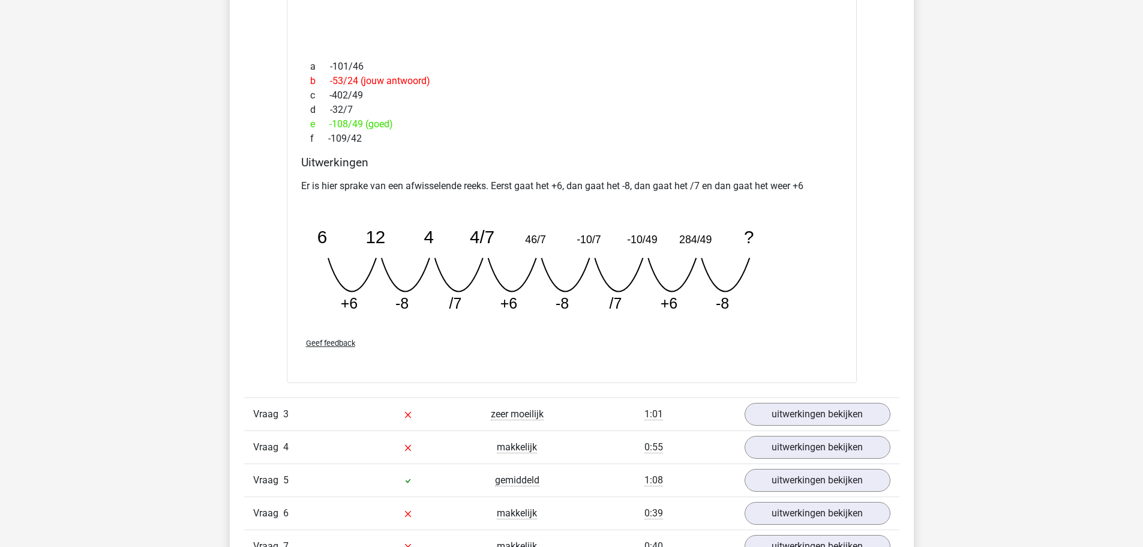
click at [337, 344] on span "Geef feedback" at bounding box center [330, 342] width 49 height 9
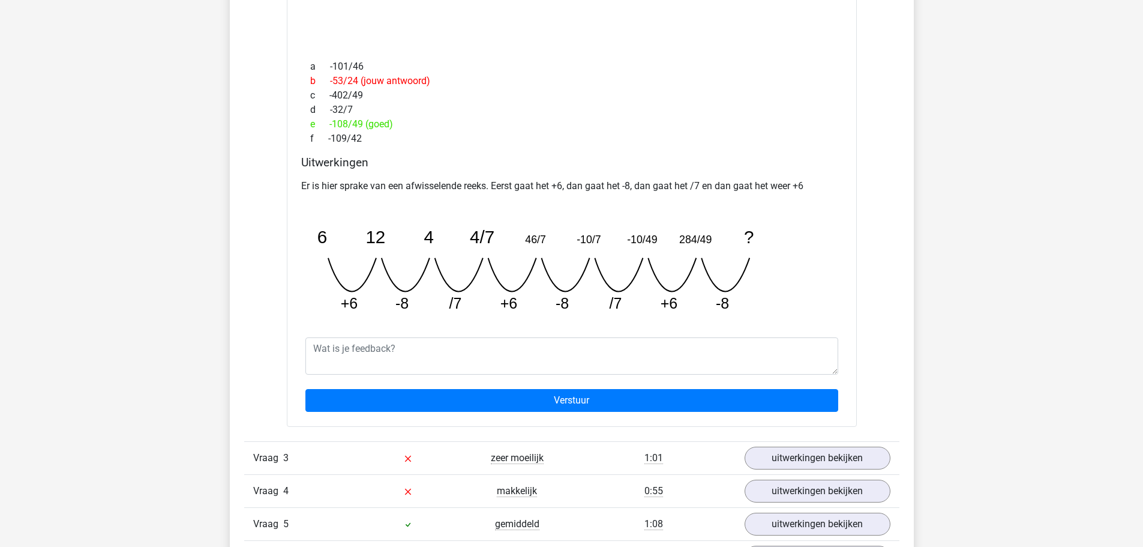
click at [885, 369] on div "Vraag 1 heel makkelijk 1:10 uitwerkingen bekijken Welk getal hoort op de plek v…" at bounding box center [571, 256] width 637 height 897
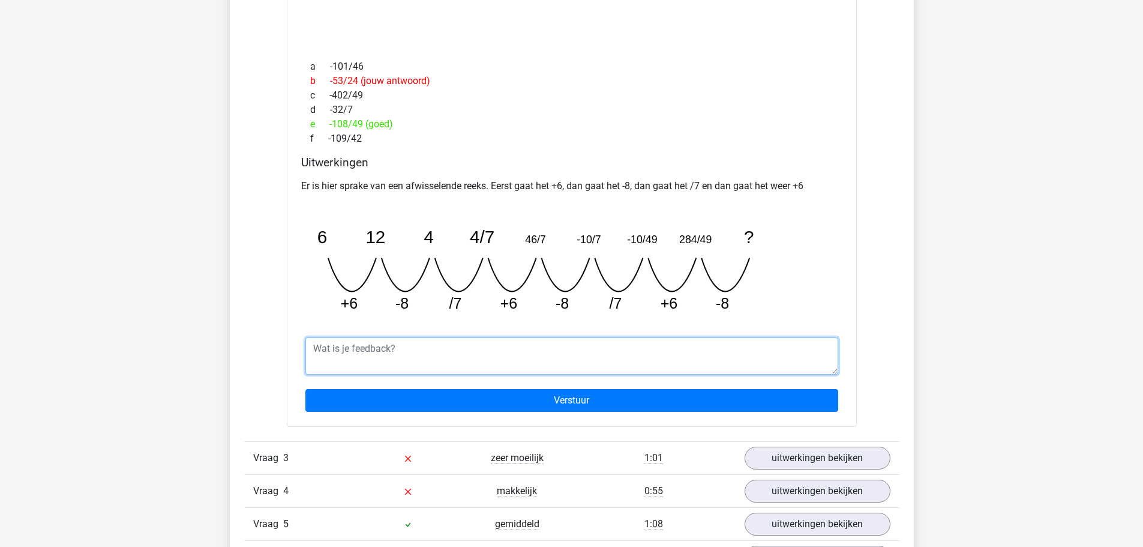
click at [754, 365] on textarea at bounding box center [571, 355] width 533 height 37
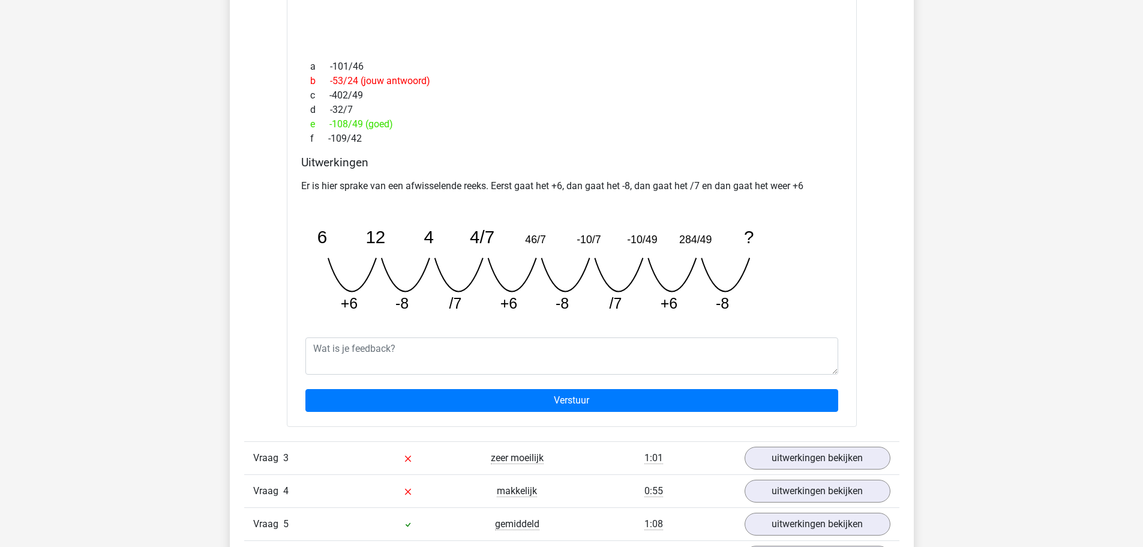
click at [698, 280] on icon "image/svg+xml 6 12 4 4/7 46/7 -10/7 -10/49 284/49 ? +6 -8 /7 +6 -8 /7" at bounding box center [541, 263] width 480 height 120
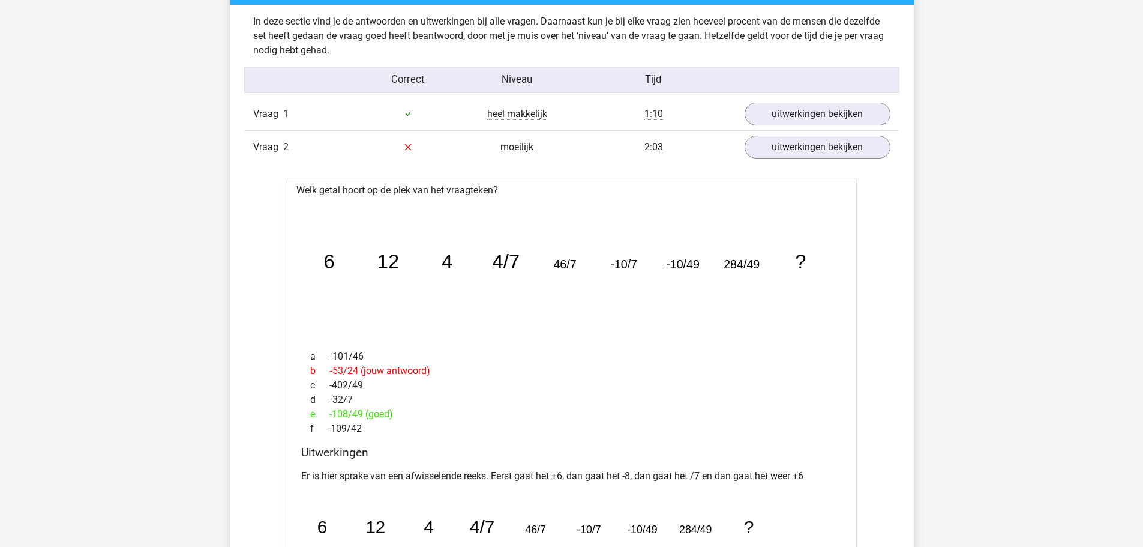
scroll to position [720, 0]
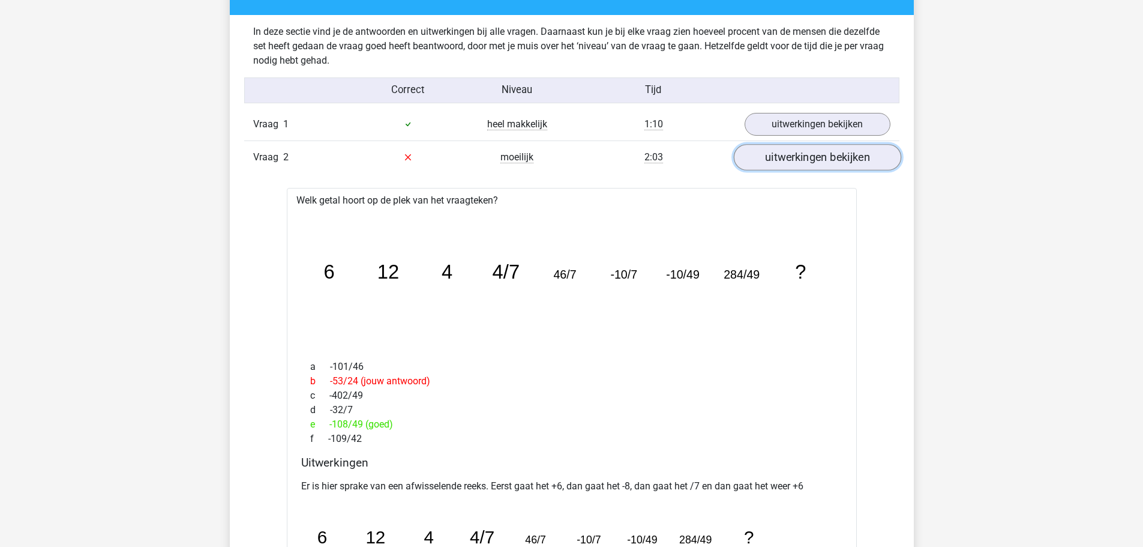
click at [801, 160] on link "uitwerkingen bekijken" at bounding box center [816, 157] width 167 height 26
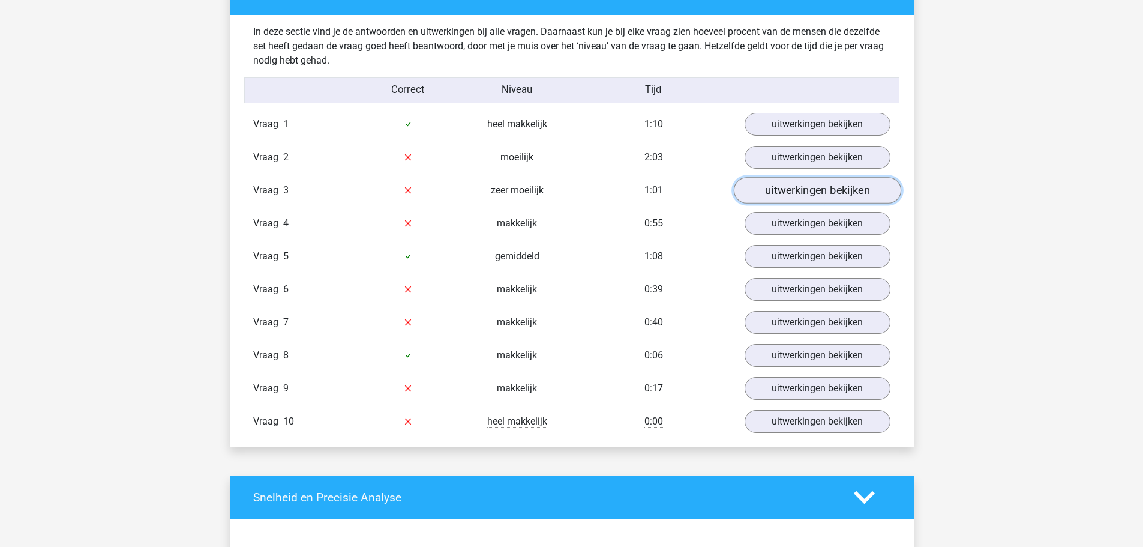
click at [804, 188] on link "uitwerkingen bekijken" at bounding box center [816, 190] width 167 height 26
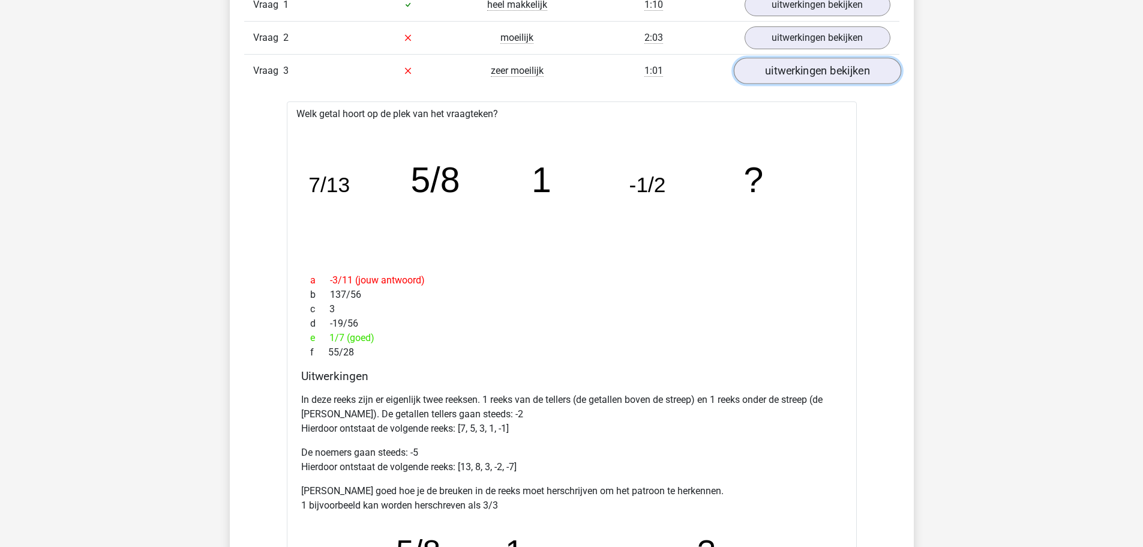
scroll to position [840, 0]
click at [814, 81] on link "uitwerkingen bekijken" at bounding box center [816, 70] width 167 height 26
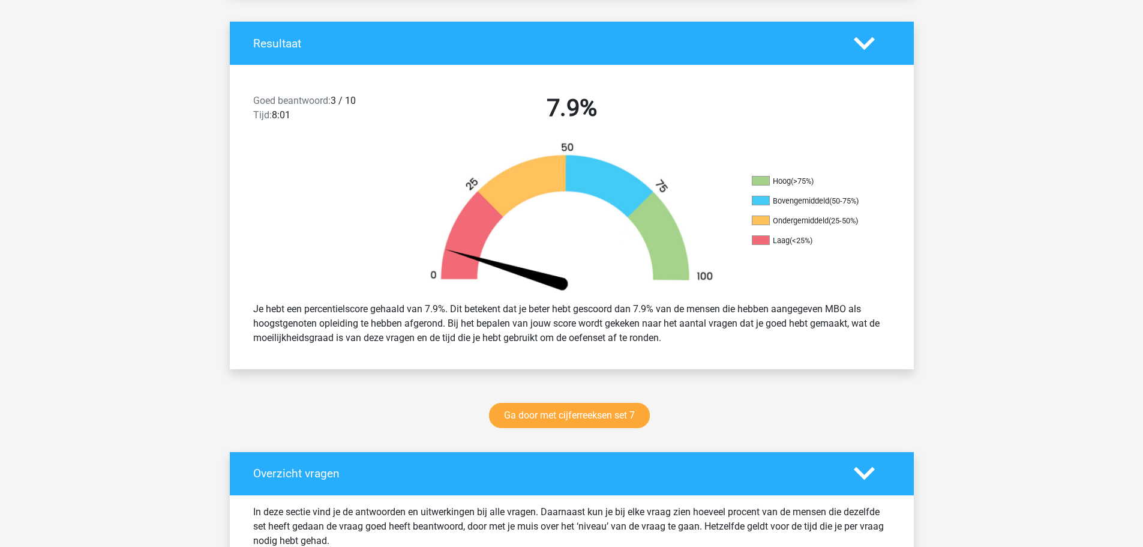
scroll to position [0, 0]
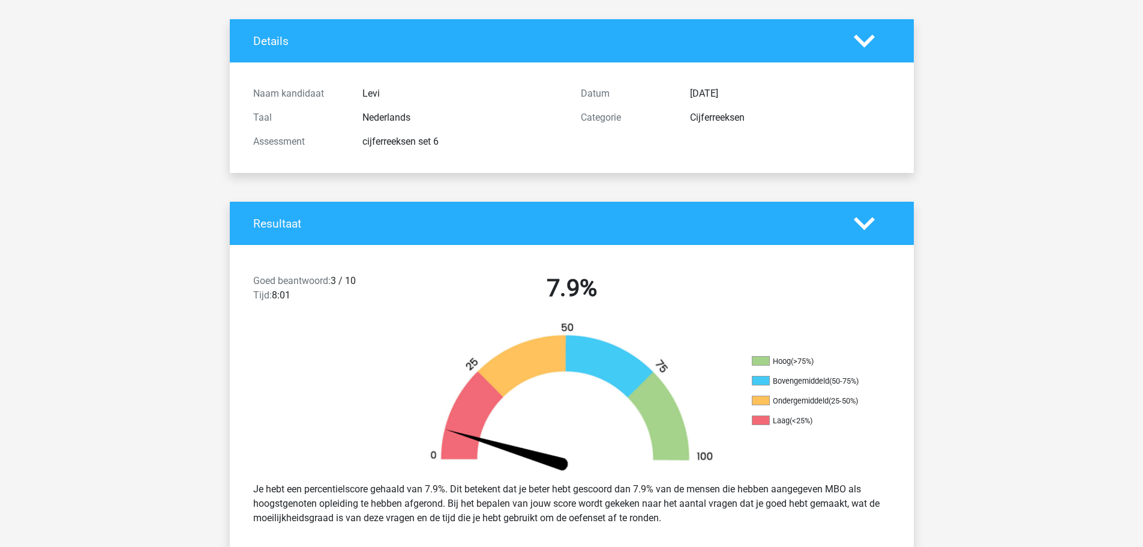
drag, startPoint x: 626, startPoint y: 64, endPoint x: 535, endPoint y: 99, distance: 98.4
click at [532, 99] on div "Levi" at bounding box center [462, 93] width 218 height 14
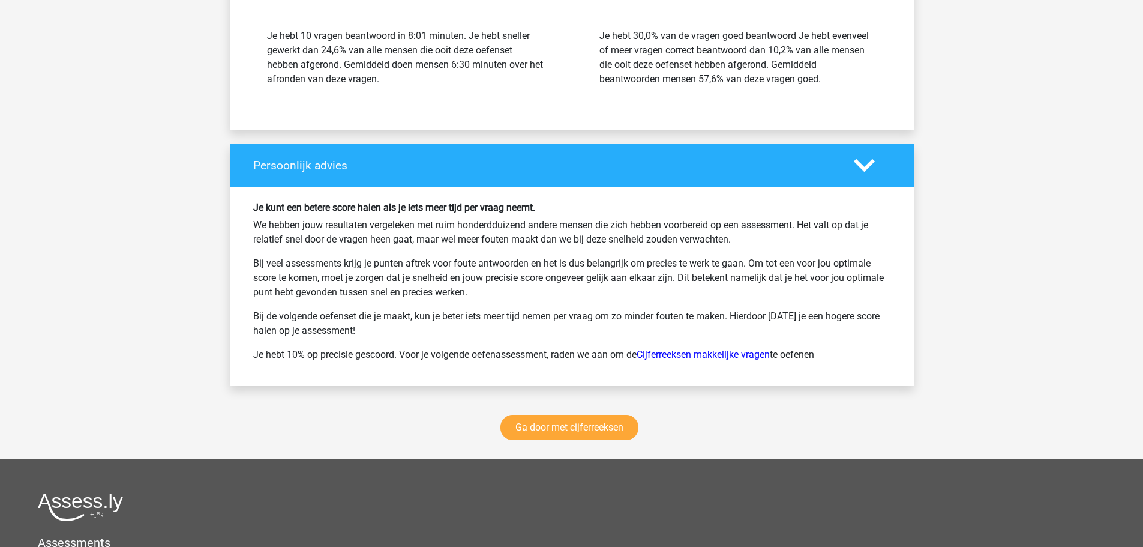
scroll to position [1620, 0]
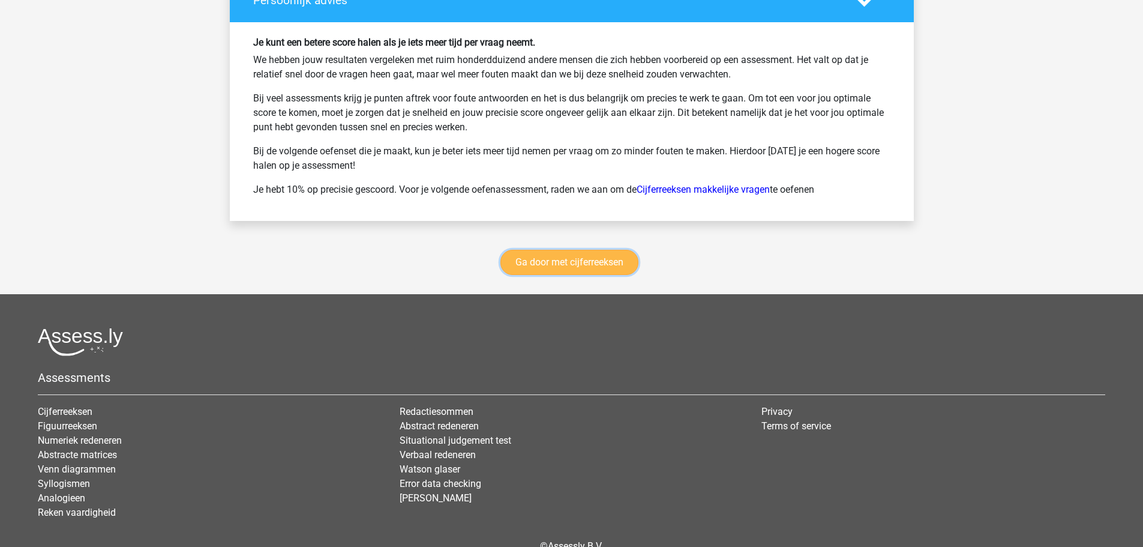
click at [578, 267] on link "Ga door met cijferreeksen" at bounding box center [569, 262] width 138 height 25
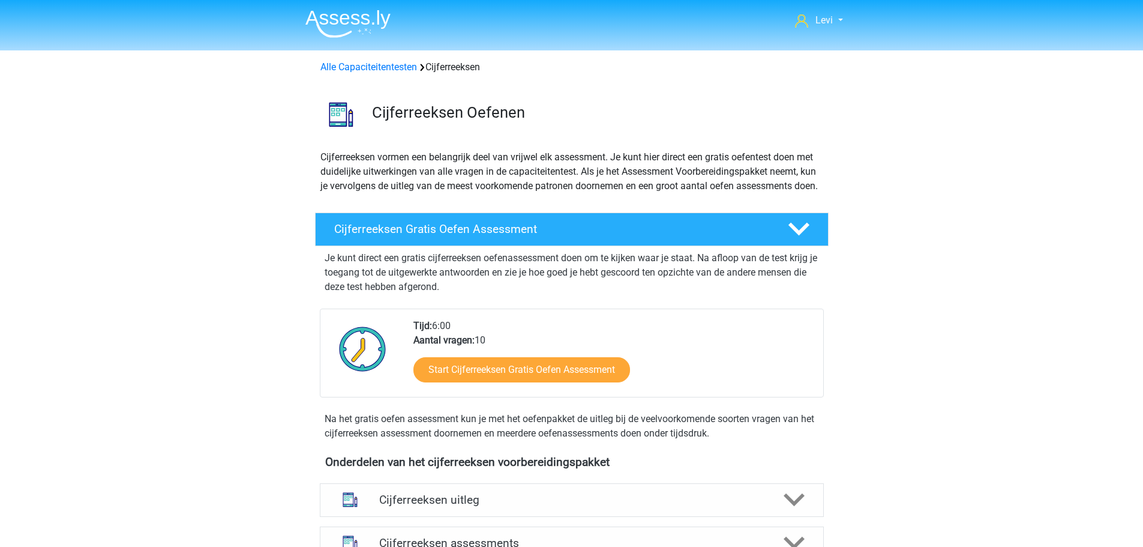
scroll to position [536, 0]
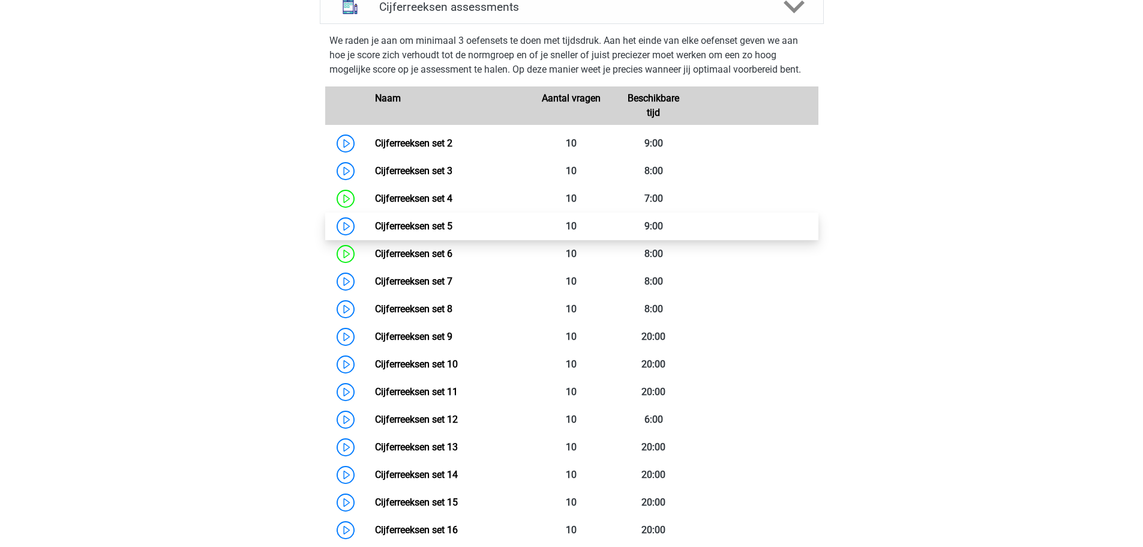
click at [375, 232] on link "Cijferreeksen set 5" at bounding box center [413, 225] width 77 height 11
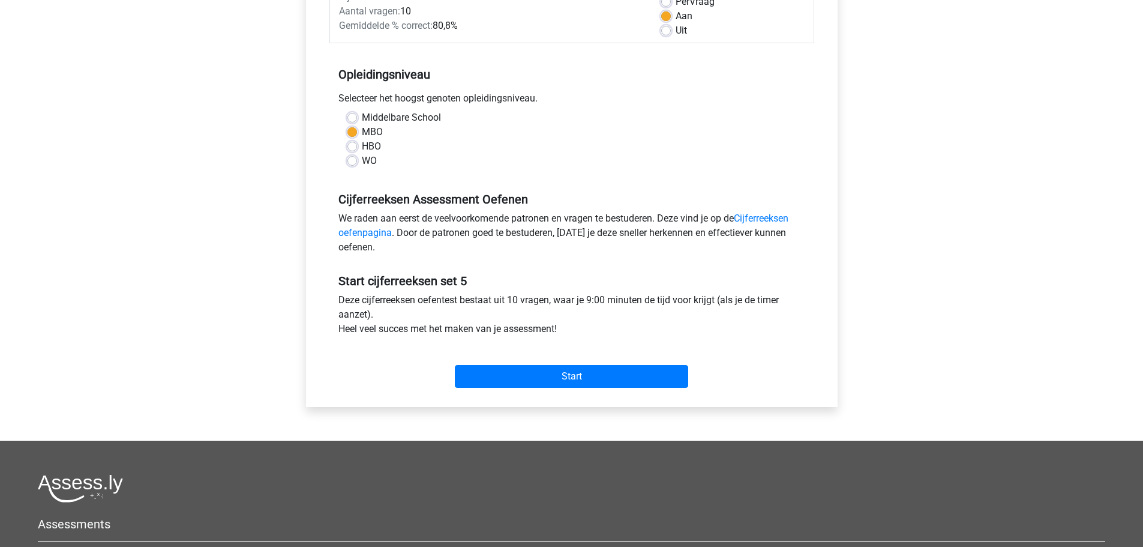
scroll to position [300, 0]
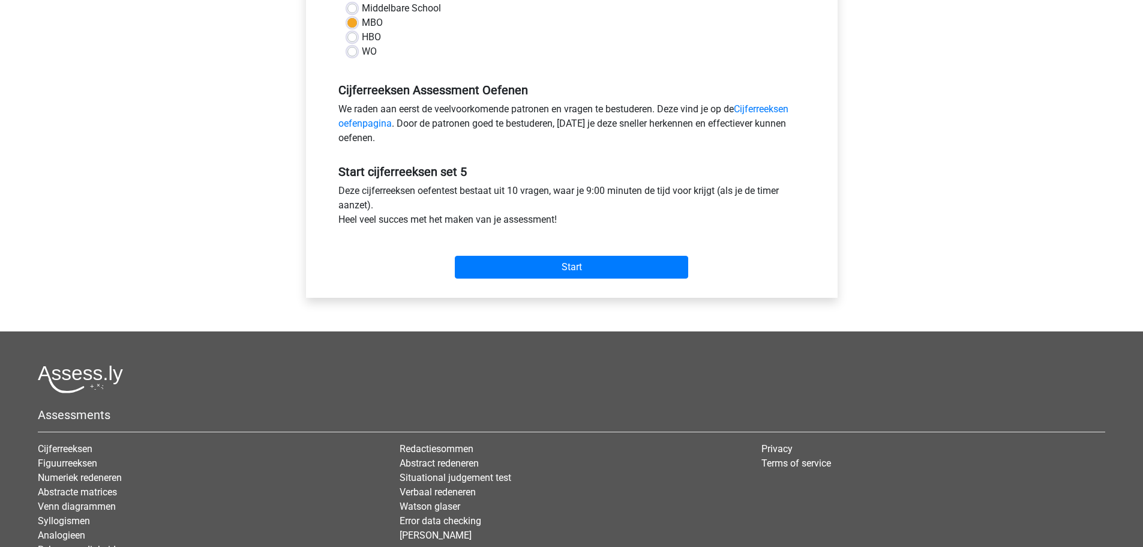
click at [557, 280] on div "Start" at bounding box center [571, 258] width 485 height 52
click at [565, 265] on input "Start" at bounding box center [571, 267] width 233 height 23
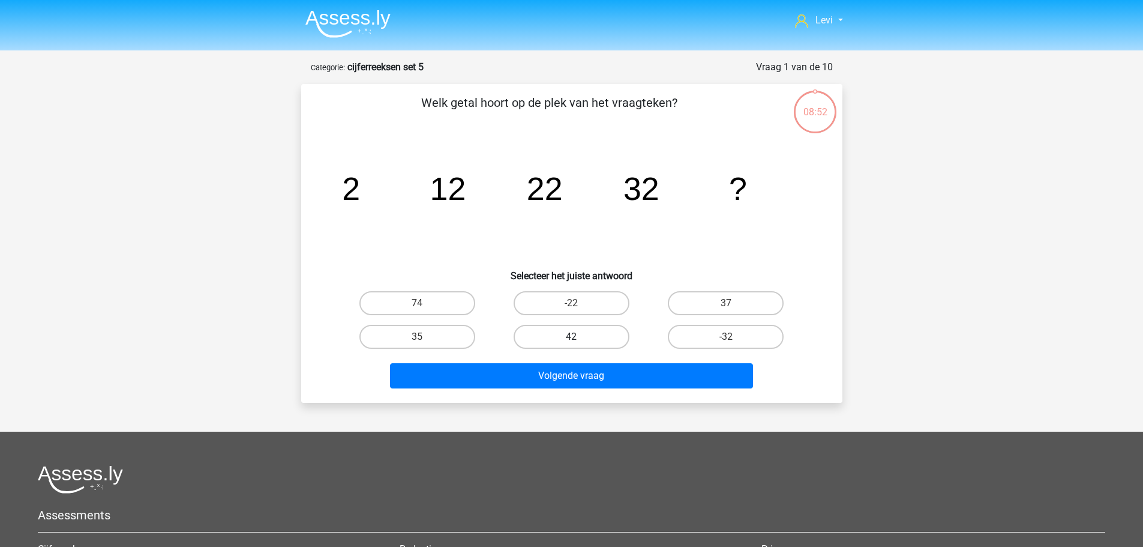
click at [591, 337] on label "42" at bounding box center [572, 337] width 116 height 24
click at [579, 337] on input "42" at bounding box center [575, 341] width 8 height 8
radio input "true"
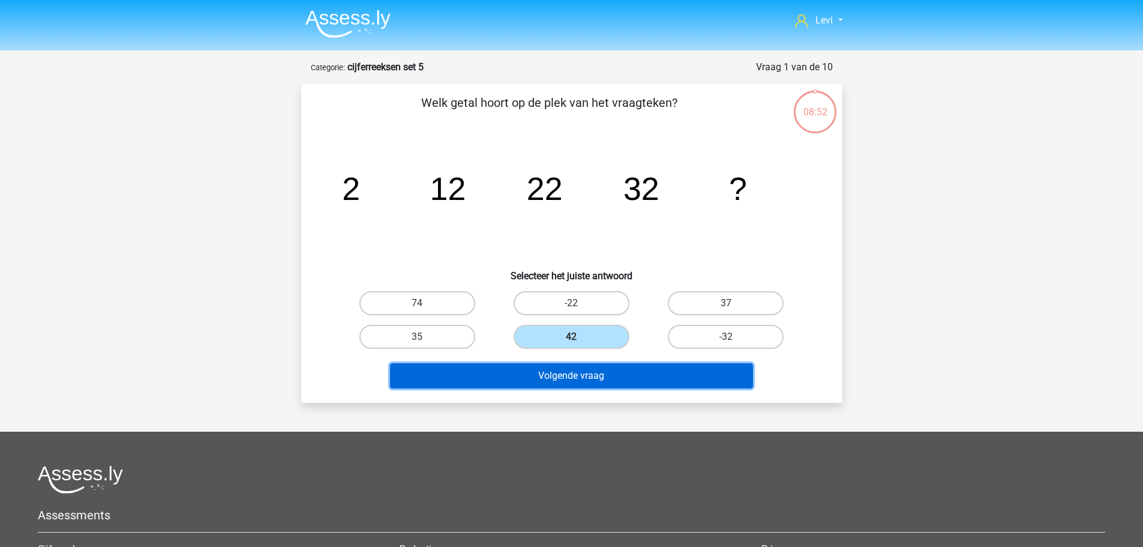
click at [609, 374] on button "Volgende vraag" at bounding box center [571, 375] width 363 height 25
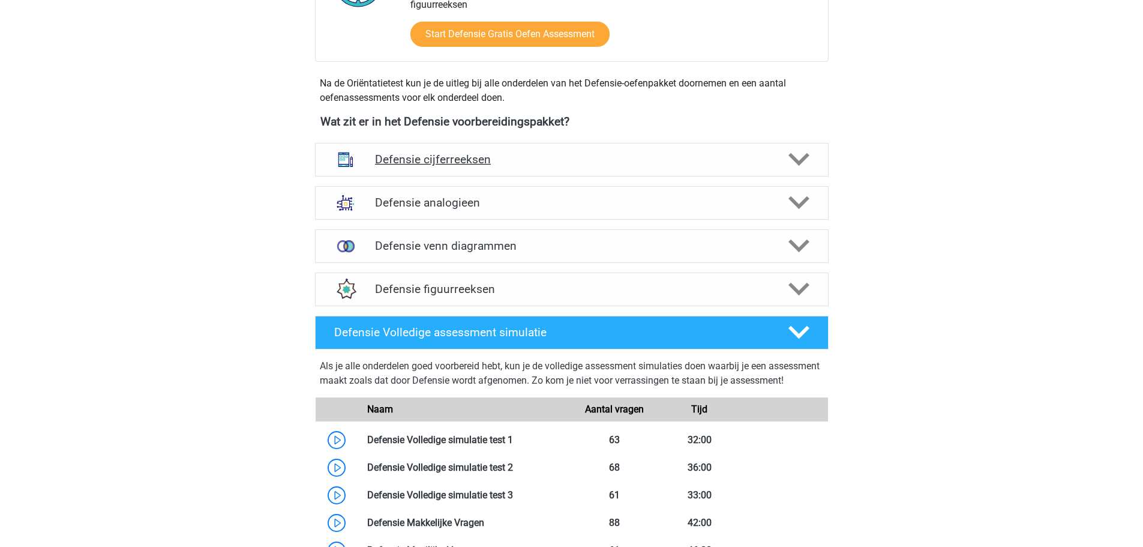
click at [477, 163] on h4 "Defensie cijferreeksen" at bounding box center [571, 159] width 393 height 14
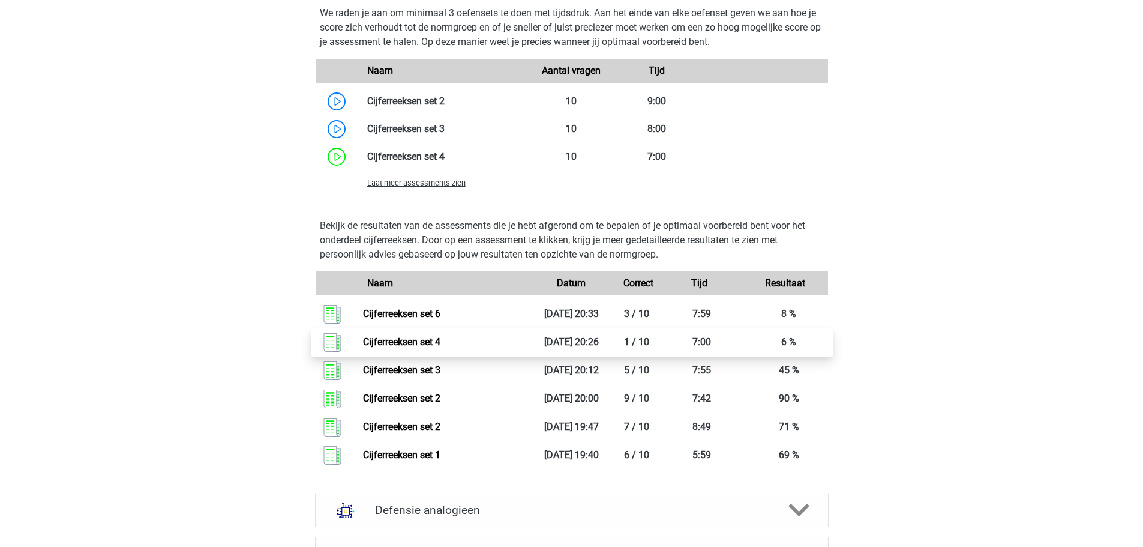
scroll to position [840, 0]
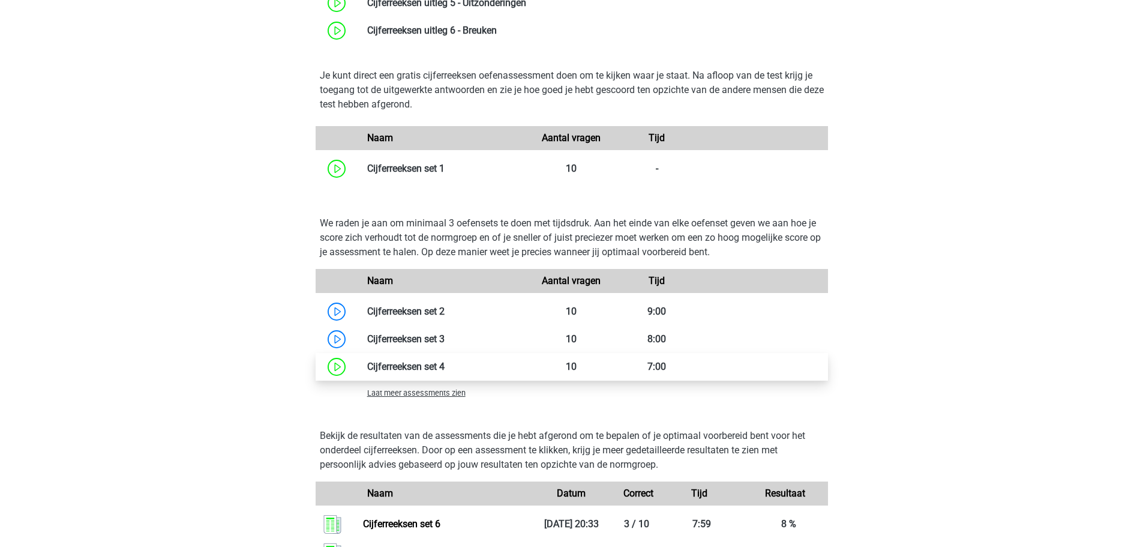
click at [445, 369] on link at bounding box center [445, 366] width 0 height 11
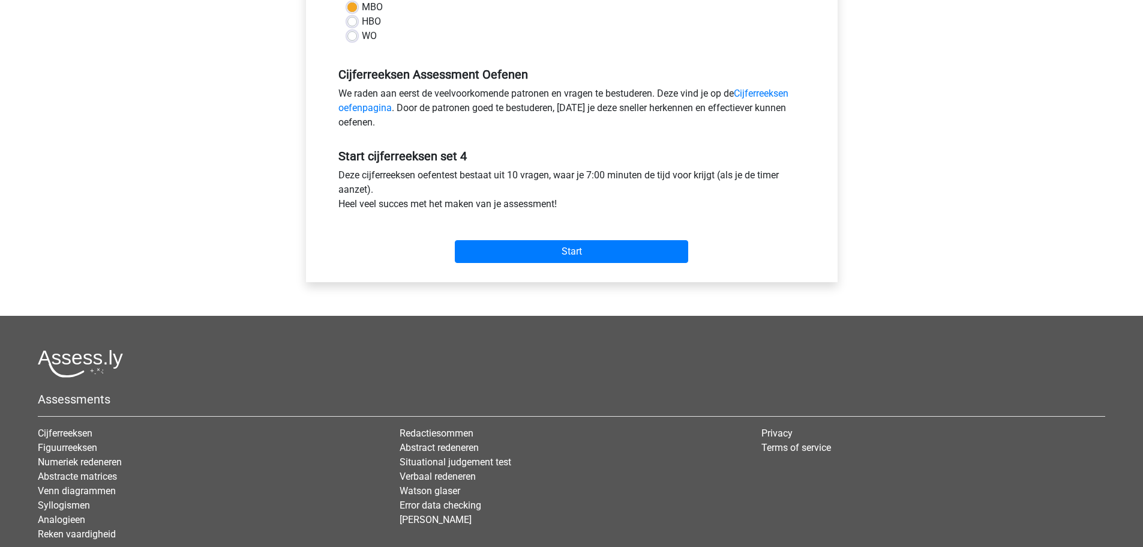
scroll to position [360, 0]
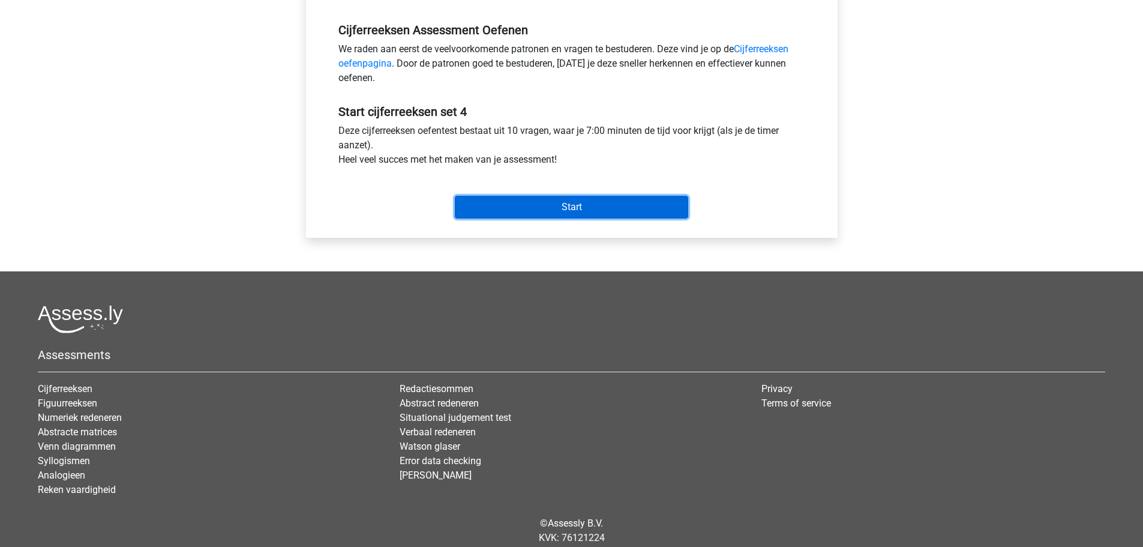
click at [546, 217] on input "Start" at bounding box center [571, 207] width 233 height 23
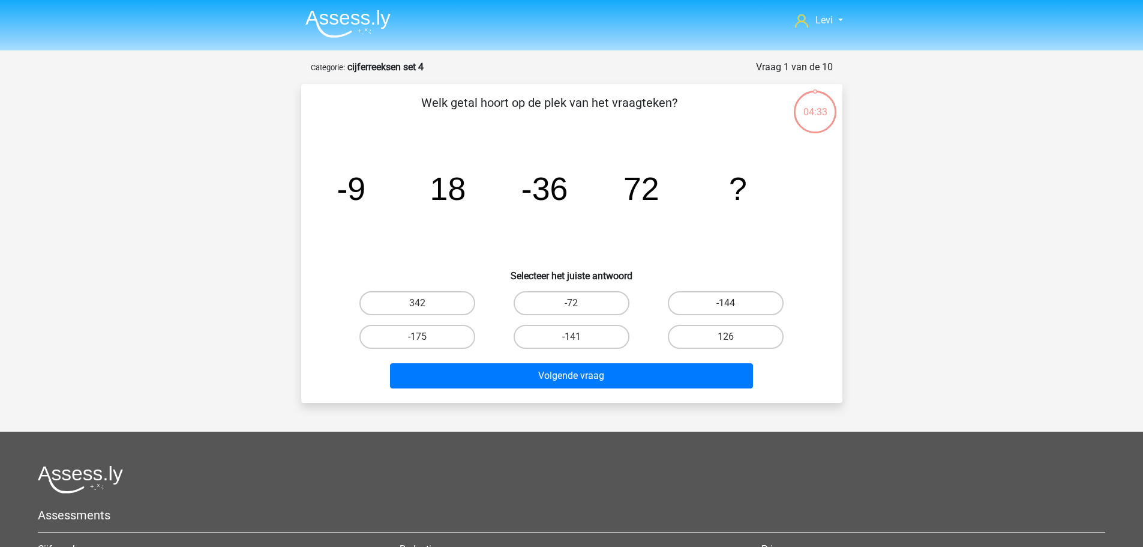
click at [747, 305] on label "-144" at bounding box center [726, 303] width 116 height 24
click at [734, 305] on input "-144" at bounding box center [730, 307] width 8 height 8
radio input "true"
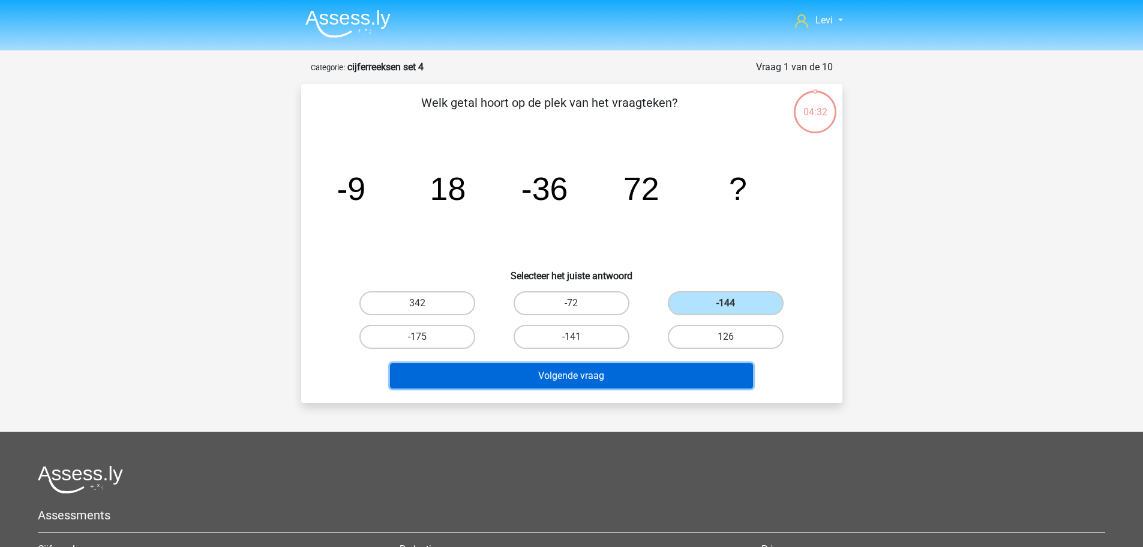
click at [672, 380] on button "Volgende vraag" at bounding box center [571, 375] width 363 height 25
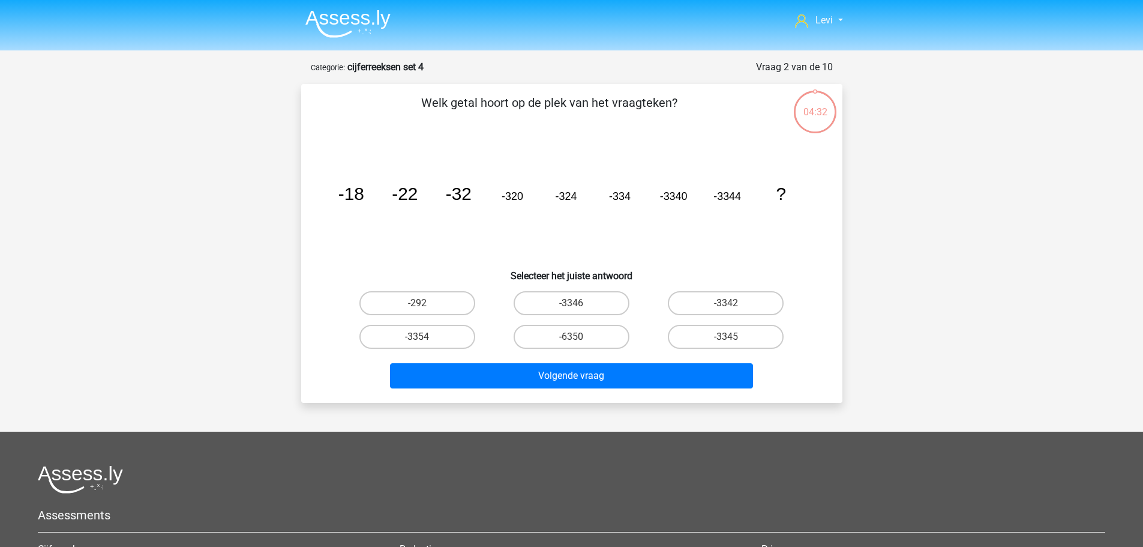
scroll to position [60, 0]
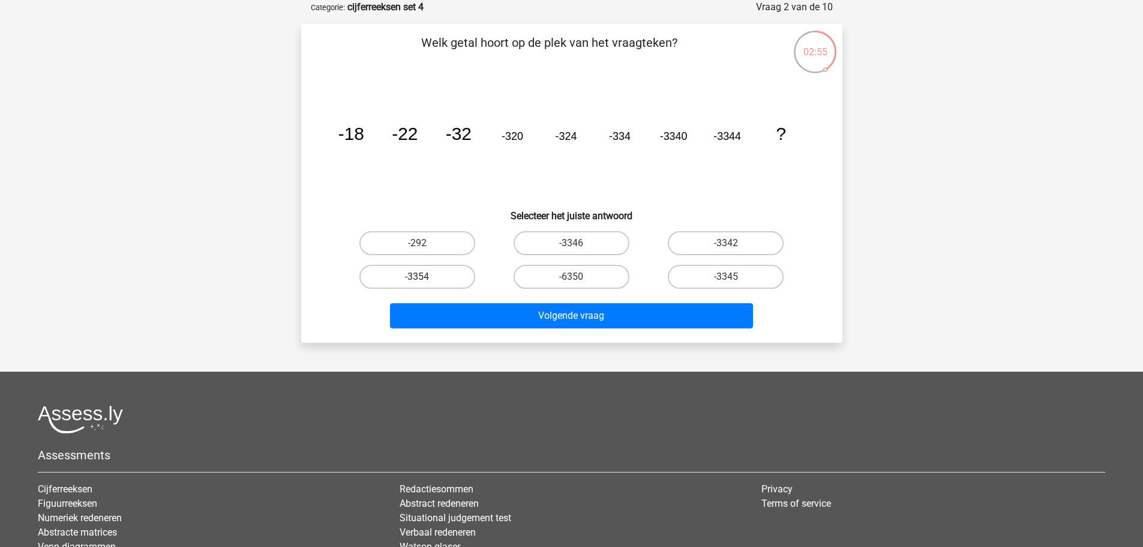
click at [449, 274] on label "-3354" at bounding box center [417, 277] width 116 height 24
click at [425, 277] on input "-3354" at bounding box center [421, 281] width 8 height 8
radio input "true"
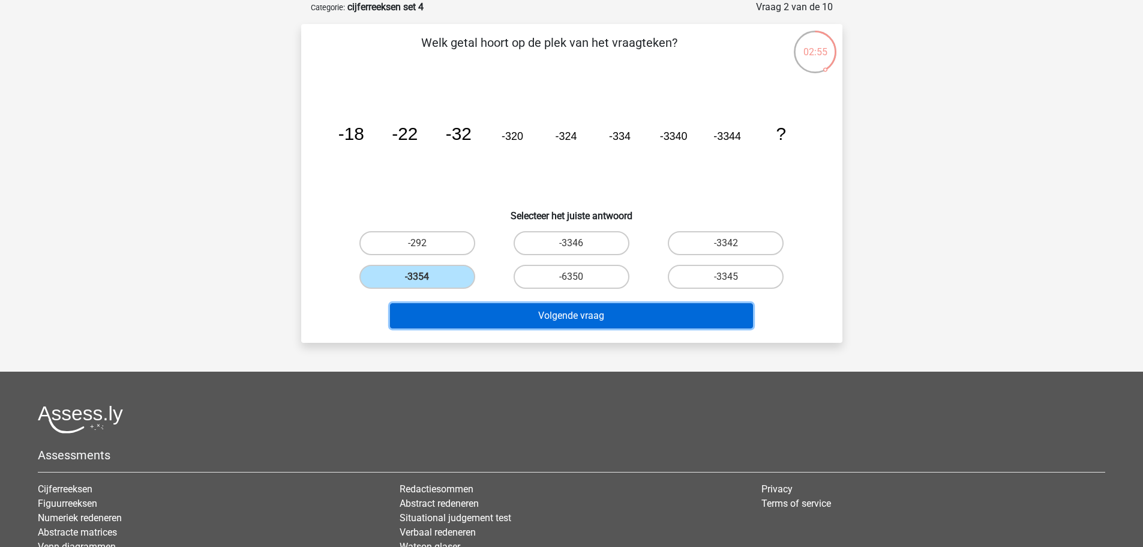
click at [555, 319] on button "Volgende vraag" at bounding box center [571, 315] width 363 height 25
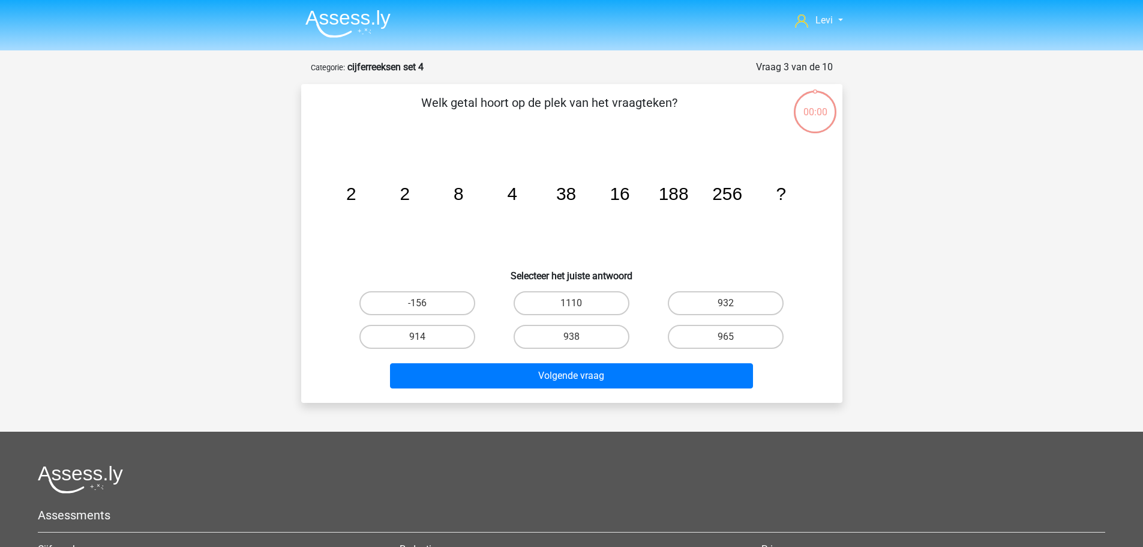
scroll to position [60, 0]
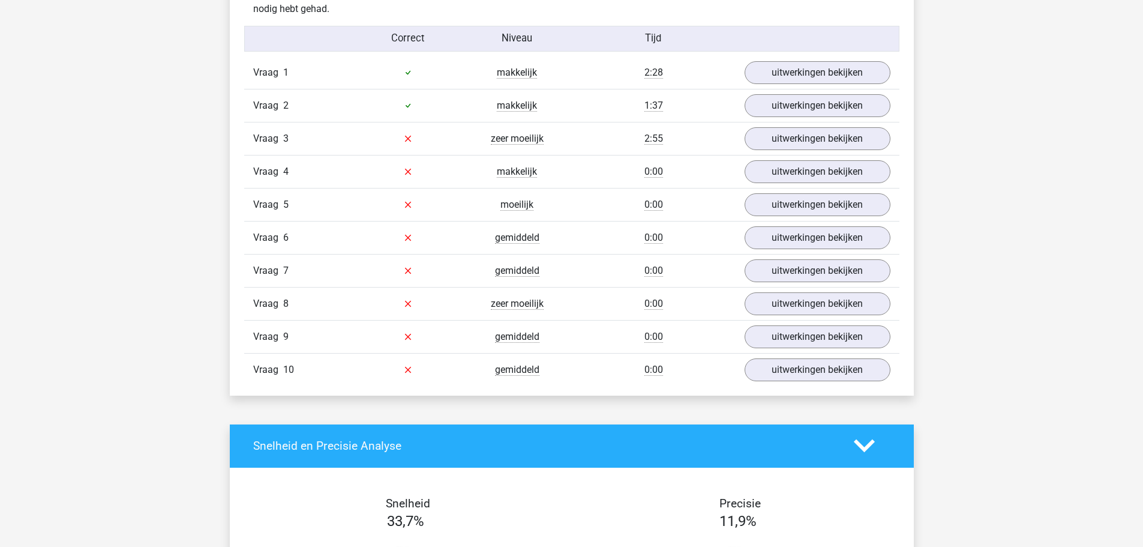
scroll to position [660, 0]
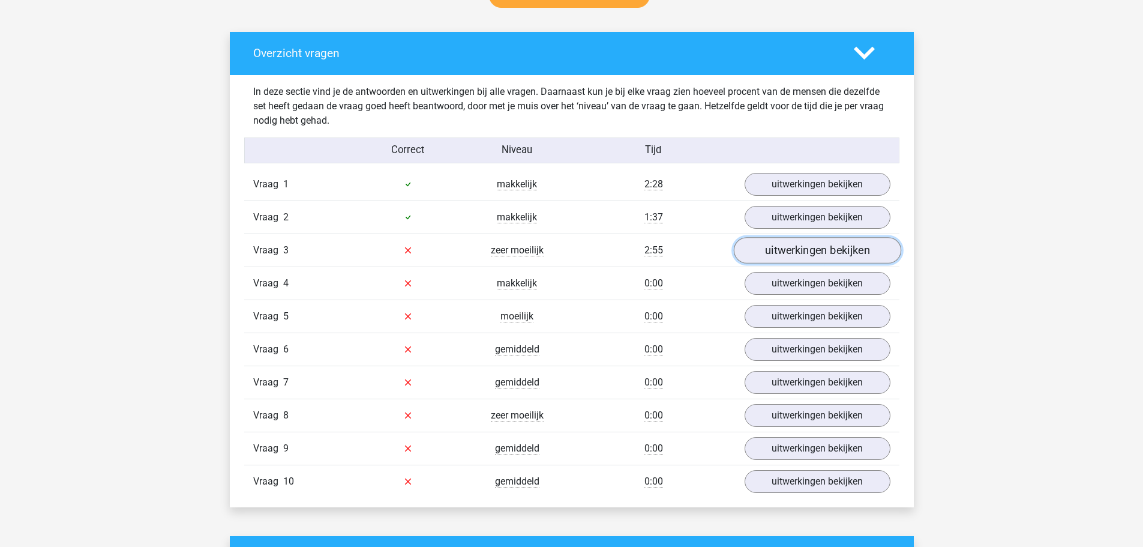
click at [777, 248] on link "uitwerkingen bekijken" at bounding box center [816, 250] width 167 height 26
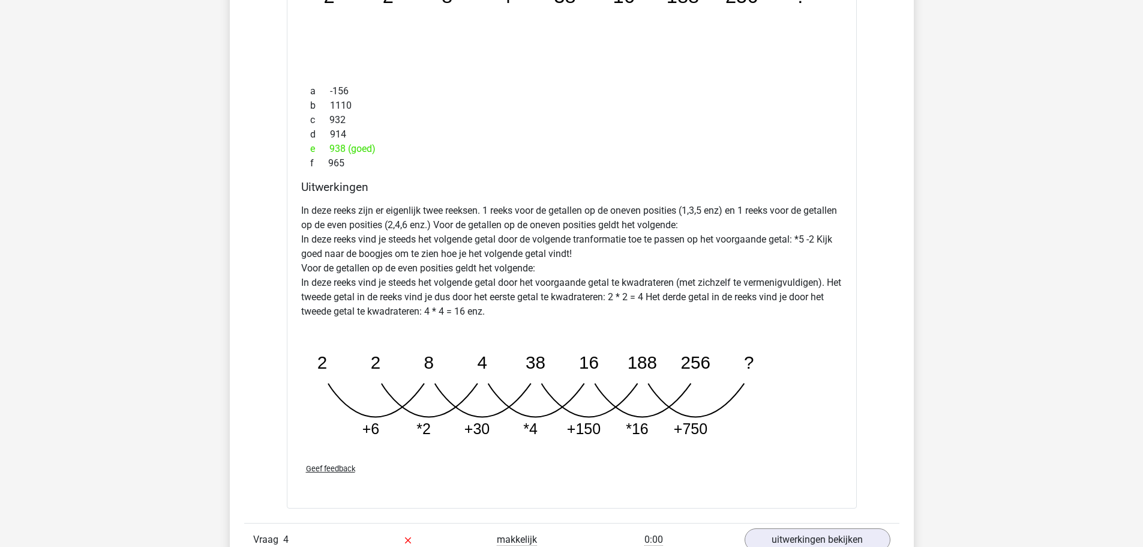
scroll to position [900, 0]
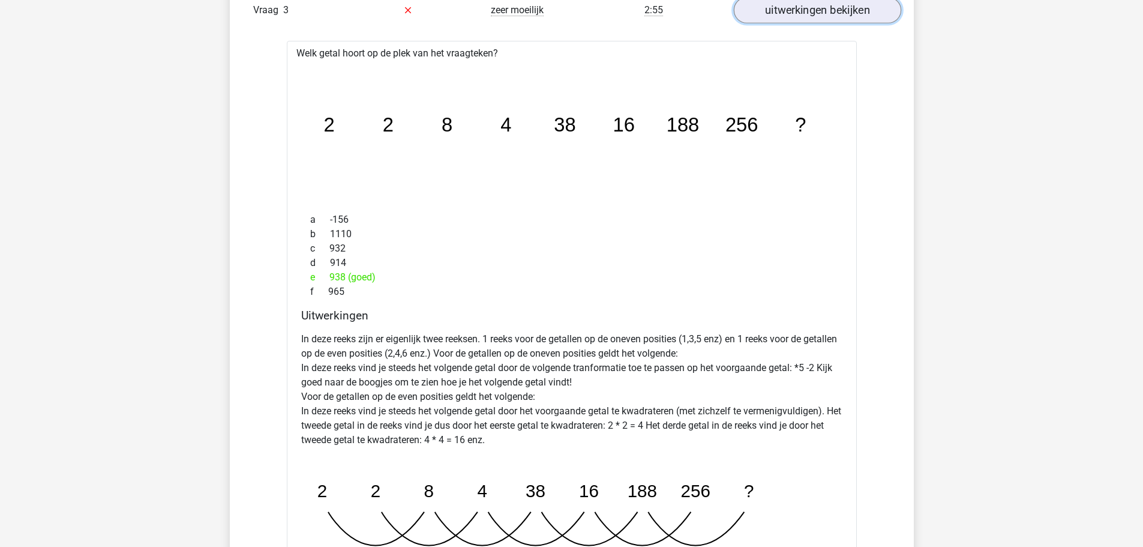
click at [796, 16] on link "uitwerkingen bekijken" at bounding box center [816, 10] width 167 height 26
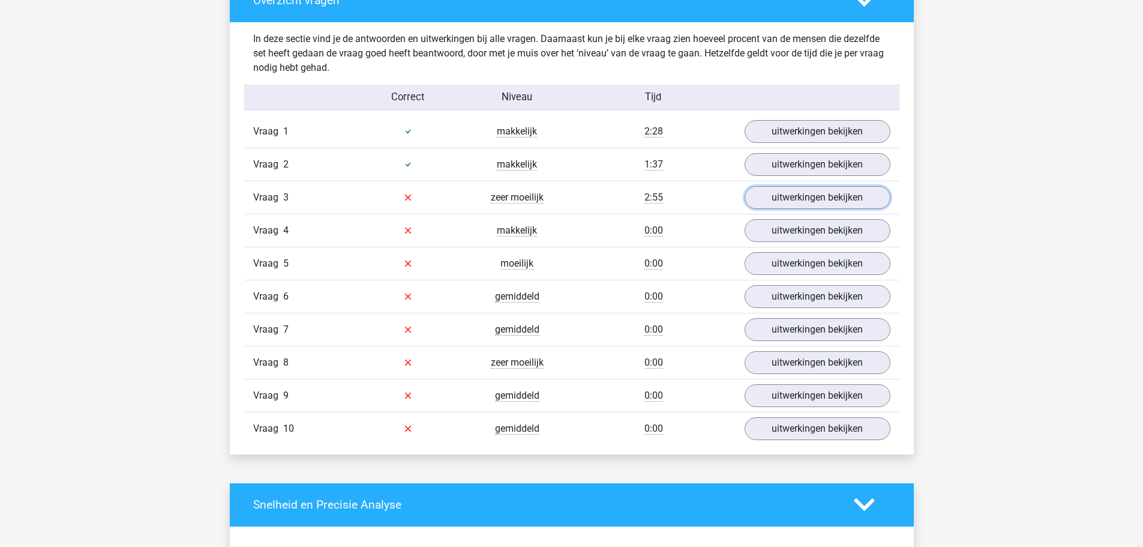
scroll to position [840, 0]
